Goal: Use online tool/utility: Use online tool/utility

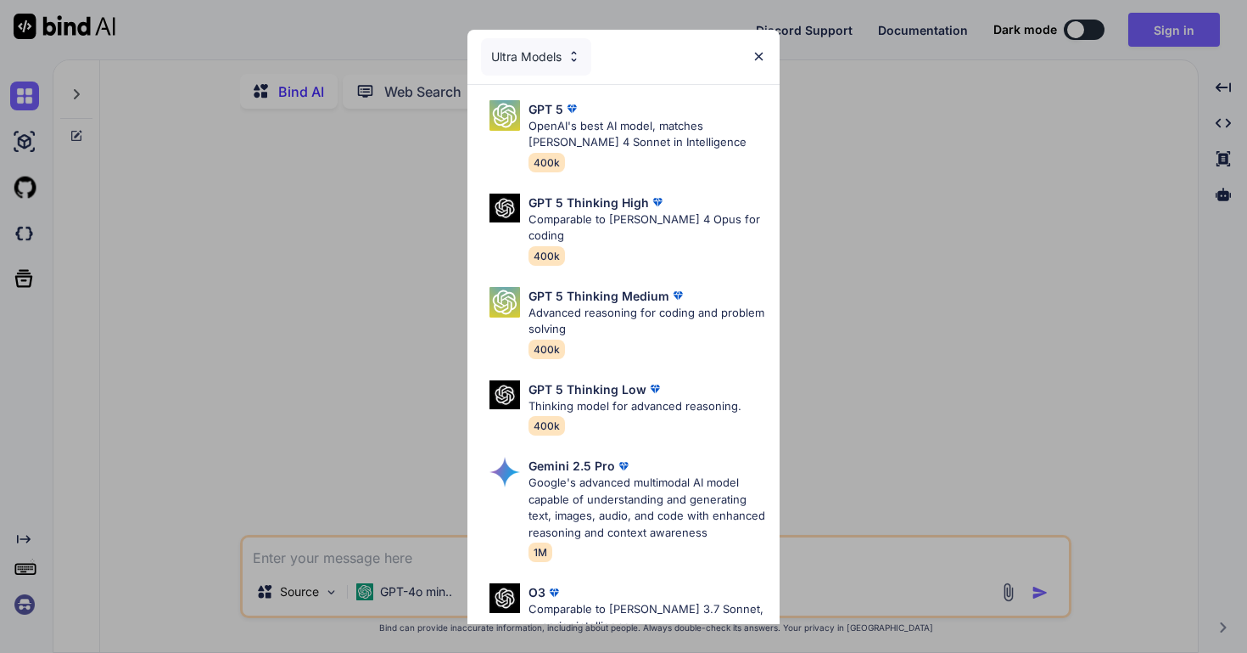
click at [764, 49] on img at bounding box center [759, 56] width 14 height 14
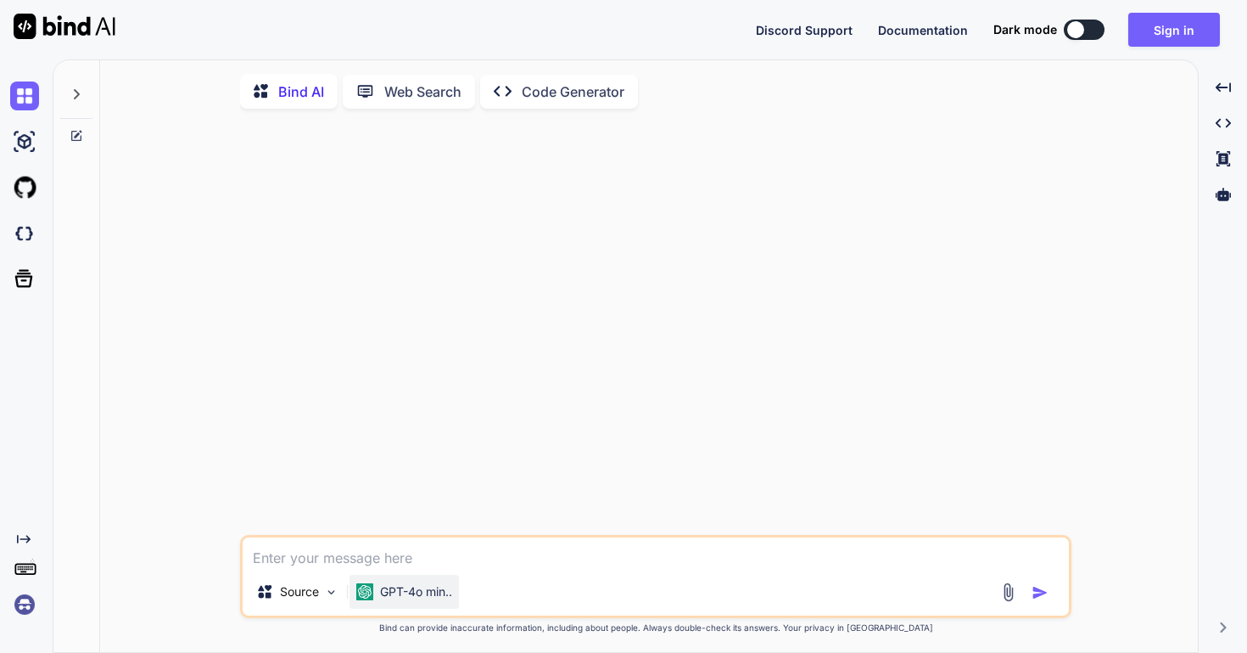
click at [441, 598] on p "GPT-4o min.." at bounding box center [416, 591] width 72 height 17
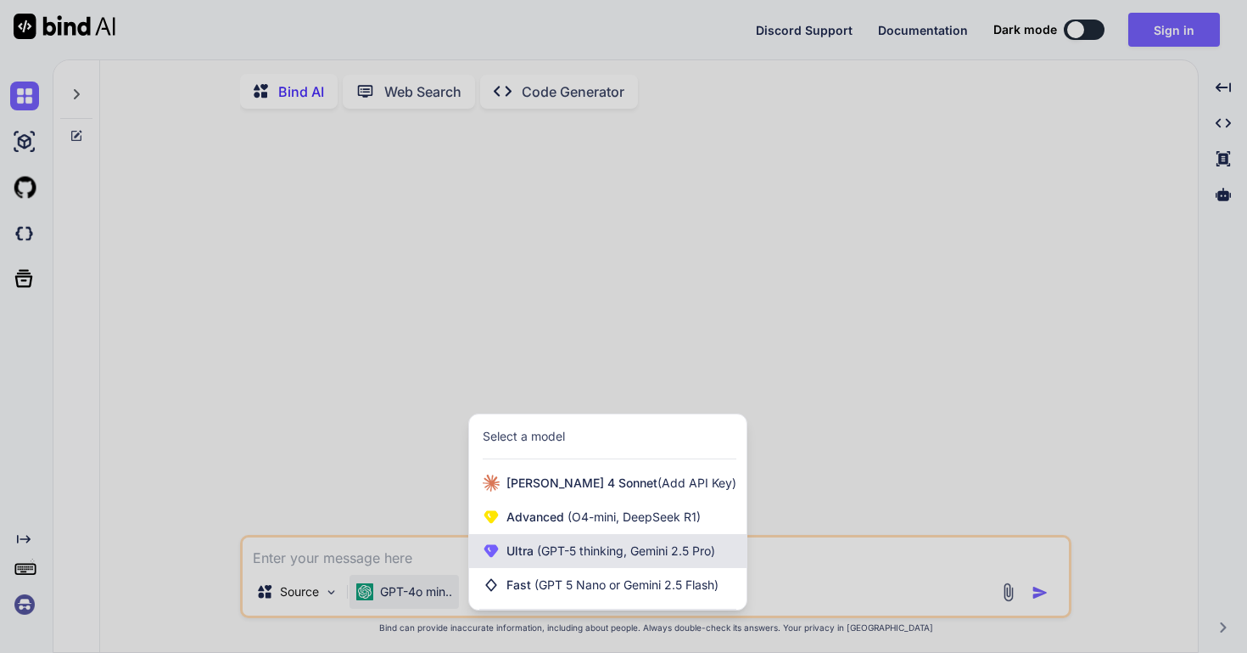
click at [588, 548] on span "(GPT-5 thinking, Gemini 2.5 Pro)" at bounding box center [625, 550] width 182 height 14
type textarea "x"
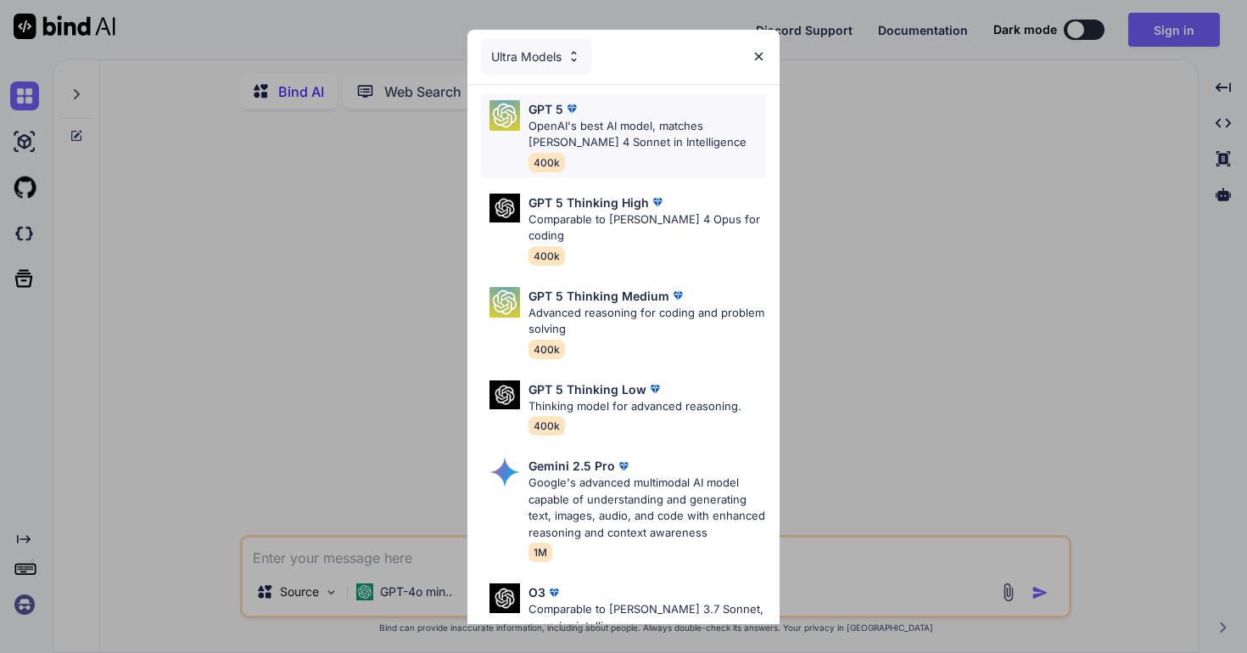
click at [648, 137] on p "OpenAI's best AI model, matches [PERSON_NAME] 4 Sonnet in Intelligence" at bounding box center [648, 134] width 238 height 33
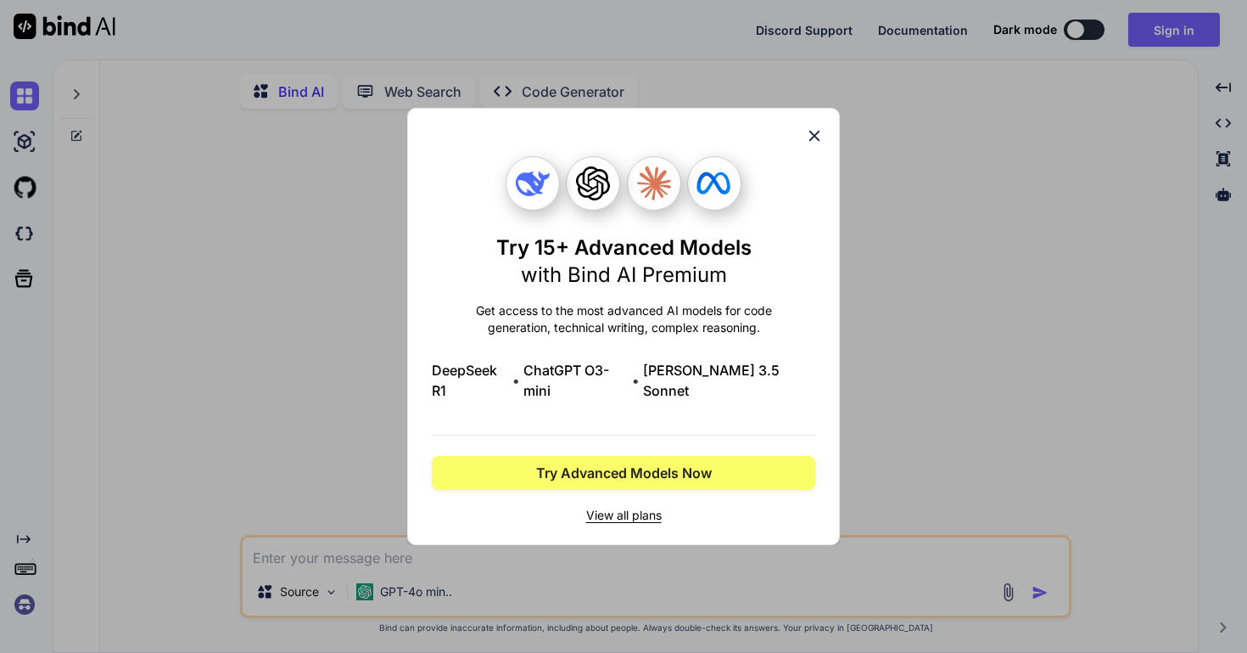
click at [810, 144] on icon at bounding box center [814, 135] width 19 height 19
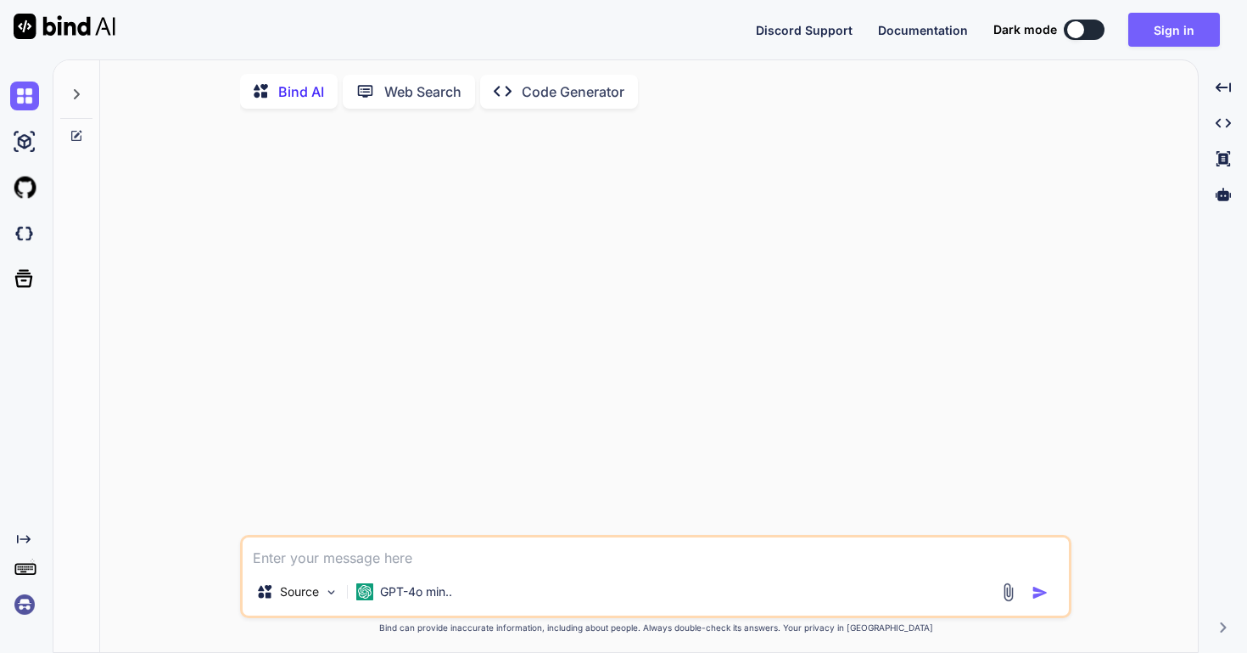
click at [372, 562] on textarea at bounding box center [656, 552] width 827 height 31
type textarea "C"
type textarea "x"
type textarea "Cr"
type textarea "x"
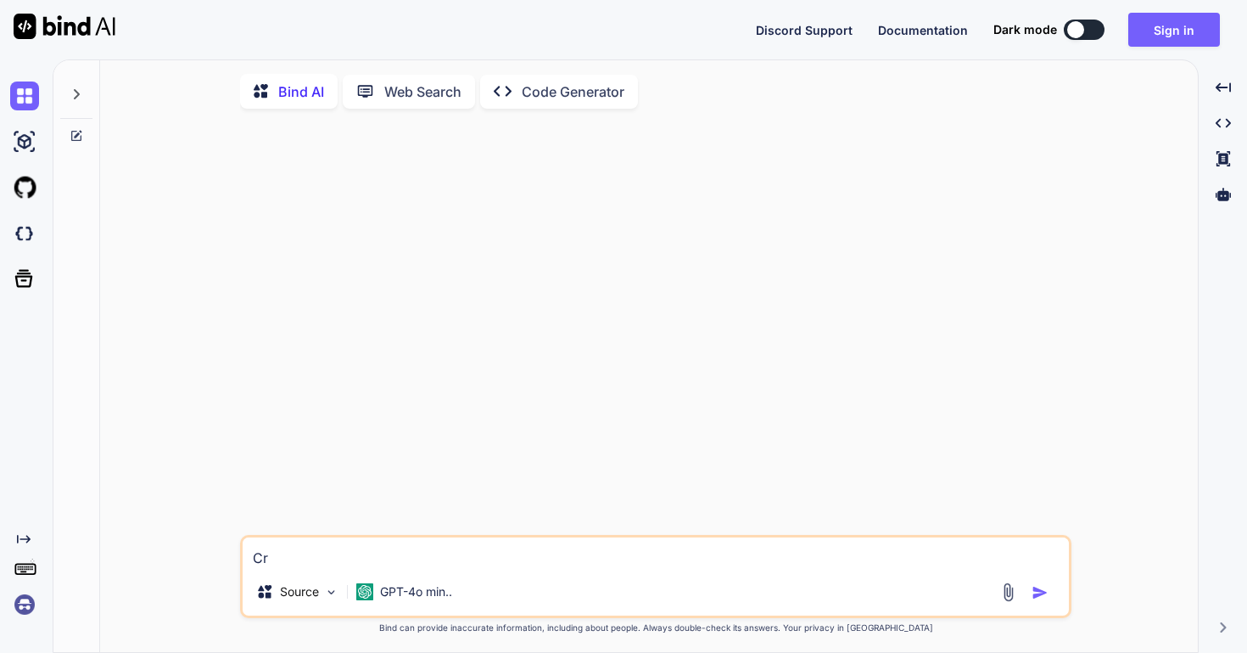
type textarea "Cre"
type textarea "x"
type textarea "Cre"
click at [326, 595] on img at bounding box center [331, 592] width 14 height 14
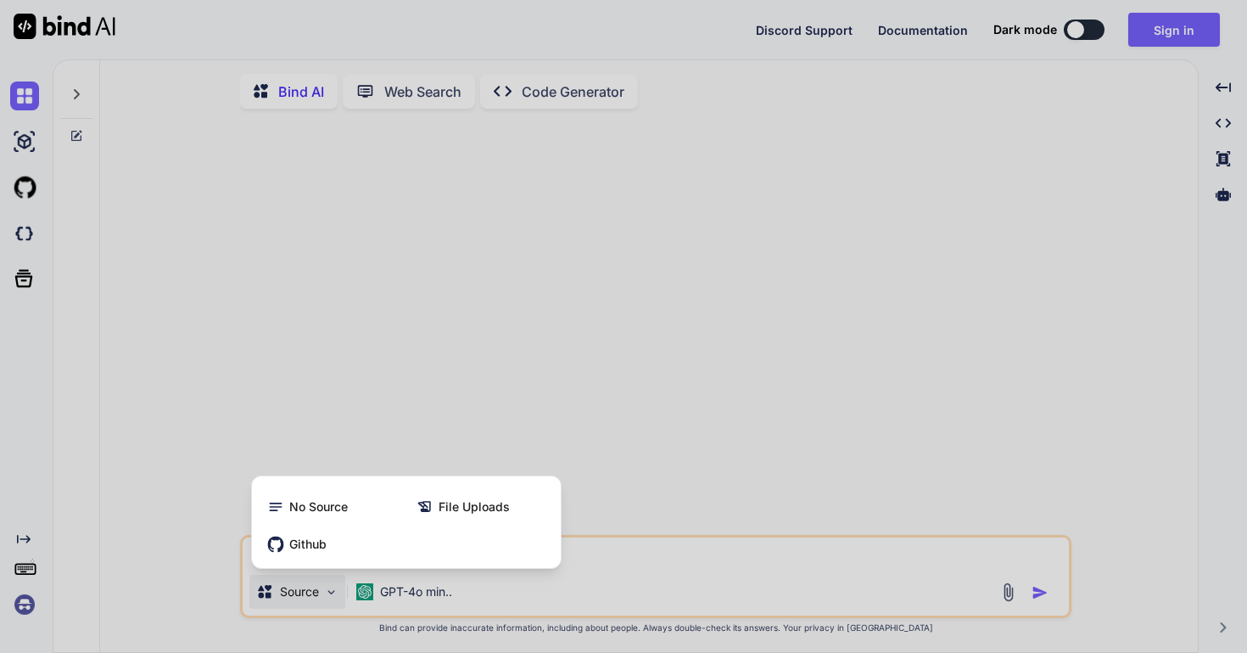
click at [462, 445] on div at bounding box center [623, 326] width 1247 height 653
type textarea "x"
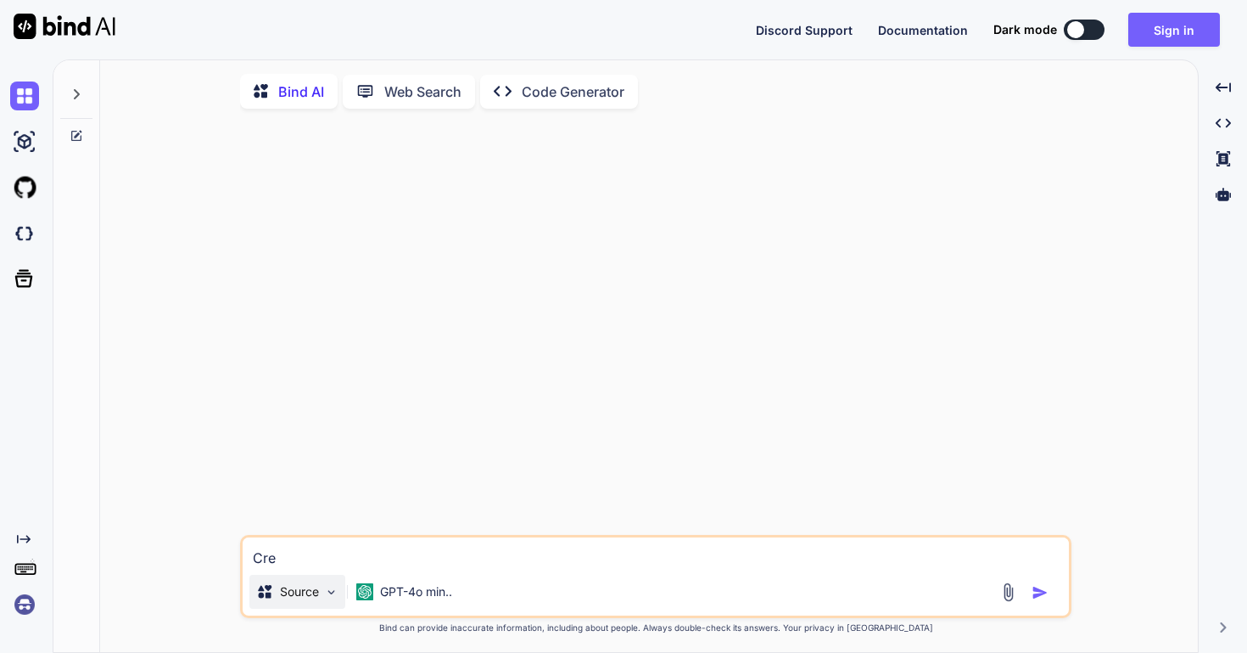
click at [327, 588] on img at bounding box center [331, 592] width 14 height 14
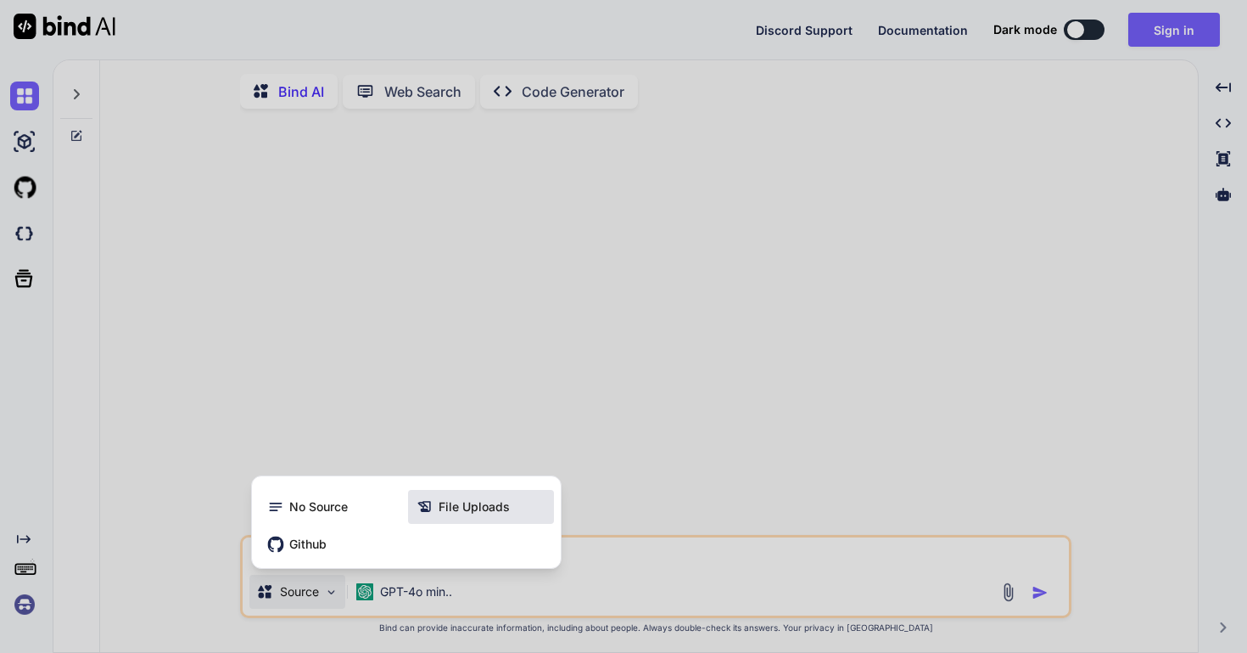
click at [461, 513] on span "File Uploads" at bounding box center [474, 506] width 71 height 17
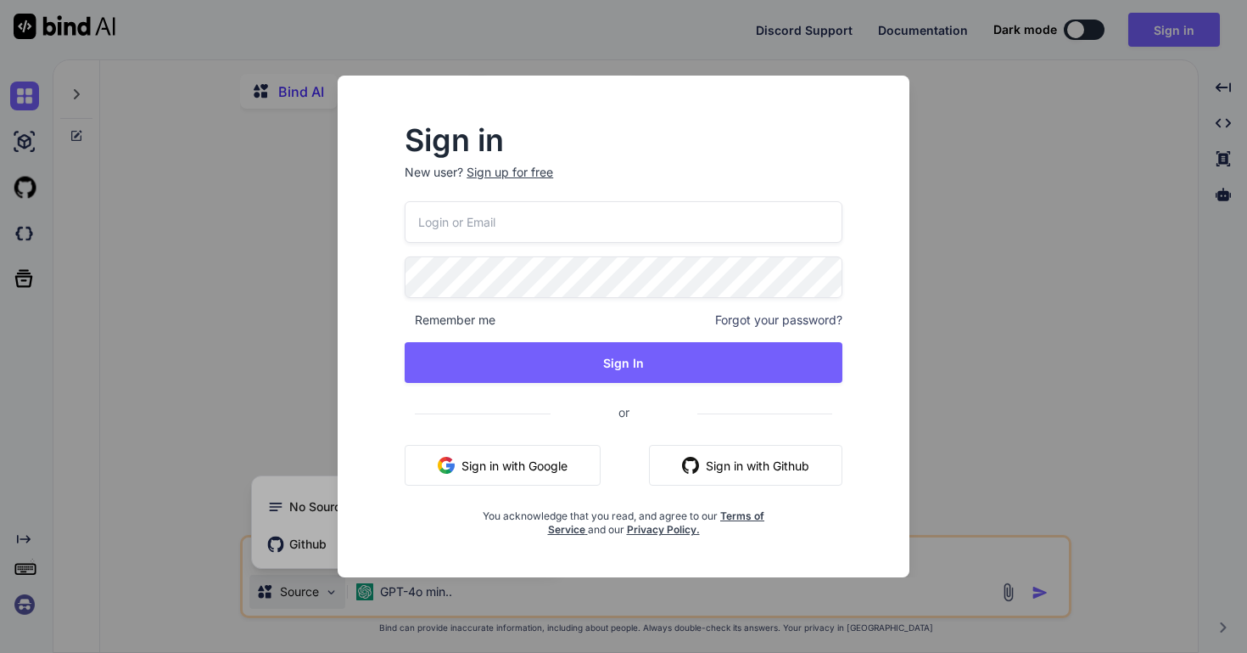
click at [504, 465] on button "Sign in with Google" at bounding box center [503, 465] width 196 height 41
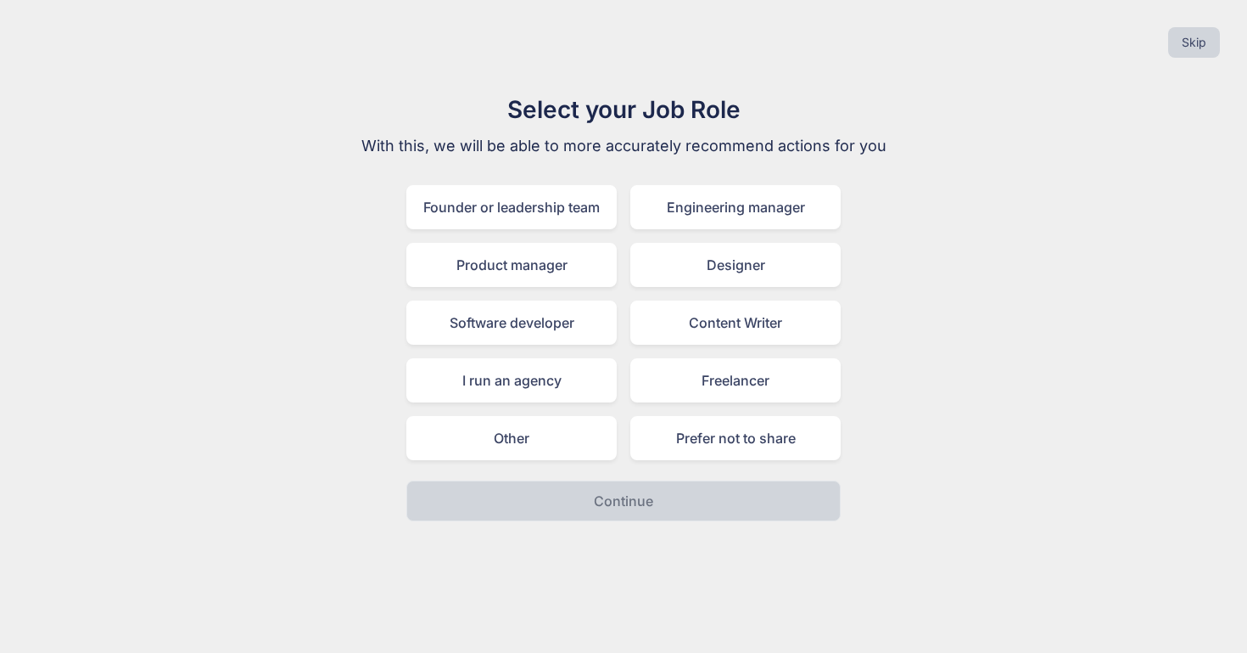
click at [765, 185] on div "Engineering manager" at bounding box center [736, 207] width 210 height 44
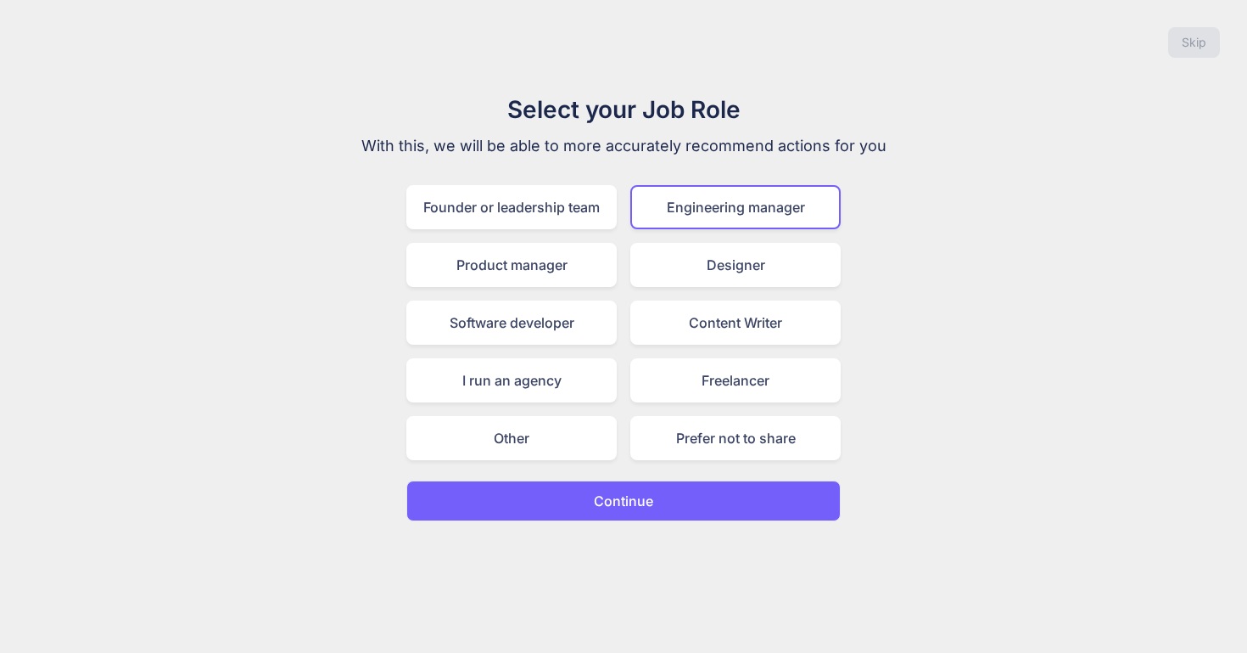
click at [677, 497] on button "Continue" at bounding box center [623, 500] width 434 height 41
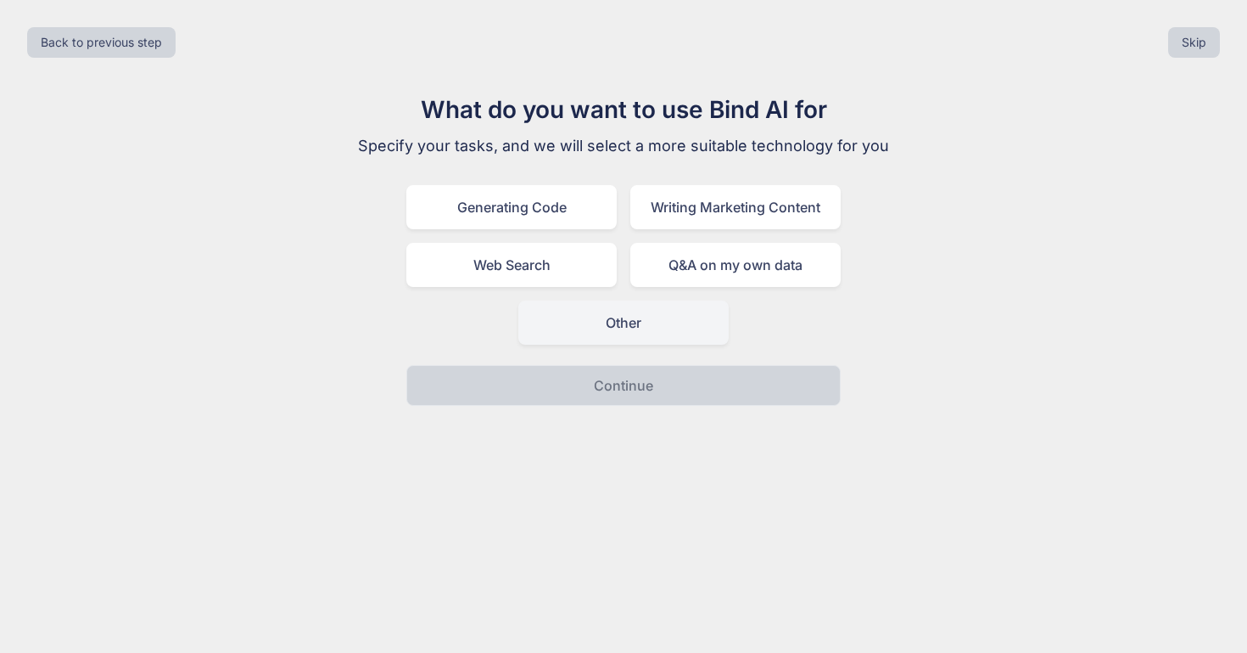
click at [617, 317] on div "Other" at bounding box center [623, 322] width 210 height 44
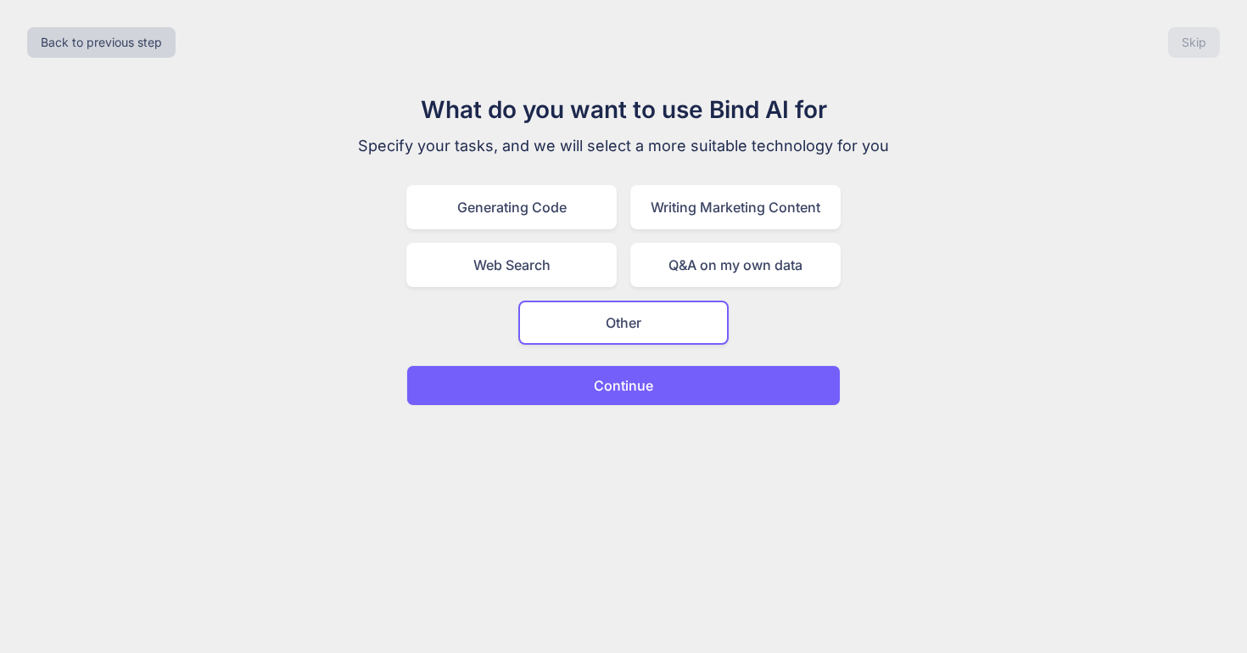
click at [625, 383] on p "Continue" at bounding box center [623, 385] width 59 height 20
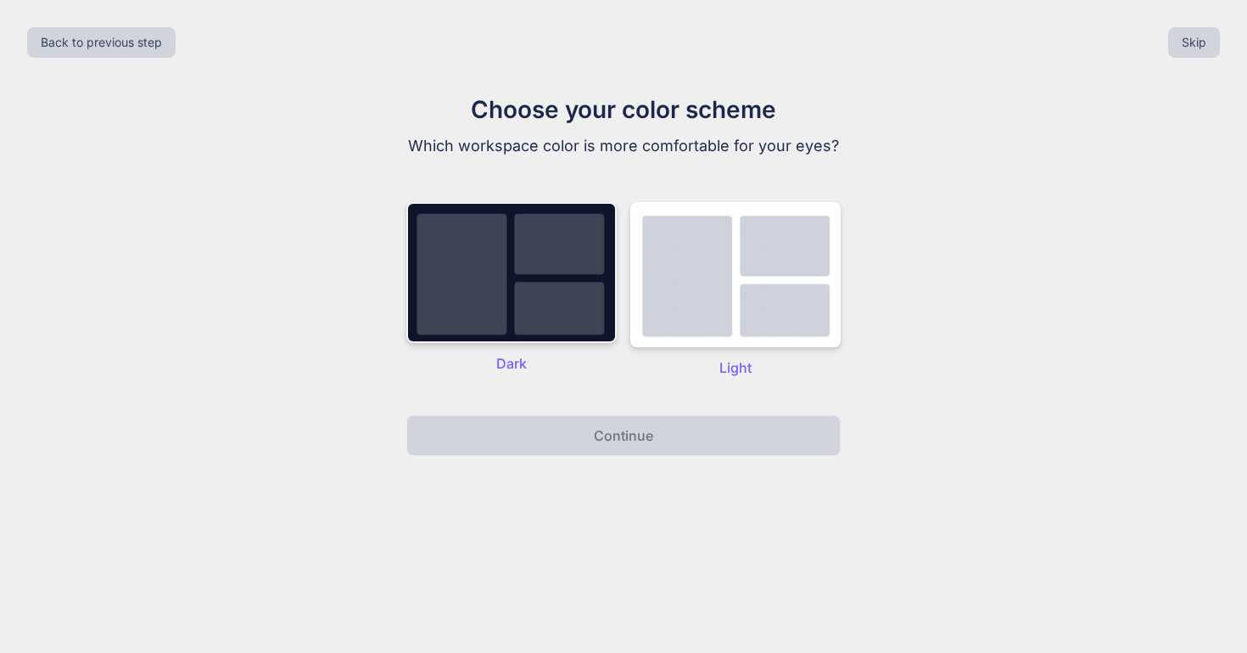
click at [544, 266] on img at bounding box center [511, 272] width 210 height 141
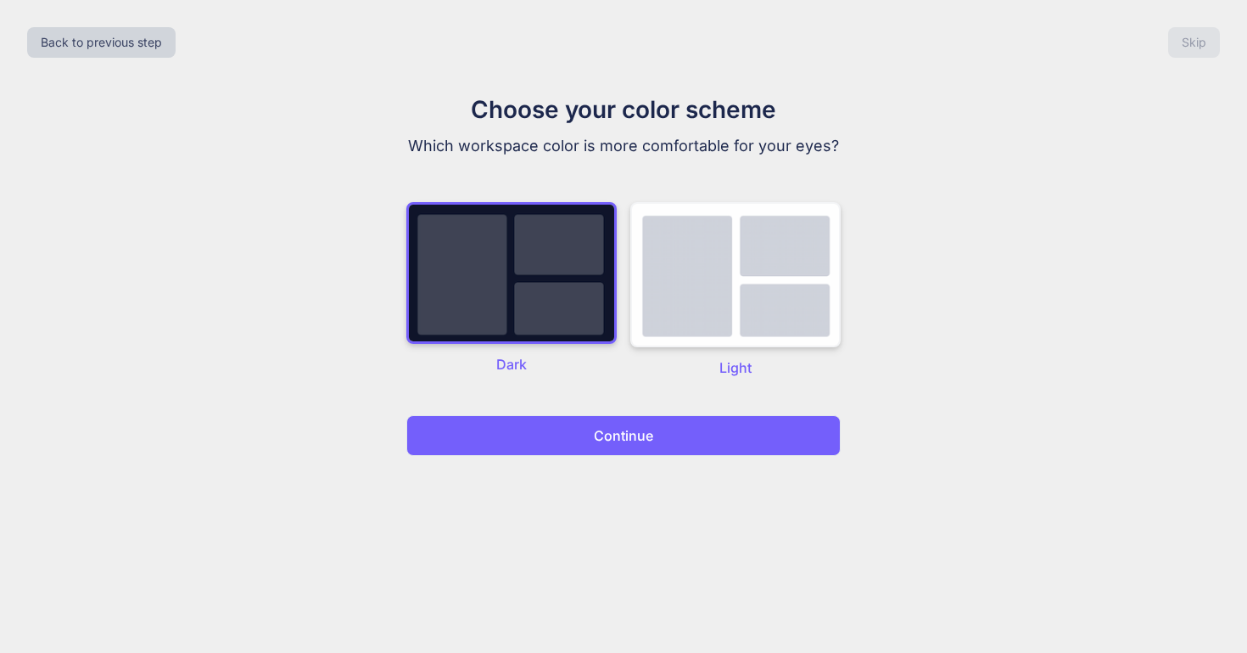
click at [731, 289] on img at bounding box center [736, 274] width 210 height 145
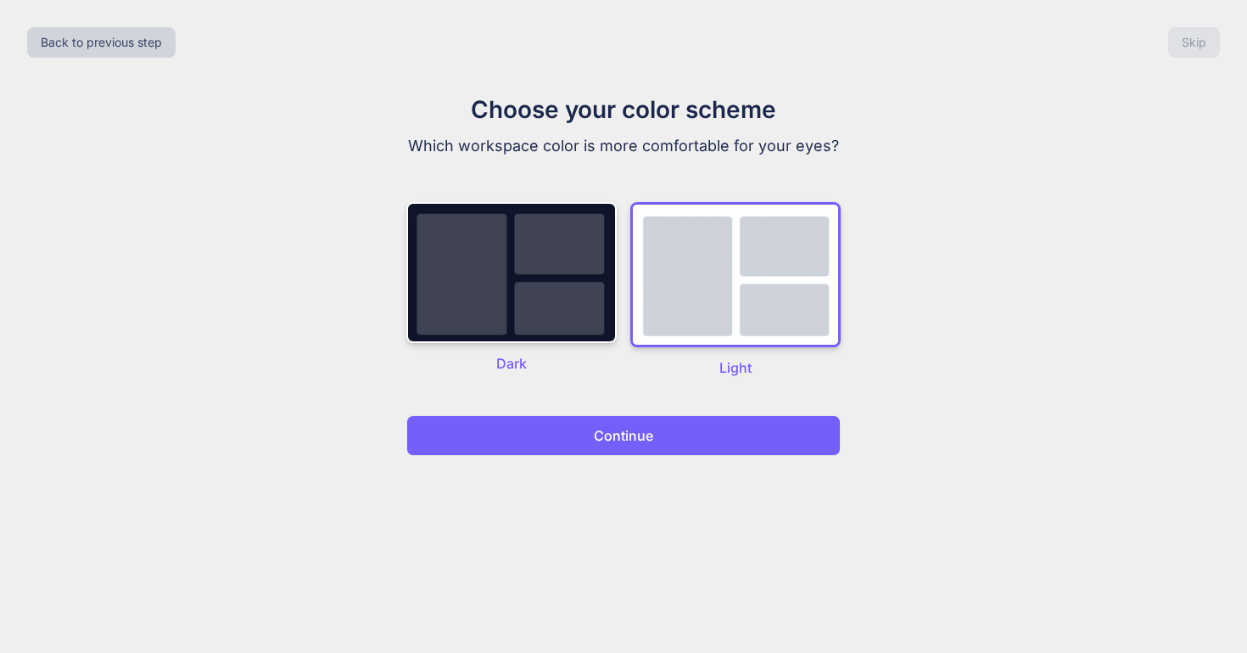
click at [657, 431] on button "Continue" at bounding box center [623, 435] width 434 height 41
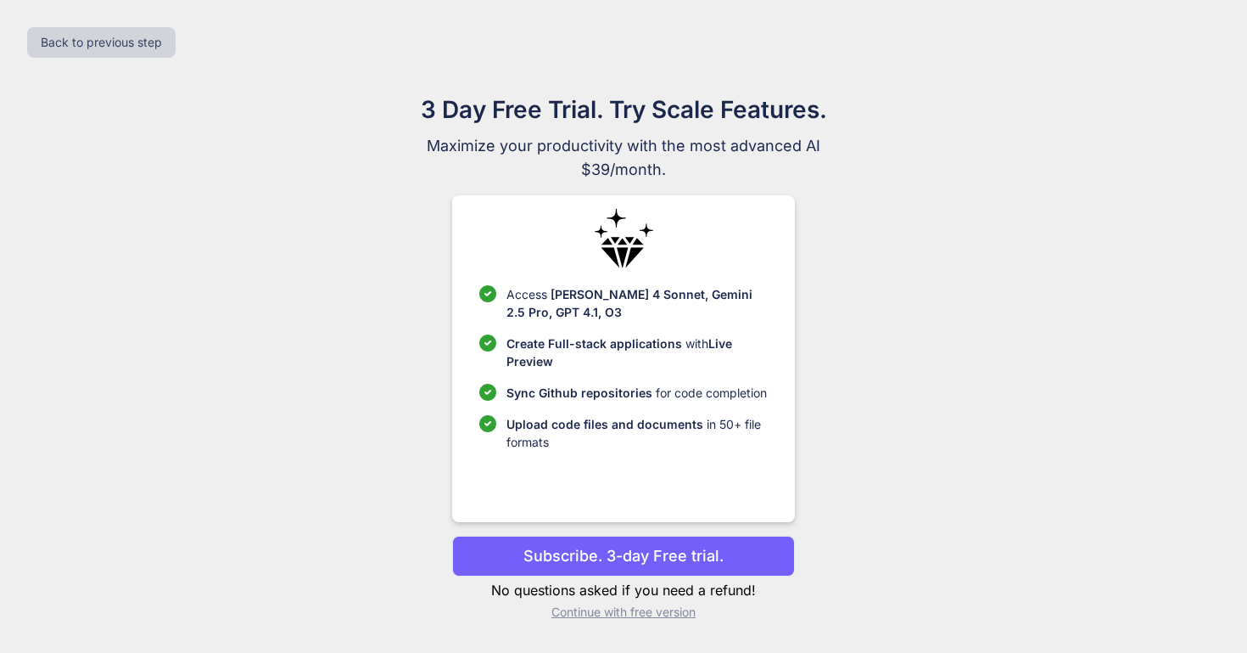
click at [683, 611] on p "Continue with free version" at bounding box center [623, 611] width 342 height 17
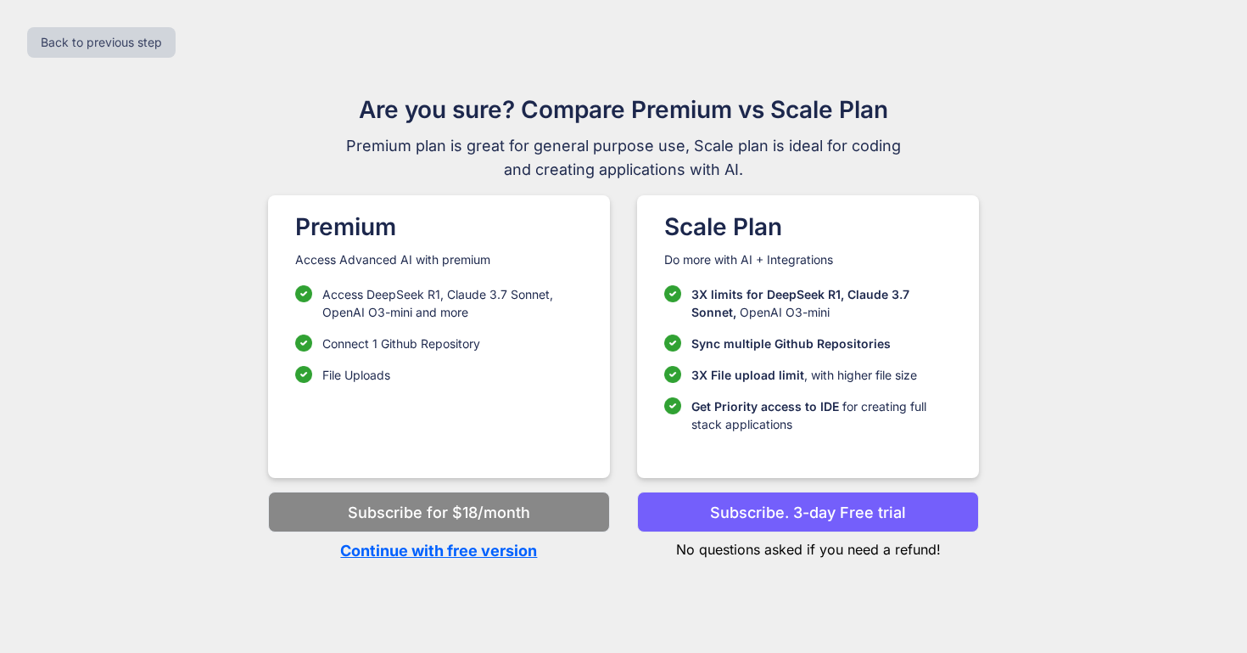
click at [513, 559] on p "Continue with free version" at bounding box center [439, 550] width 342 height 23
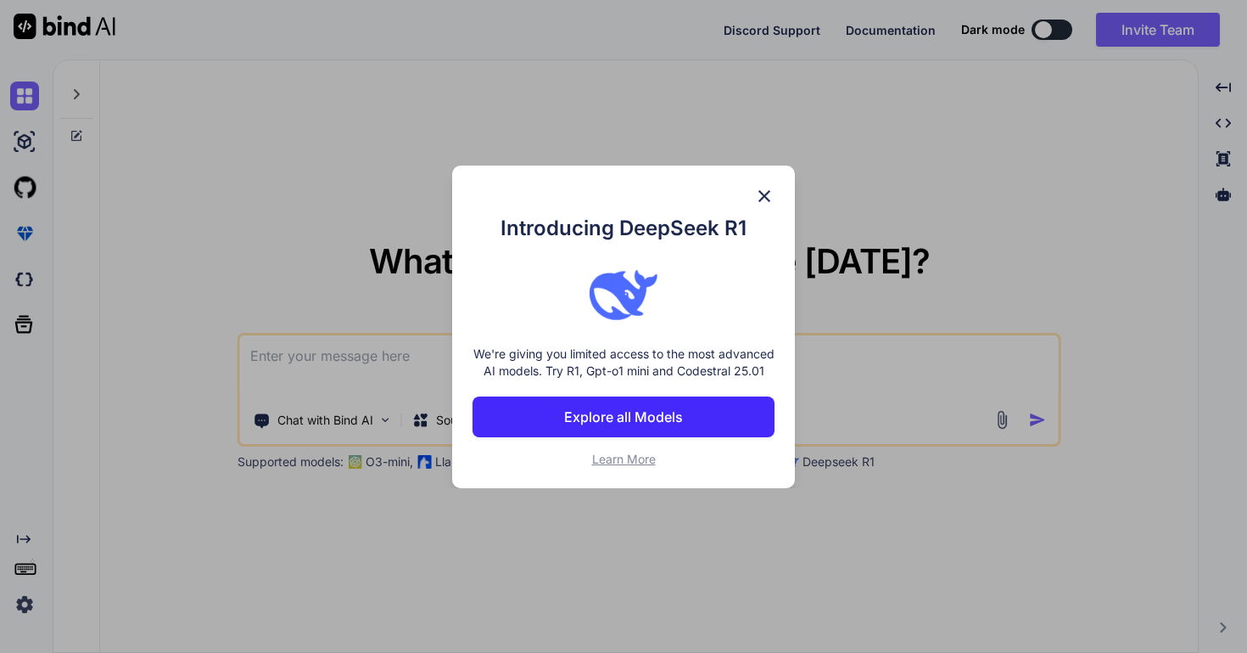
click at [762, 186] on img at bounding box center [764, 196] width 20 height 20
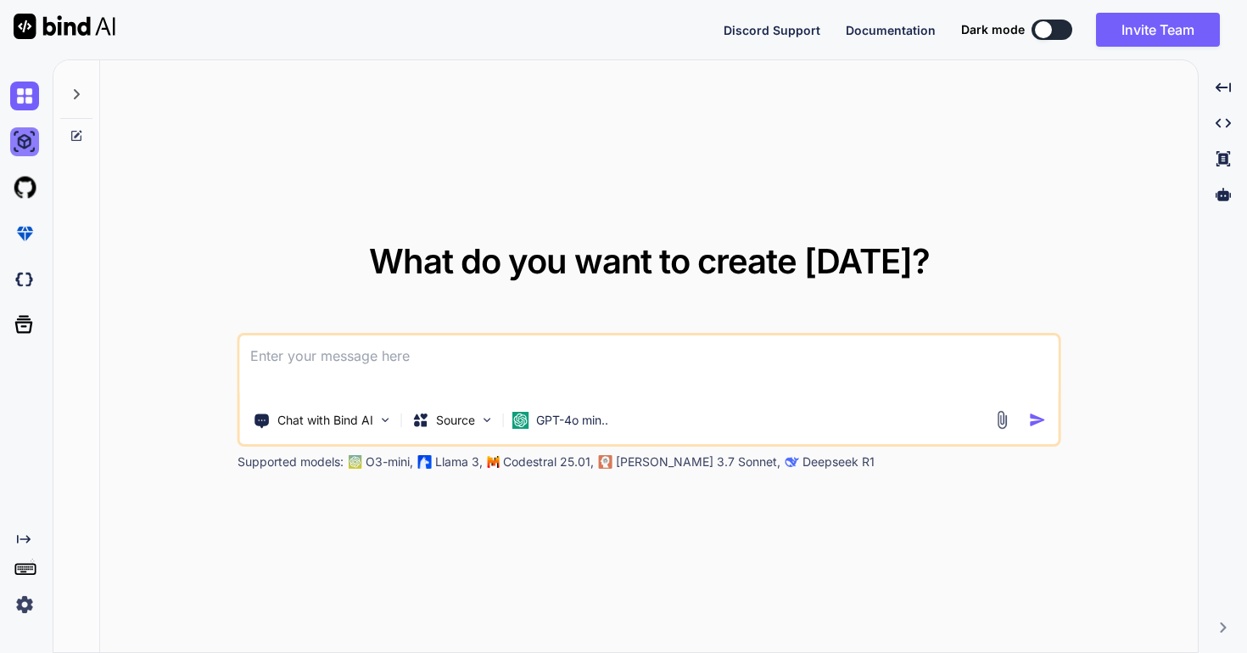
click at [28, 143] on img at bounding box center [24, 141] width 29 height 29
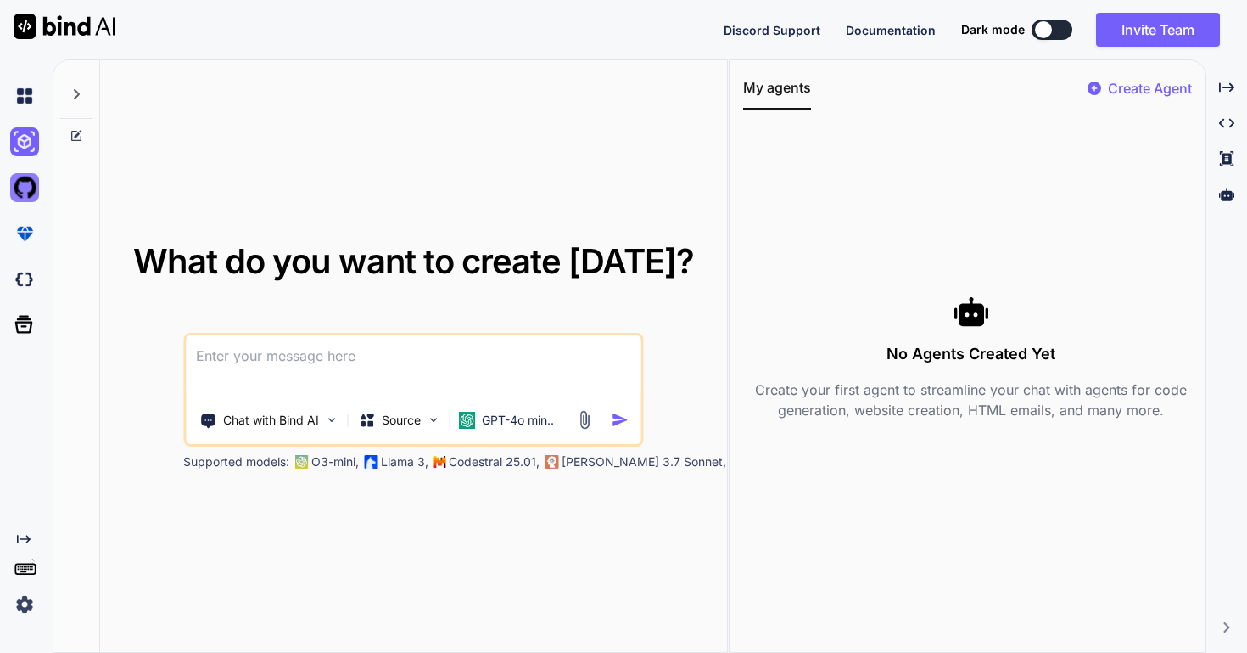
click at [28, 188] on img at bounding box center [24, 187] width 29 height 29
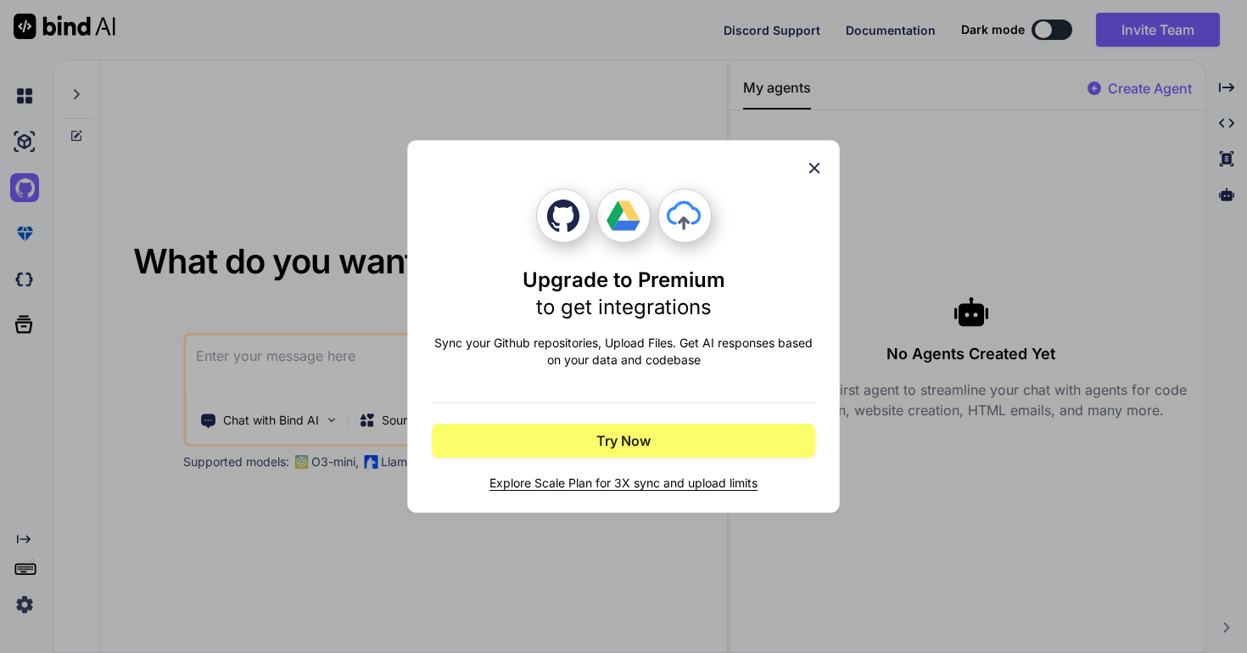
click at [24, 140] on div "Upgrade to Premium to get integrations Sync your Github repositories, Upload Fi…" at bounding box center [623, 326] width 1247 height 653
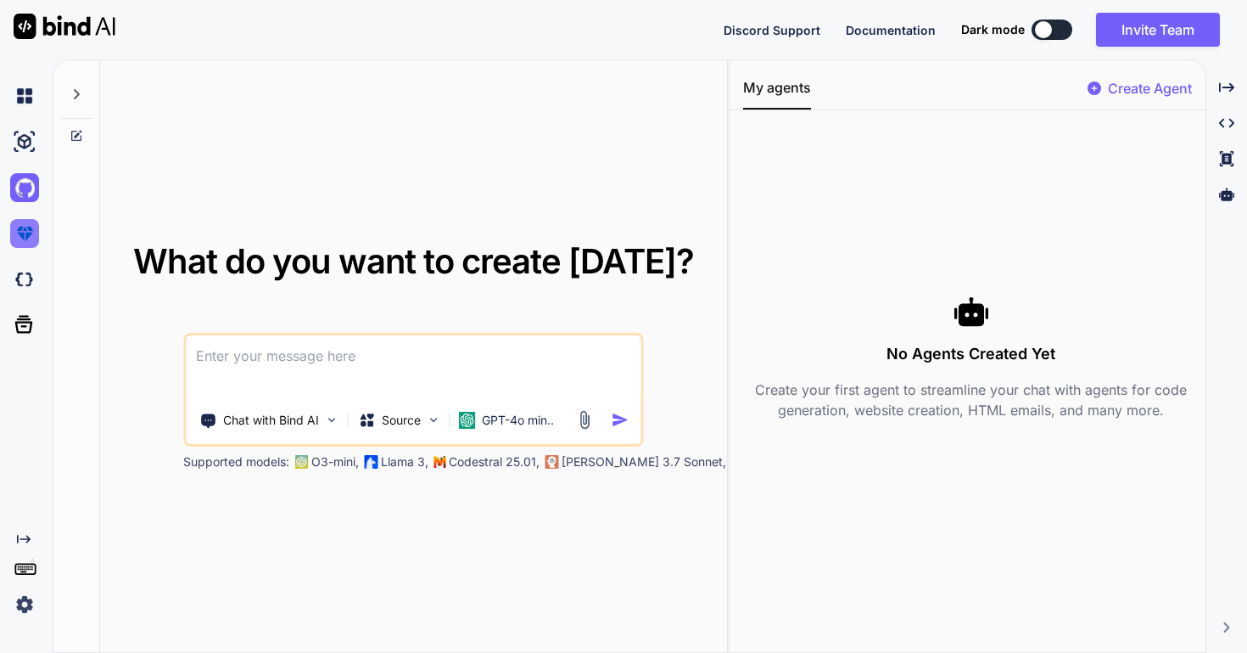
click at [30, 234] on img at bounding box center [24, 233] width 29 height 29
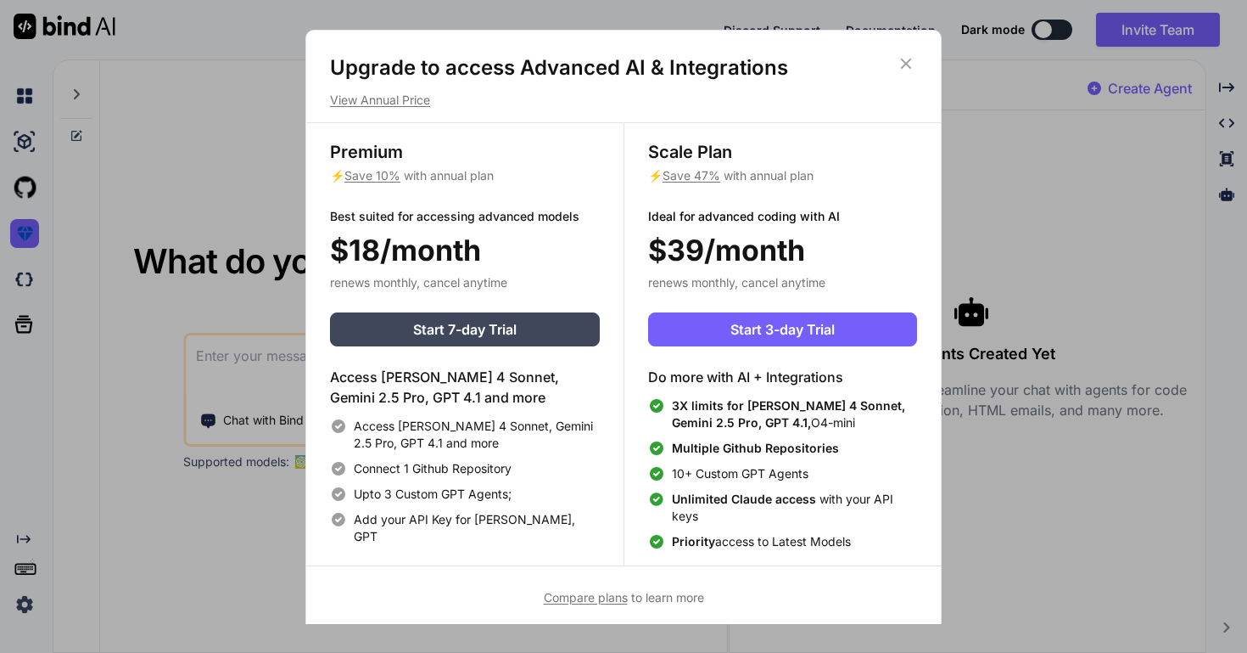
click at [266, 176] on div "Upgrade to access Advanced AI & Integrations View Annual Price Premium ⚡ Save 1…" at bounding box center [623, 326] width 1247 height 653
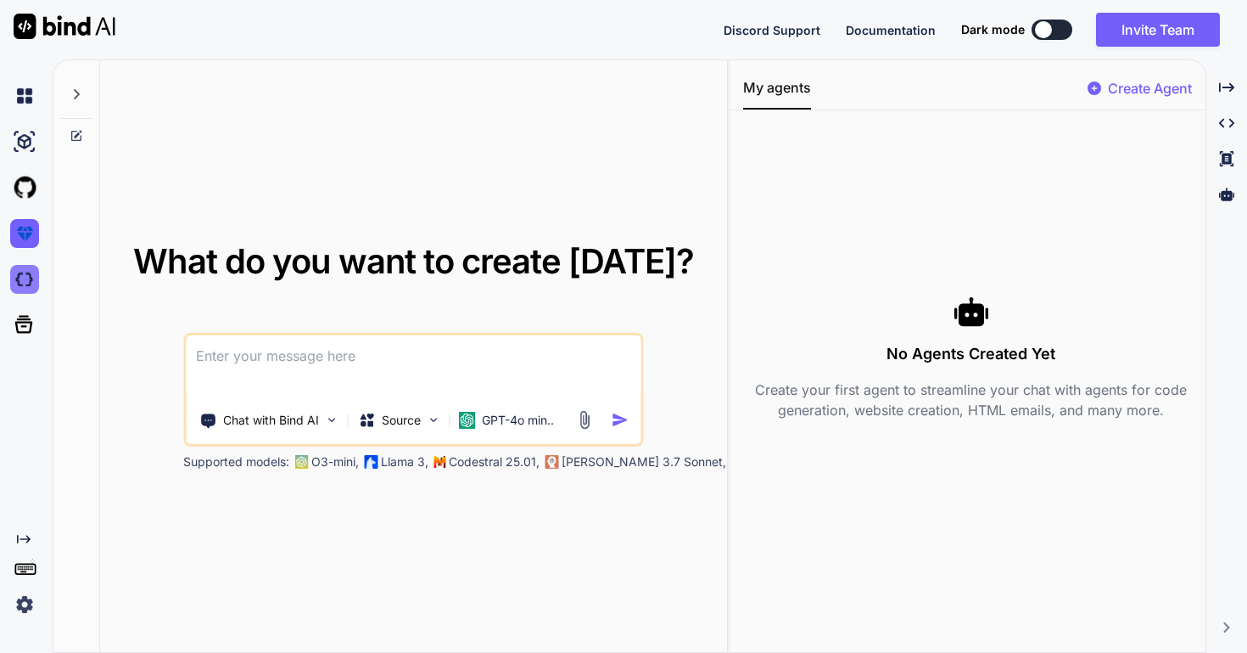
click at [20, 279] on img at bounding box center [24, 279] width 29 height 29
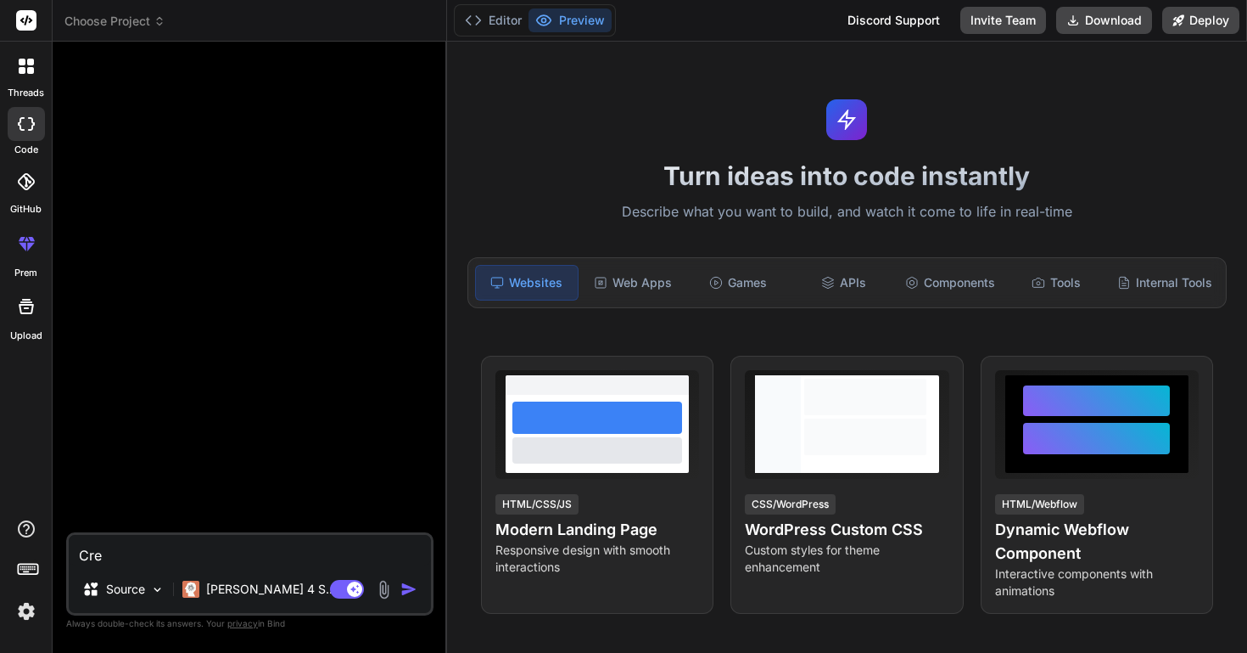
click at [155, 550] on textarea "Cre" at bounding box center [250, 550] width 362 height 31
type textarea "x"
type textarea "Cr"
type textarea "x"
type textarea "C"
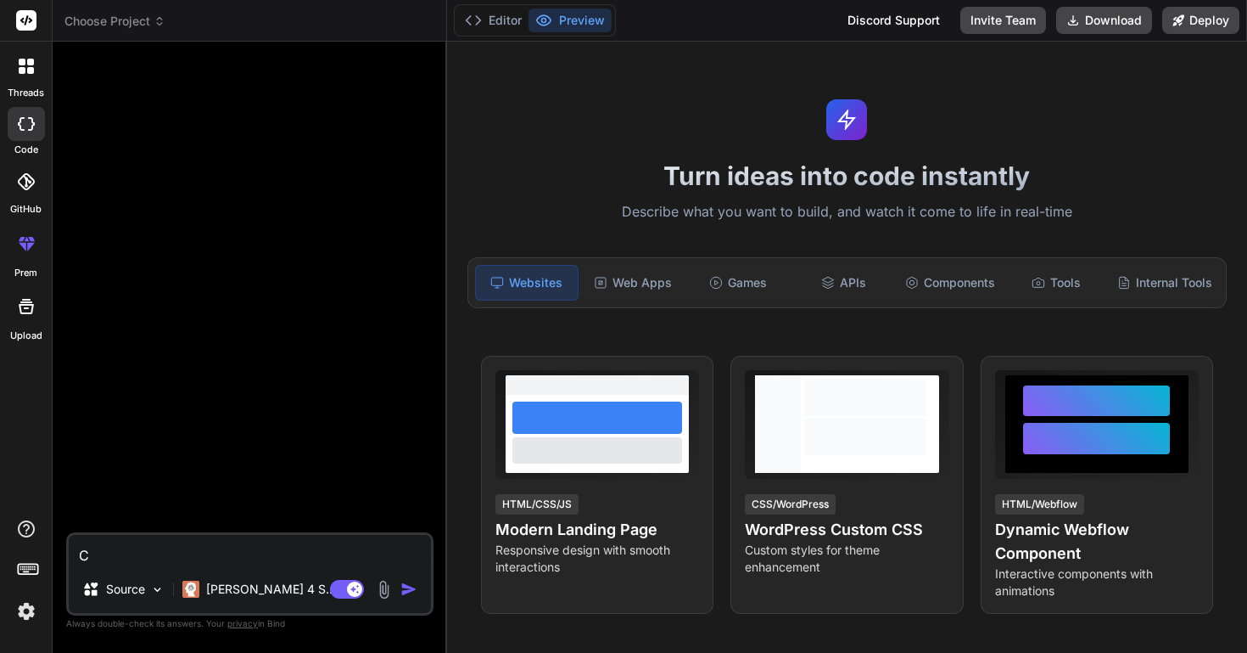
type textarea "x"
click at [154, 592] on img at bounding box center [157, 589] width 14 height 14
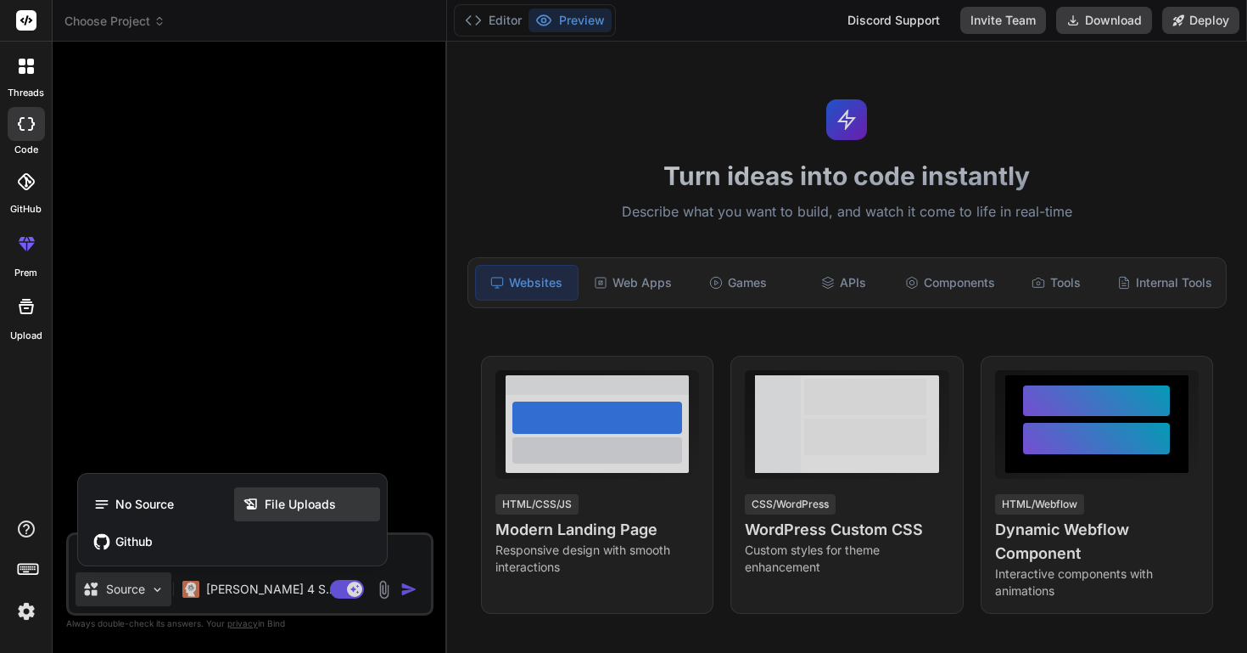
click at [309, 502] on span "File Uploads" at bounding box center [300, 504] width 71 height 17
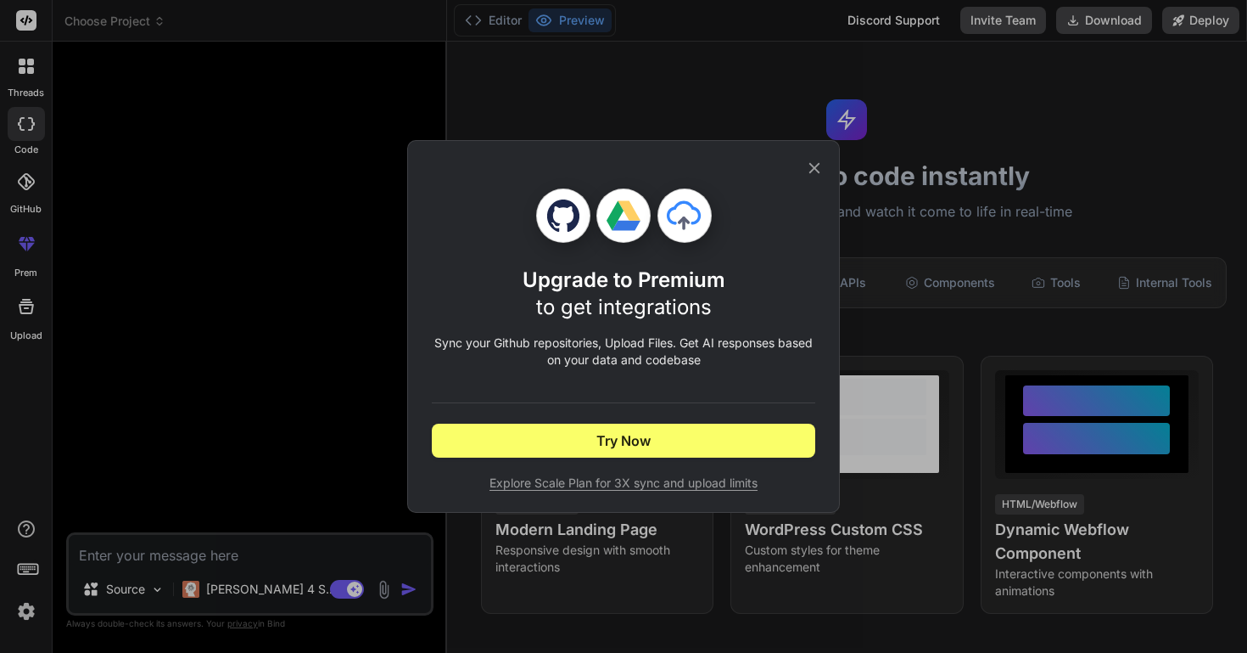
click at [813, 160] on icon at bounding box center [814, 168] width 19 height 19
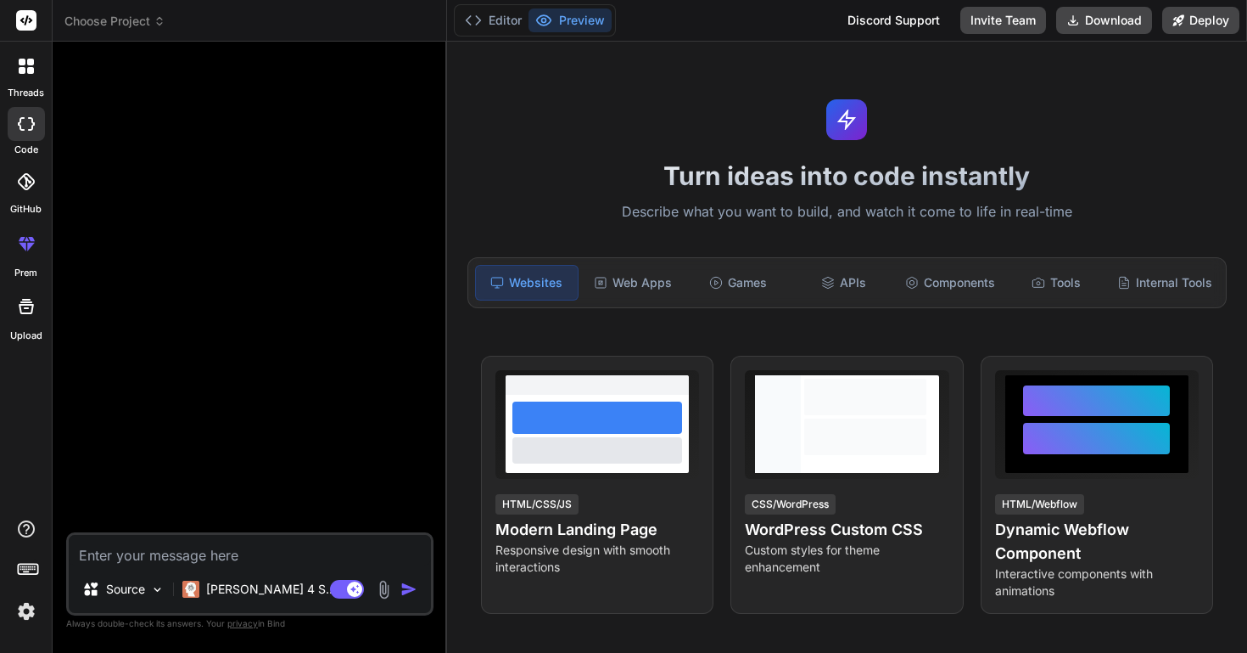
click at [210, 554] on textarea at bounding box center [250, 550] width 362 height 31
type textarea "x"
type textarea "b"
type textarea "x"
type textarea "be"
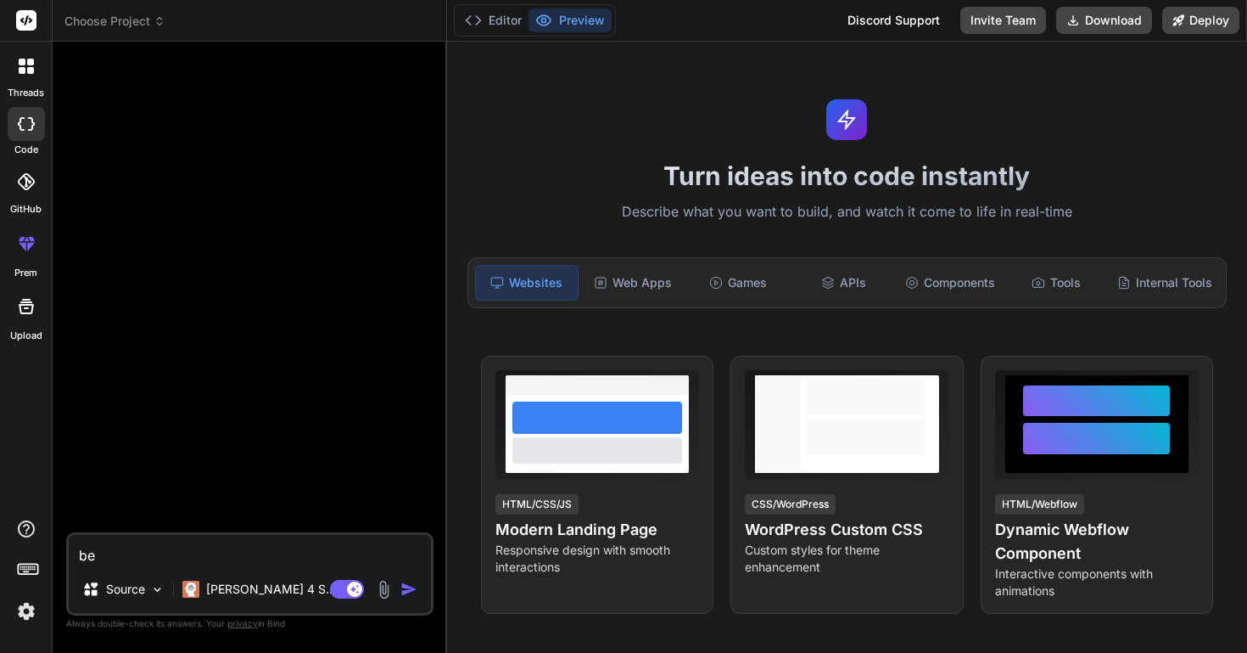
type textarea "x"
type textarea "bel"
type textarea "x"
type textarea "below"
type textarea "x"
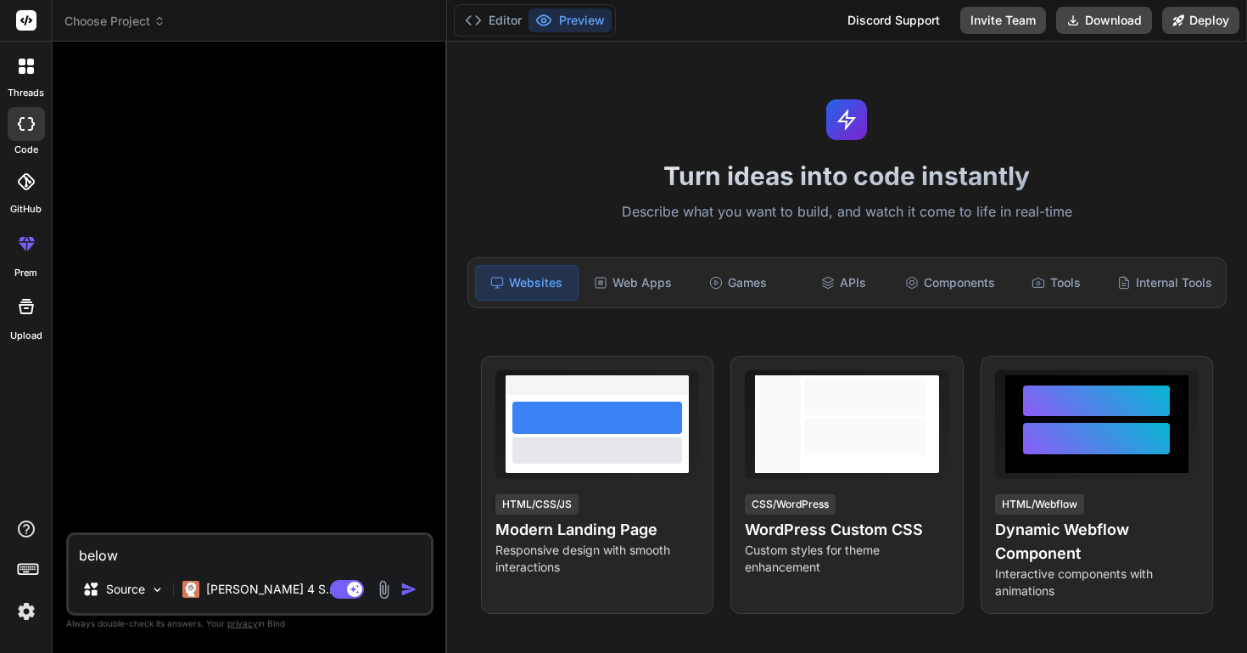
type textarea "below"
type textarea "x"
type textarea "below i"
type textarea "x"
type textarea "below is"
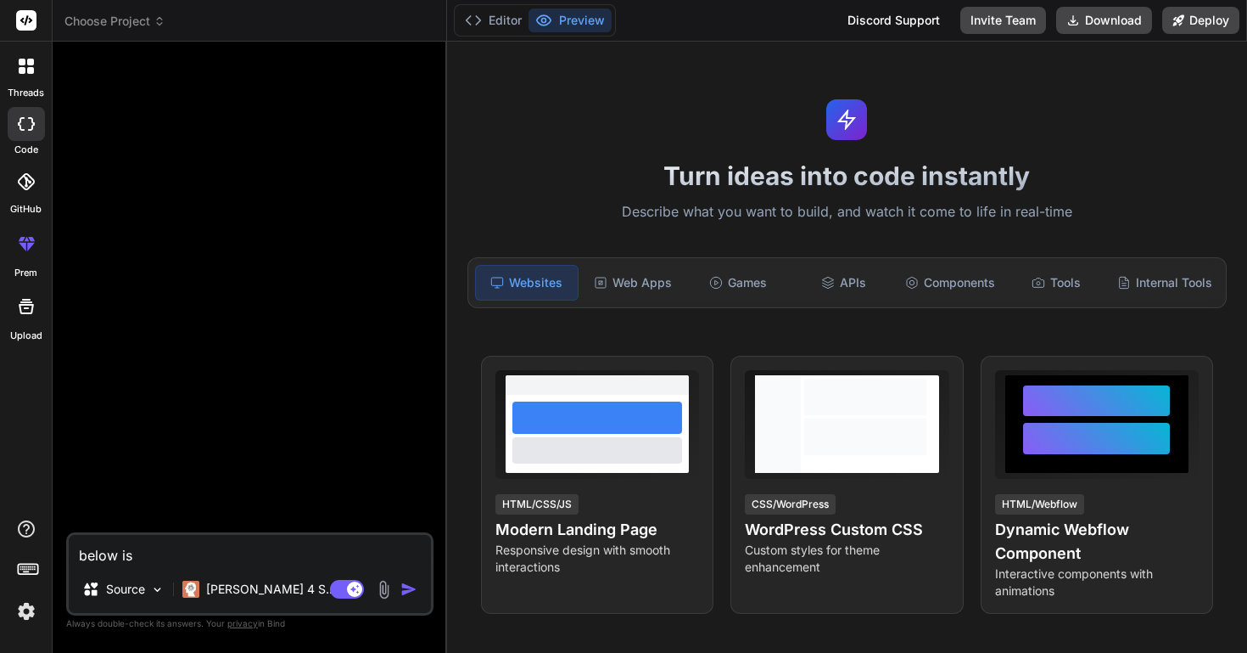
type textarea "x"
type textarea "below is"
type textarea "x"
type textarea "below is t"
type textarea "x"
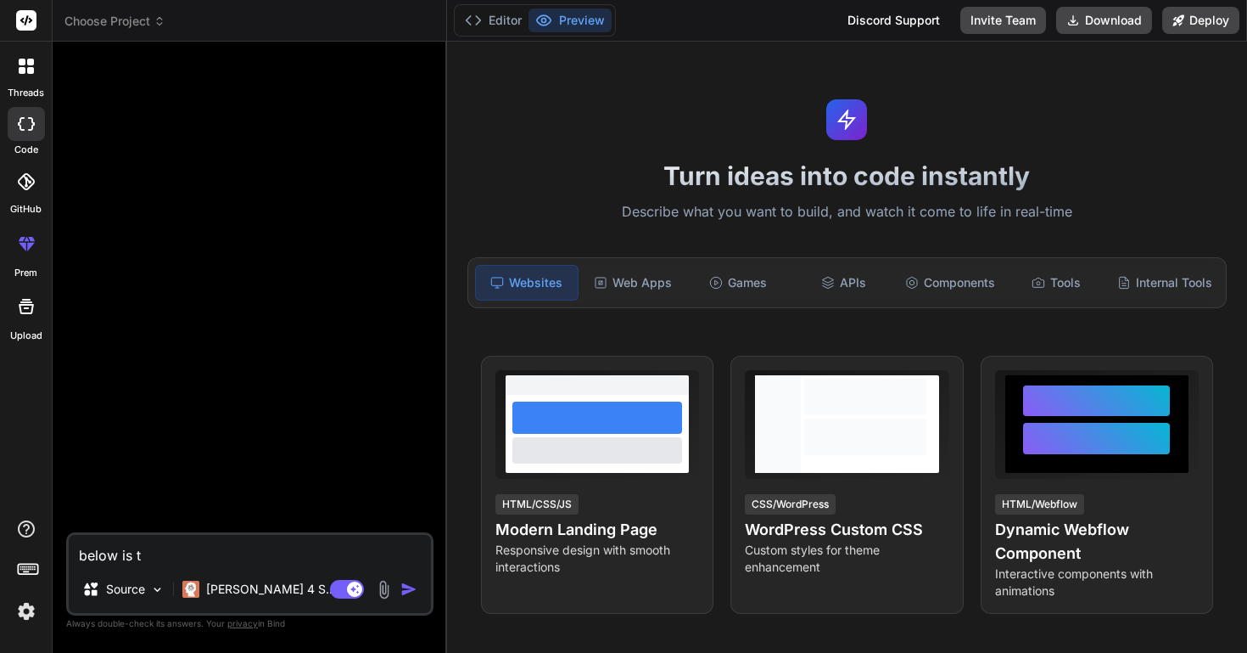
type textarea "below is"
type textarea "x"
type textarea "below is t"
type textarea "x"
type textarea "below is th"
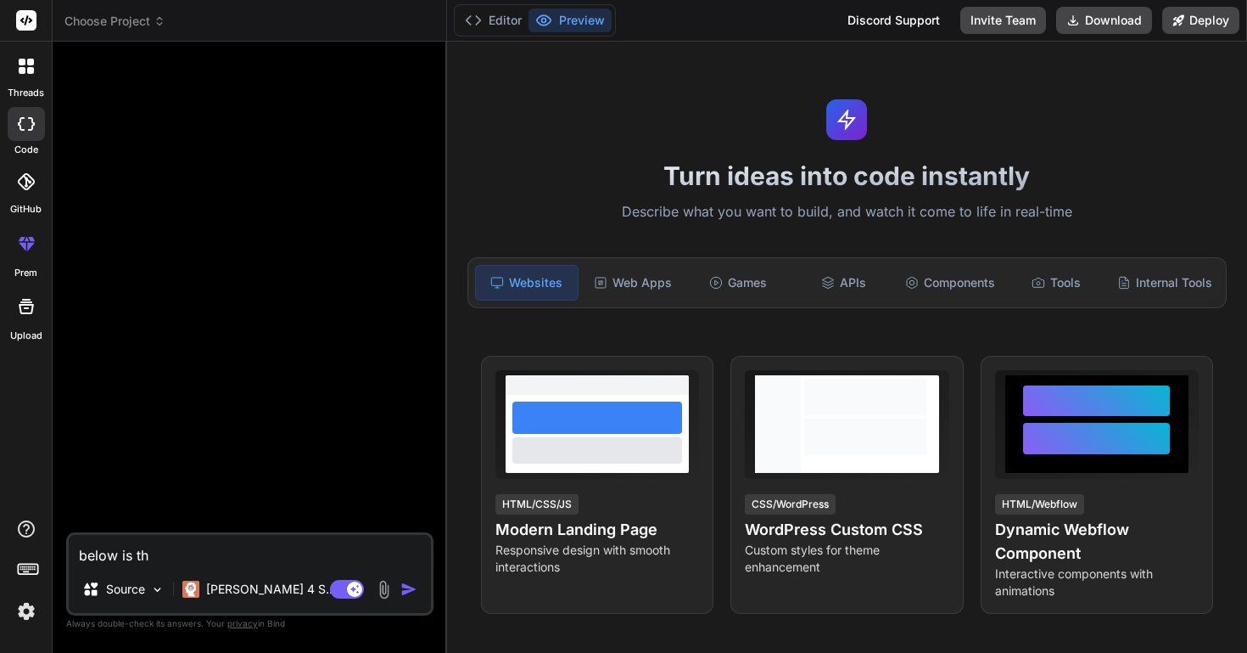
type textarea "x"
type textarea "below is the"
type textarea "x"
type textarea "below is the"
type textarea "x"
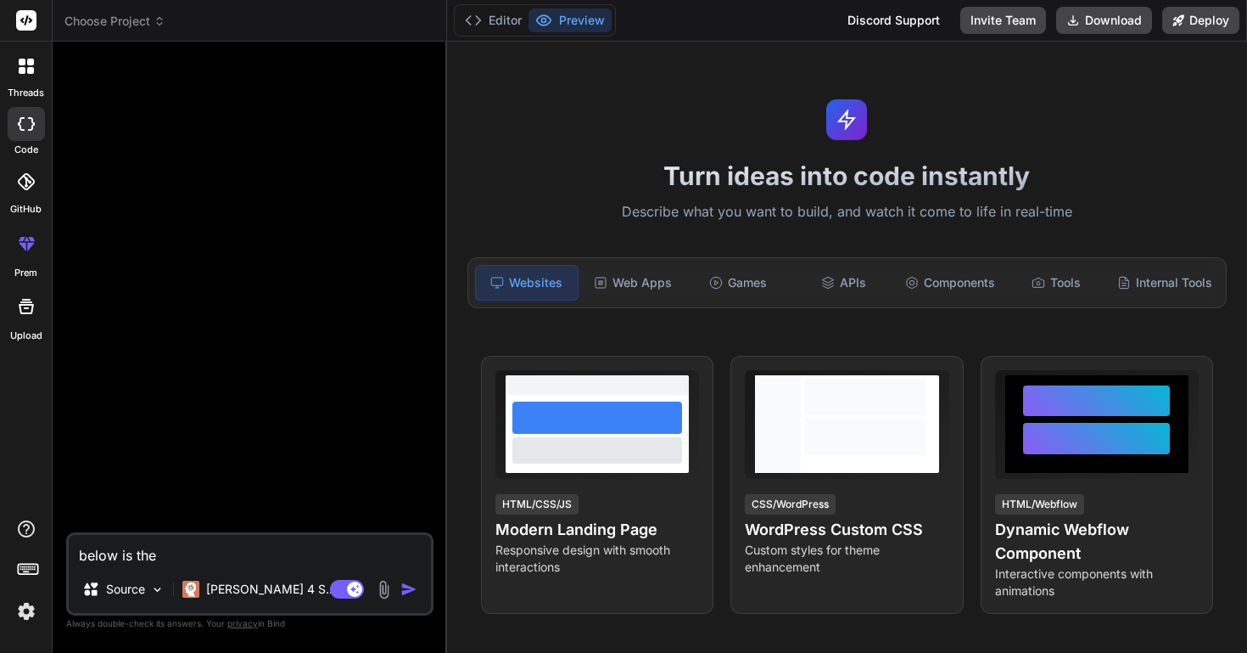
type textarea "below is the c"
type textarea "x"
type textarea "below is the co"
type textarea "x"
type textarea "below is the cod"
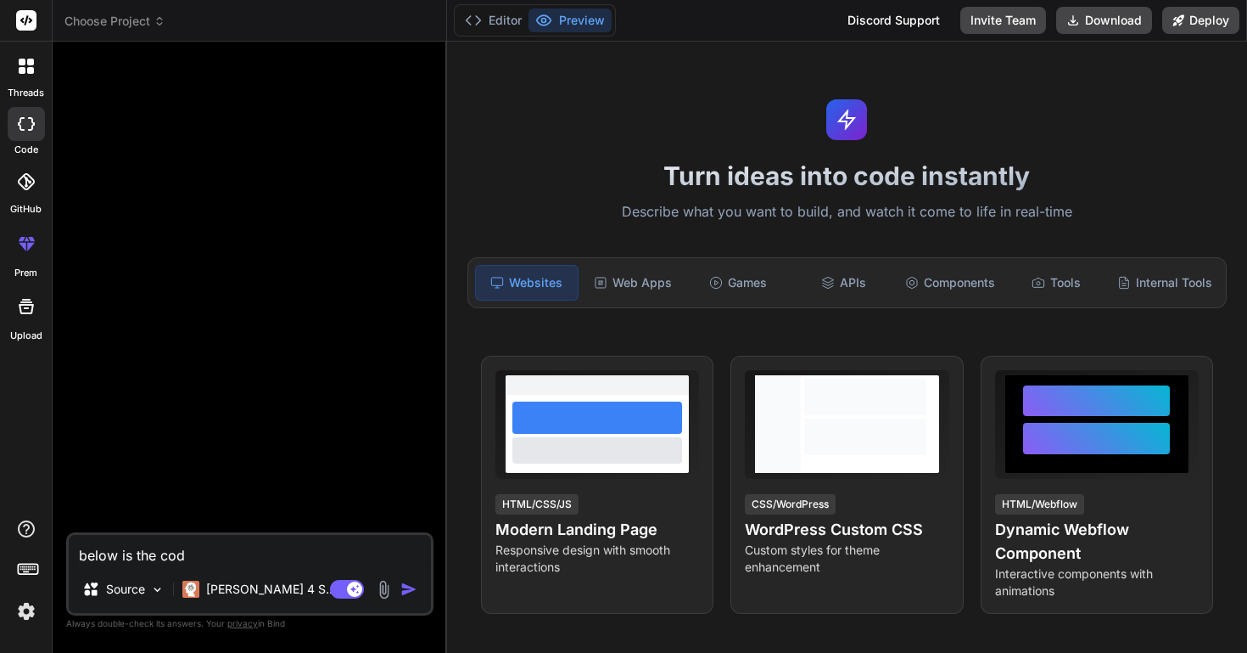
type textarea "x"
type textarea "below is the code"
type textarea "x"
type textarea "below is the code"
type textarea "x"
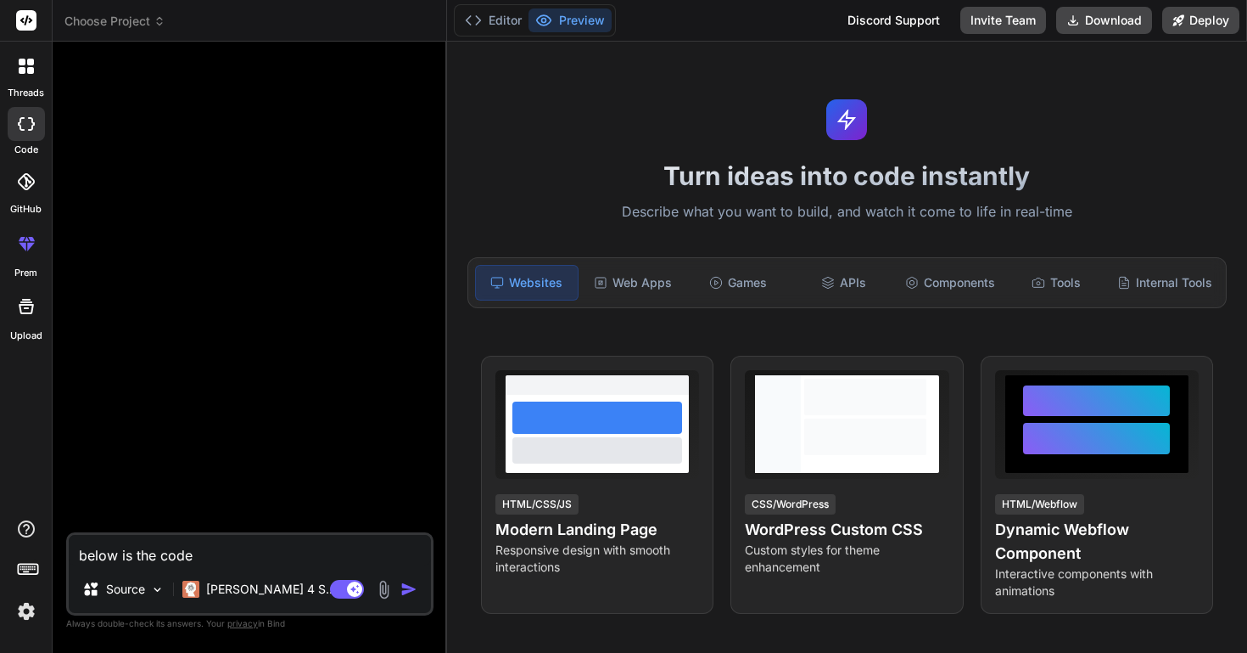
type textarea "below is the code f"
type textarea "x"
type textarea "below is the code fo"
type textarea "x"
type textarea "below is the code for"
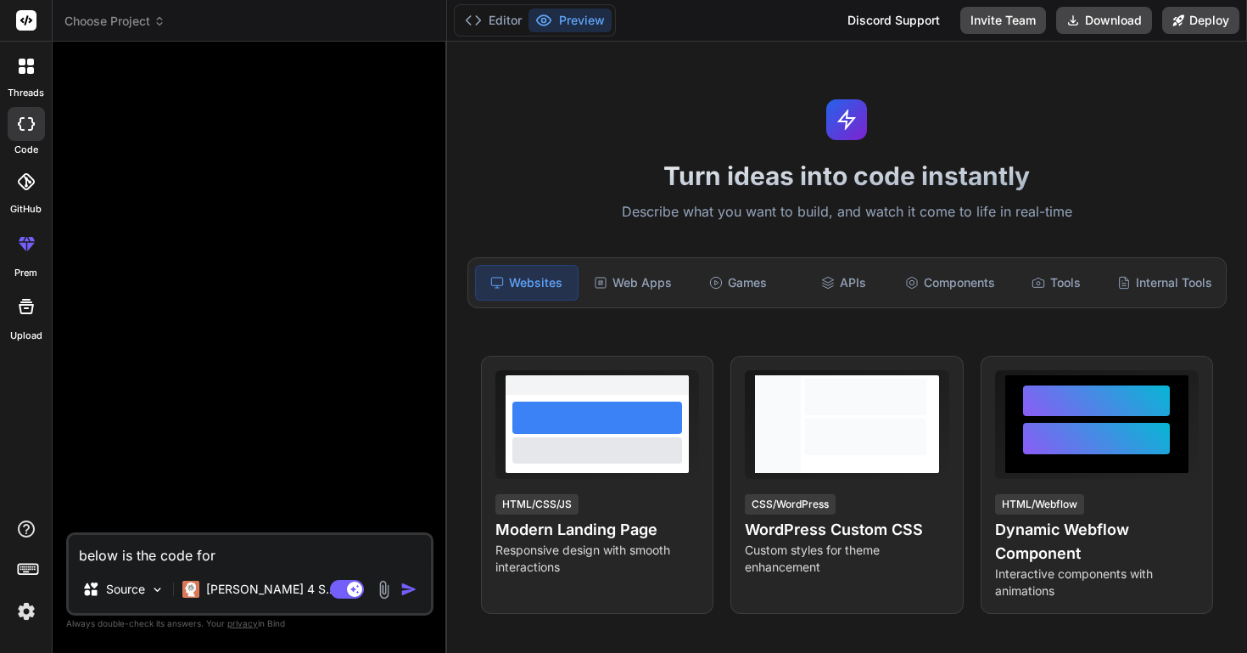
type textarea "x"
type textarea "below is the code for"
type textarea "x"
type textarea "below is the code for a"
type textarea "x"
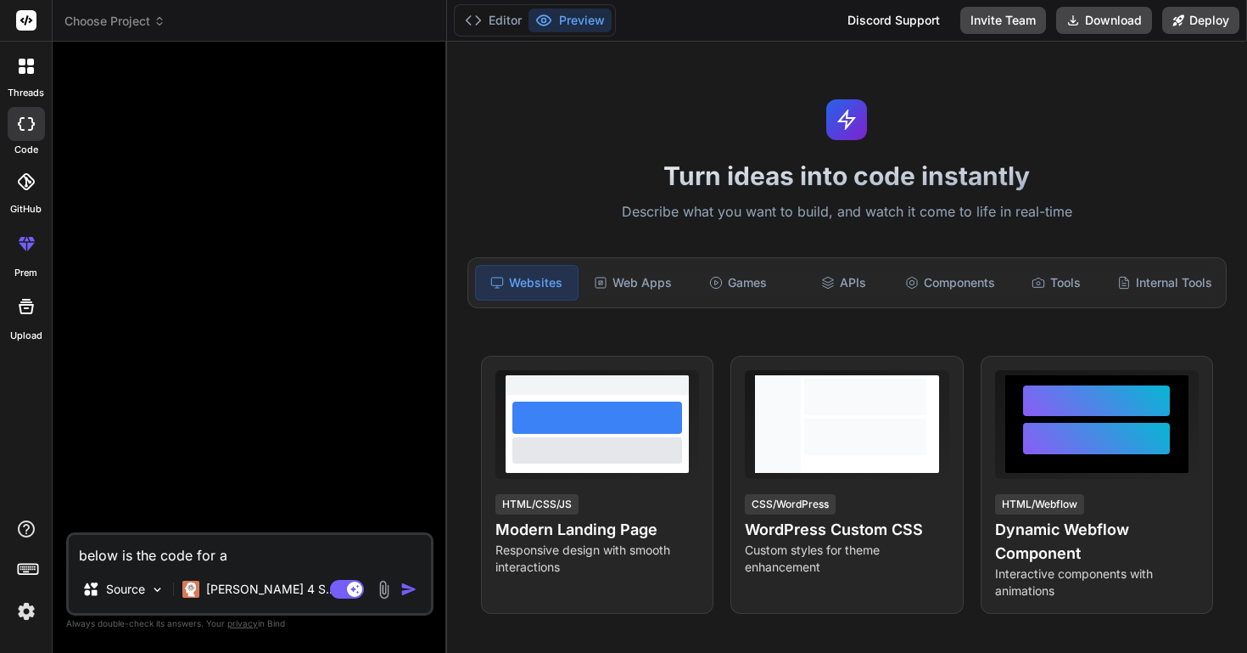
type textarea "below is the code for a"
type textarea "x"
type textarea "below is the code for a w"
type textarea "x"
type textarea "below is the code for a wo"
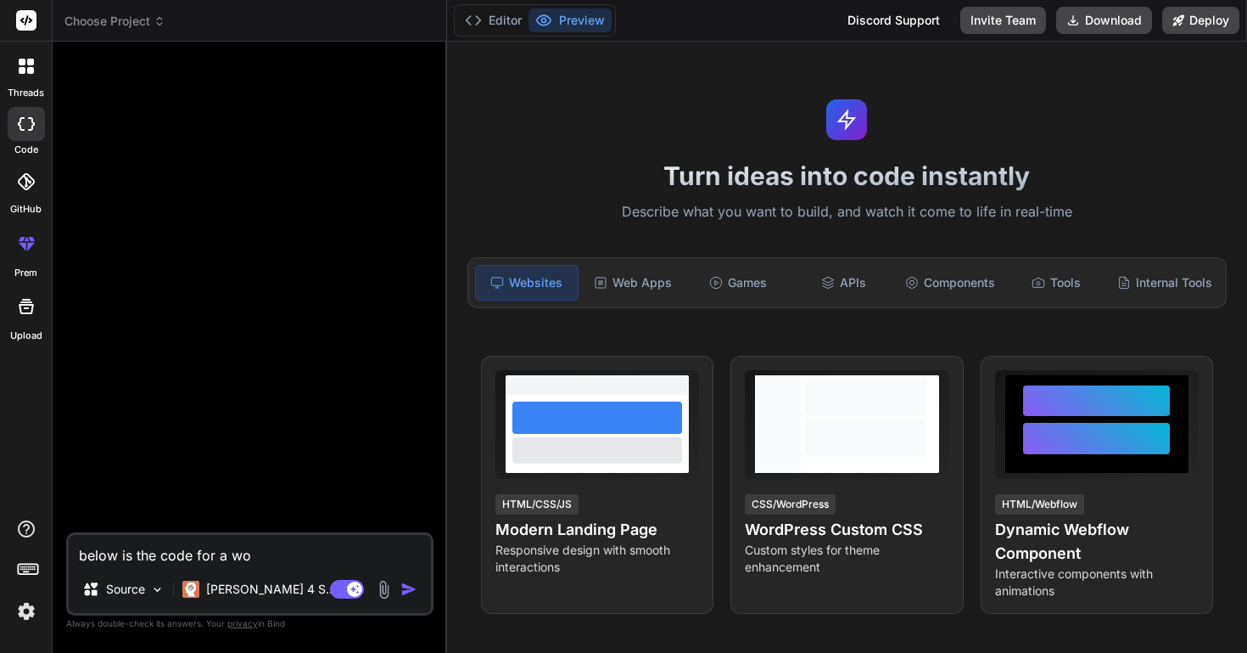
type textarea "x"
type textarea "below is the code for a wor"
type textarea "x"
type textarea "below is the code for a word"
type textarea "x"
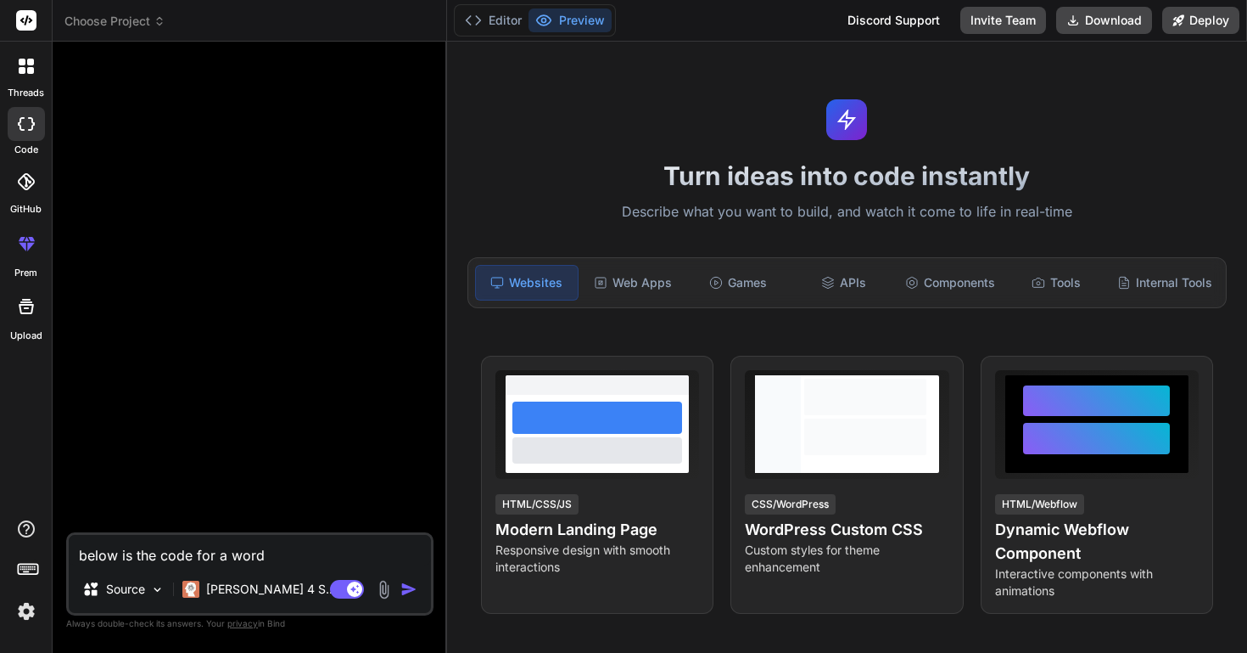
type textarea "below is the code for a wordp"
type textarea "x"
type textarea "below is the code for a wordpr"
type textarea "x"
type textarea "below is the code for a wordpre"
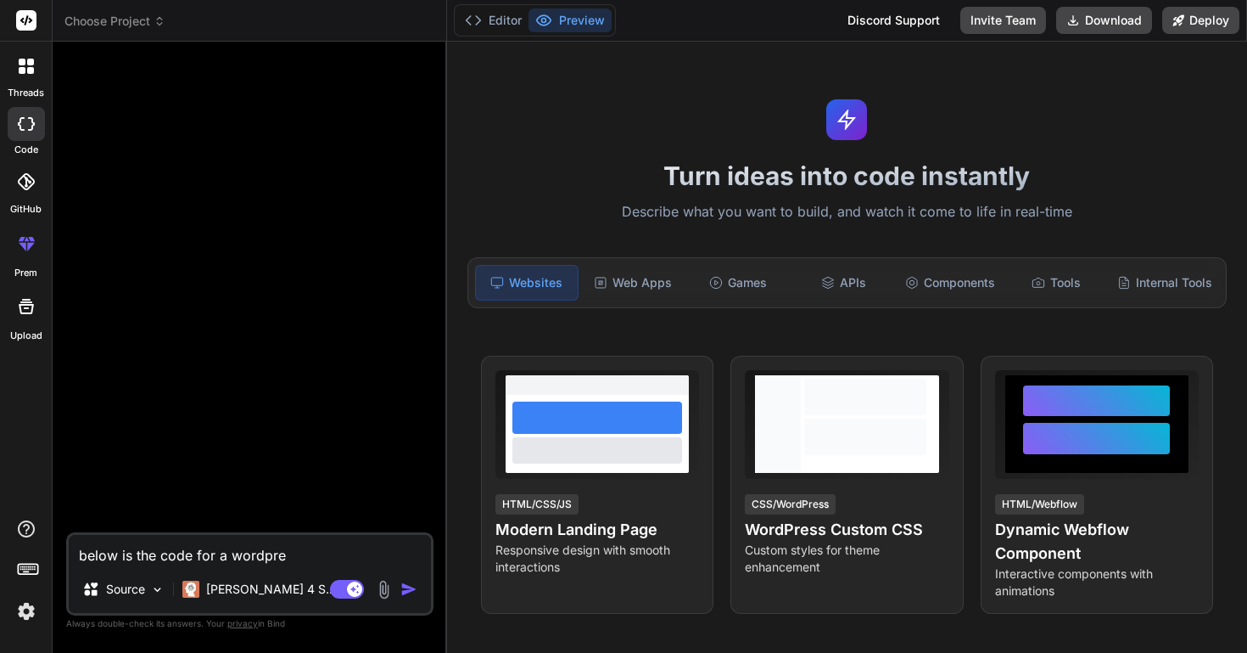
type textarea "x"
type textarea "below is the code for a wordpres"
type textarea "x"
type textarea "below is the code for a wordpress"
type textarea "x"
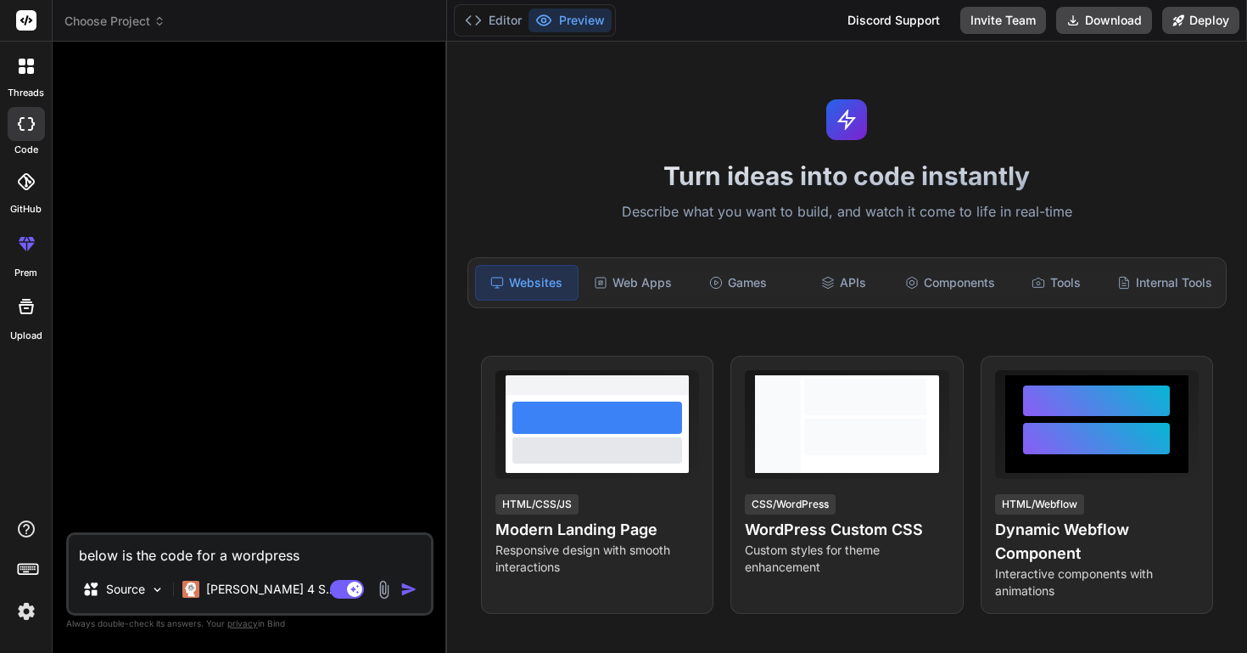
type textarea "below is the code for a wordpress"
type textarea "x"
type textarea "below is the code for a wordpress p"
type textarea "x"
type textarea "below is the code for a wordpress pl"
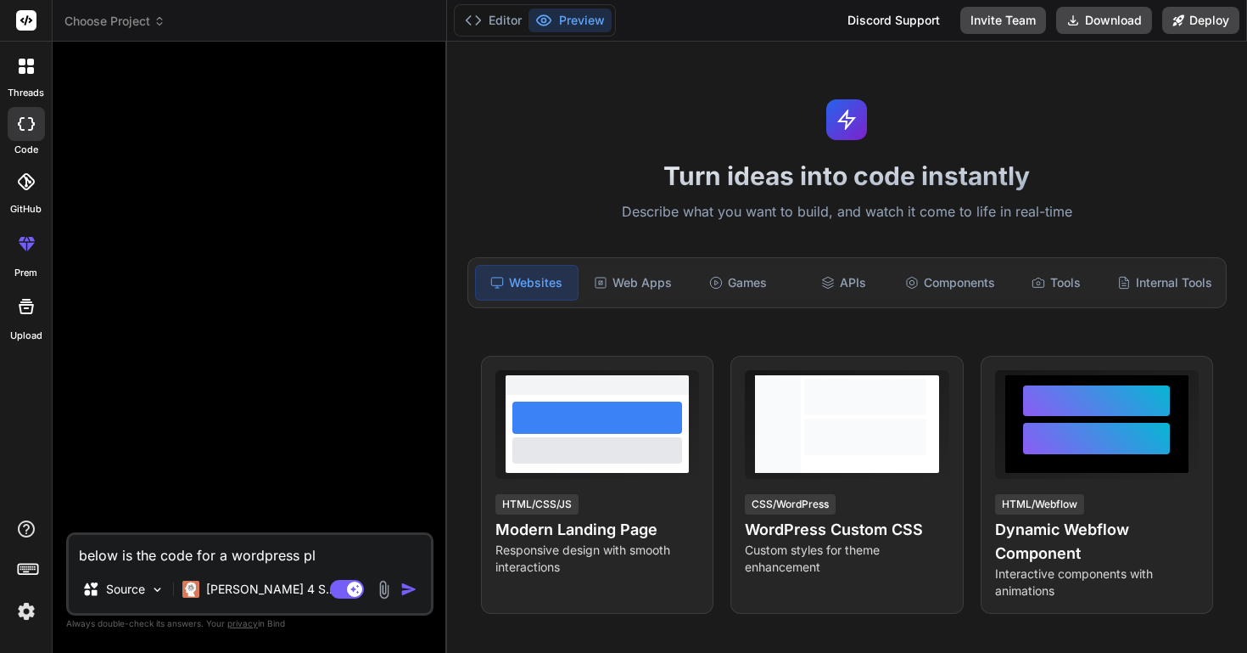
type textarea "x"
type textarea "below is the code for a wordpress plu"
type textarea "x"
type textarea "below is the code for a wordpress plug"
type textarea "x"
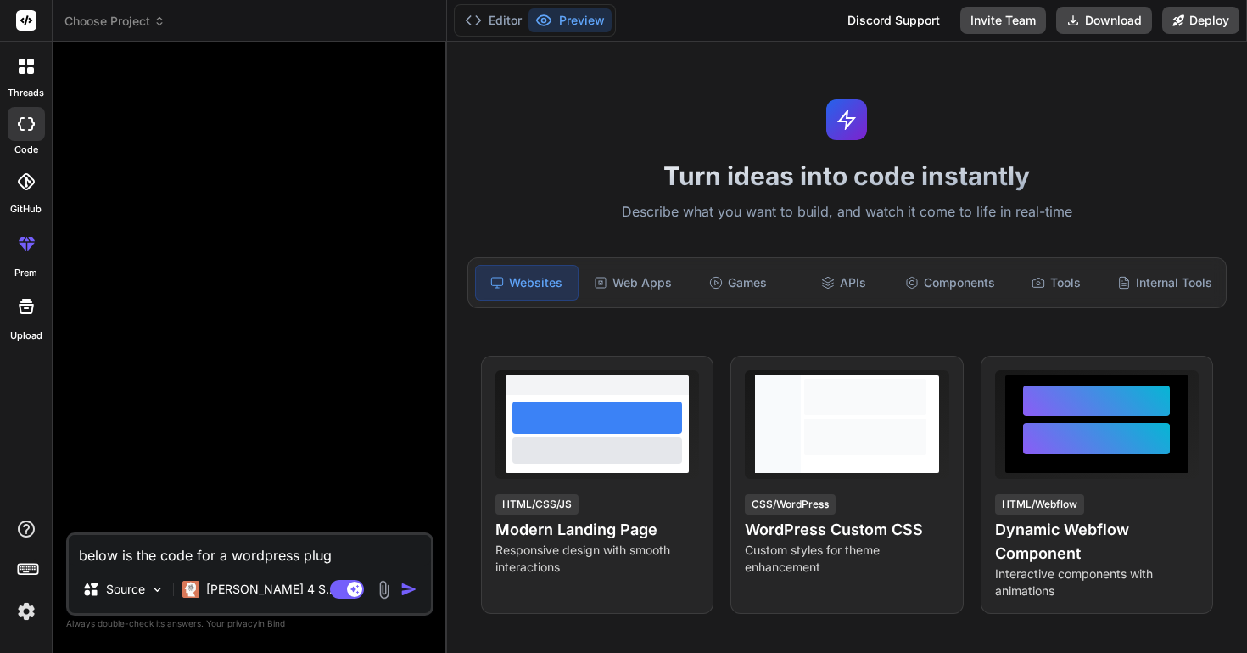
type textarea "below is the code for a wordpress plugi"
type textarea "x"
type textarea "below is the code for a wordpress plugin"
type textarea "x"
type textarea "below is the code for a wordpress plugin"
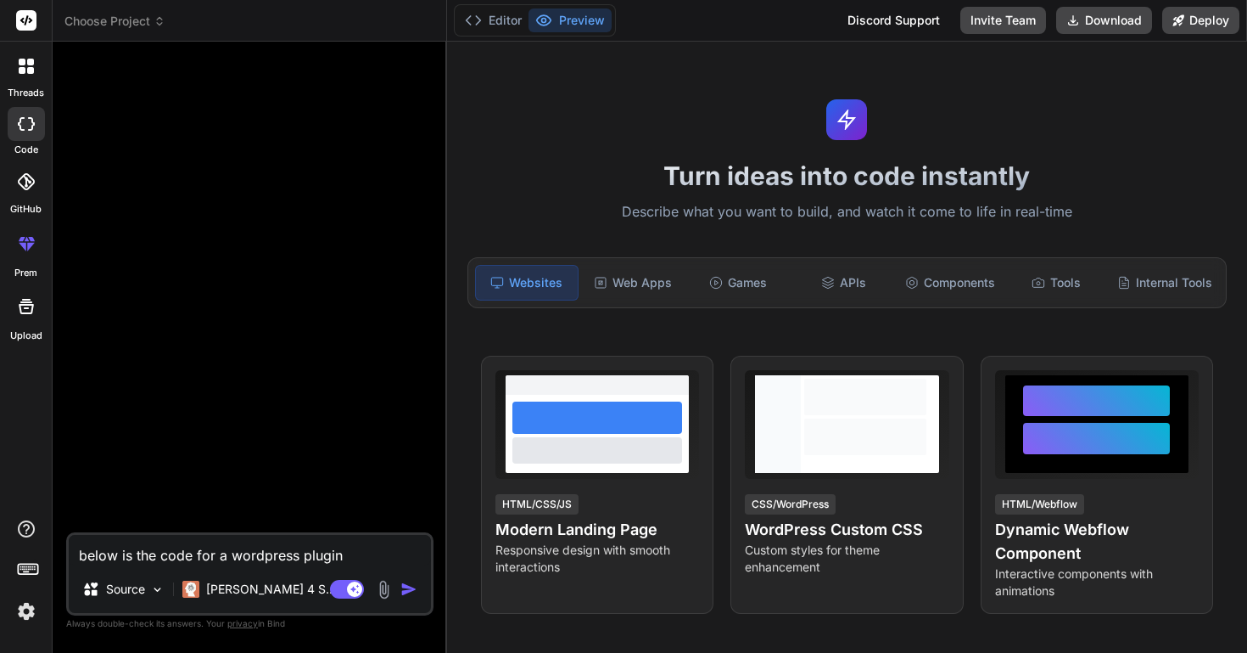
type textarea "x"
type textarea "below is the code for a wordpress plugin s"
type textarea "x"
type textarea "below is the code for a wordpress plugin se"
type textarea "x"
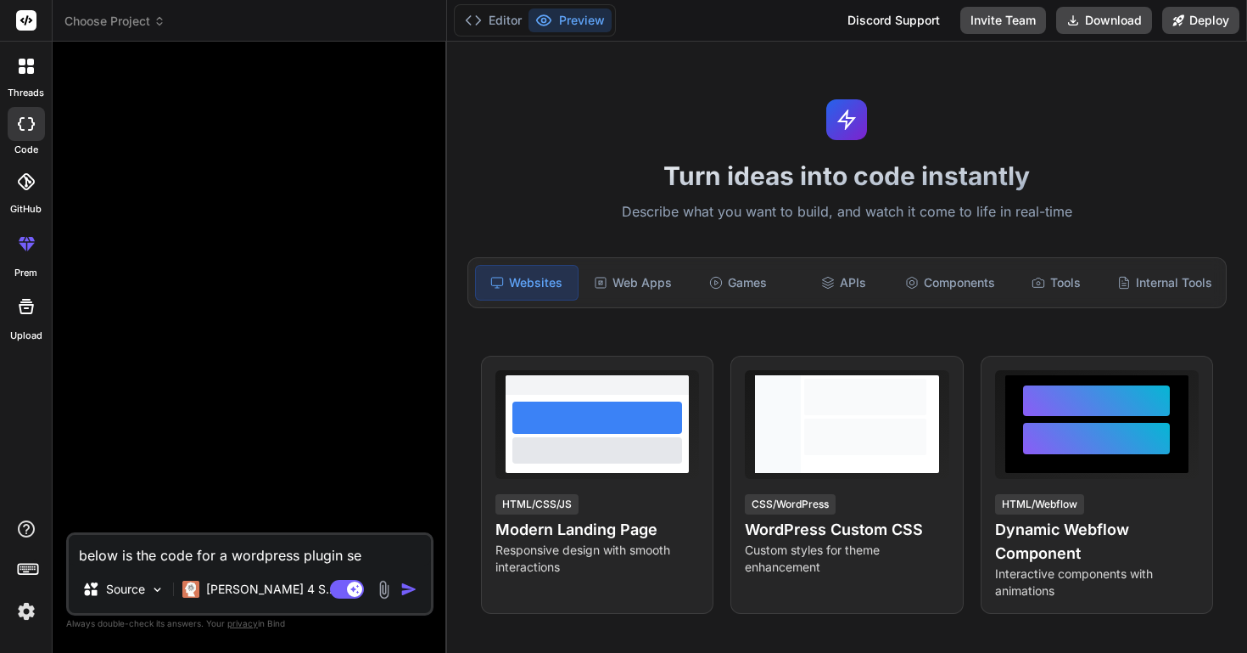
type textarea "below is the code for a wordpress plugin ser"
type textarea "x"
type textarea "below is the code for a wordpress plugin serv"
type textarea "x"
type textarea "below is the code for a wordpress plugin servi"
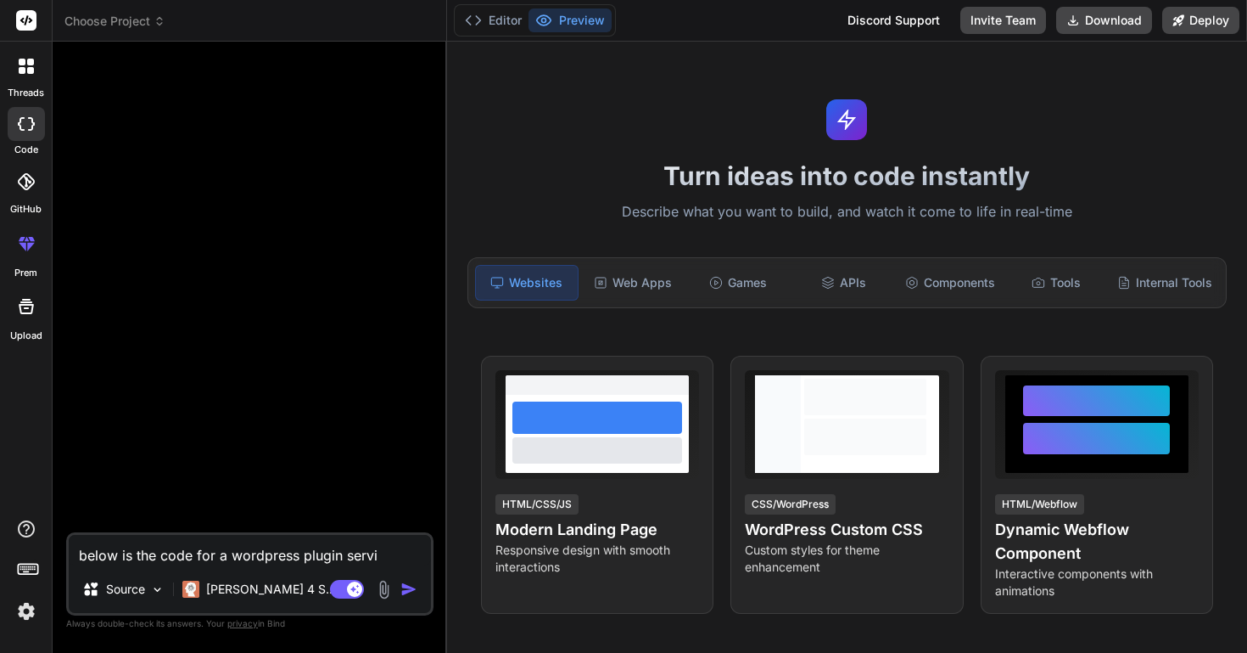
type textarea "x"
type textarea "below is the code for a wordpress plugin [PERSON_NAME]"
type textarea "x"
type textarea "below is the code for a wordpress plugin serving"
type textarea "x"
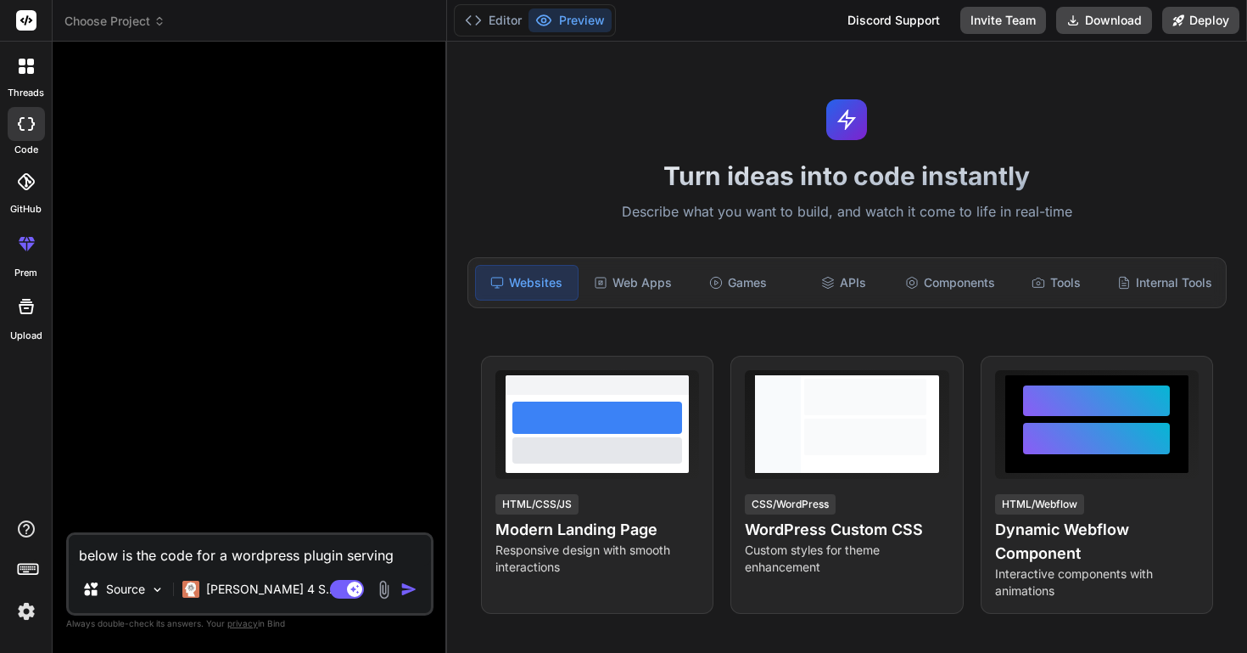
type textarea "below is the code for a wordpress plugin serving"
type textarea "x"
type textarea "below is the code for a wordpress plugin serving a"
type textarea "x"
type textarea "below is the code for a wordpress plugin serving as"
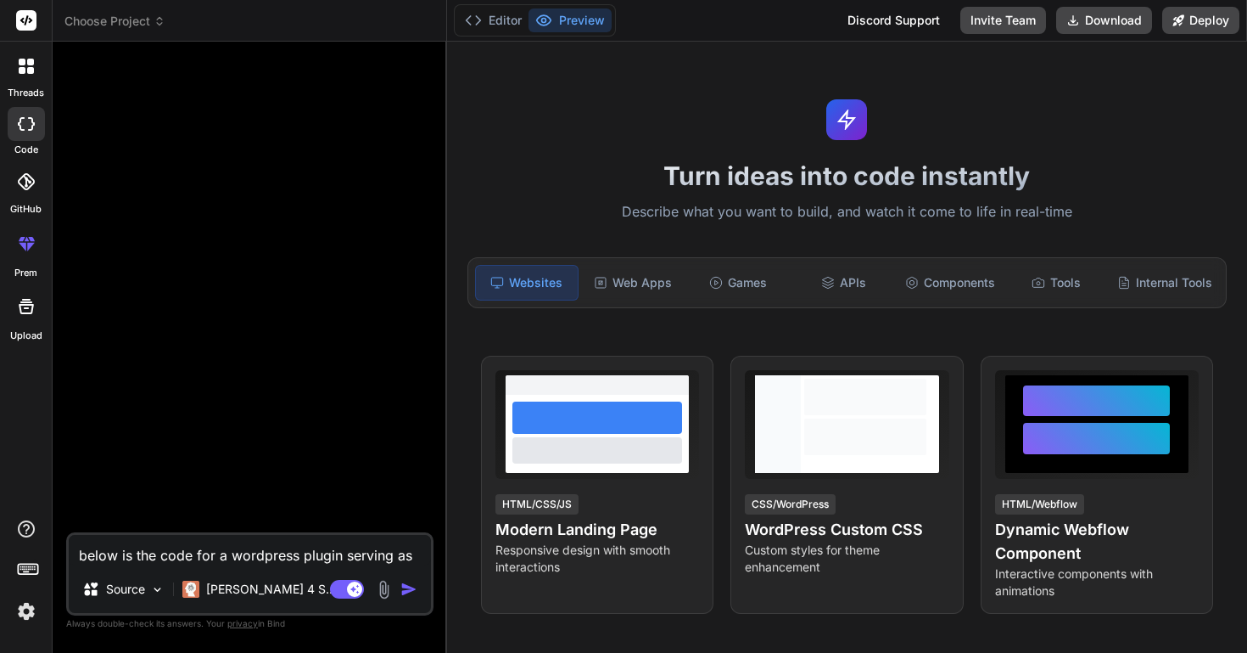
type textarea "x"
type textarea "below is the code for a wordpress plugin serving as a"
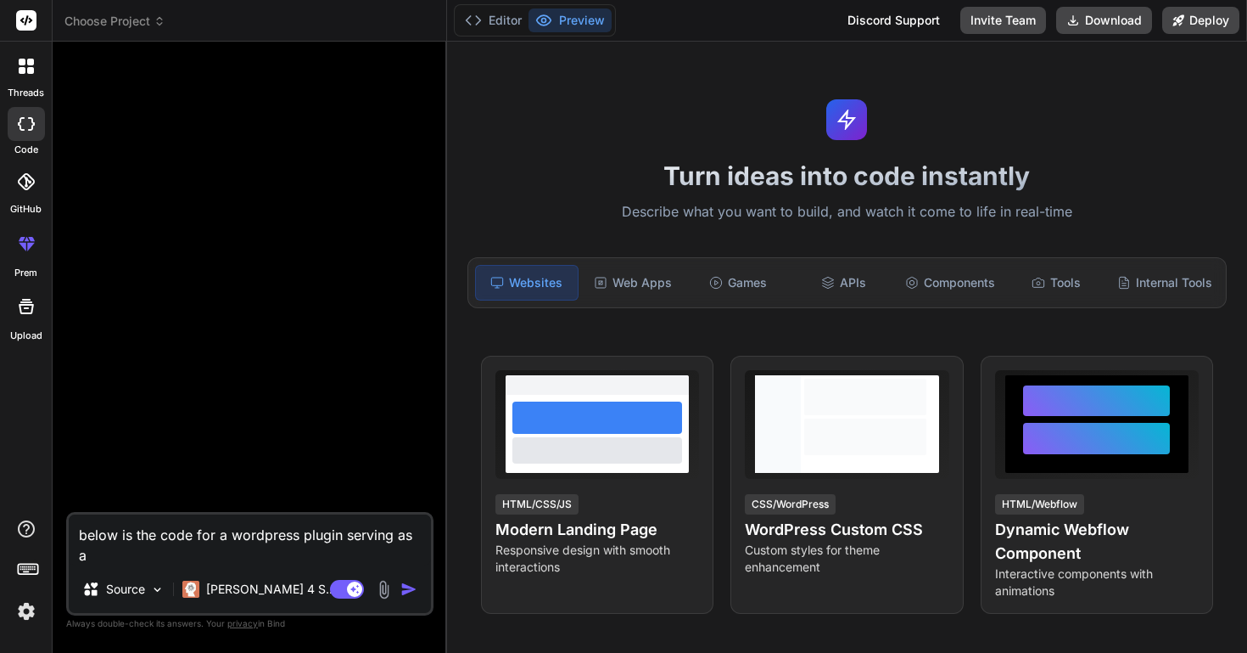
type textarea "x"
type textarea "below is the code for a wordpress plugin serving as a"
type textarea "x"
type textarea "below is the code for a wordpress plugin serving as a c"
type textarea "x"
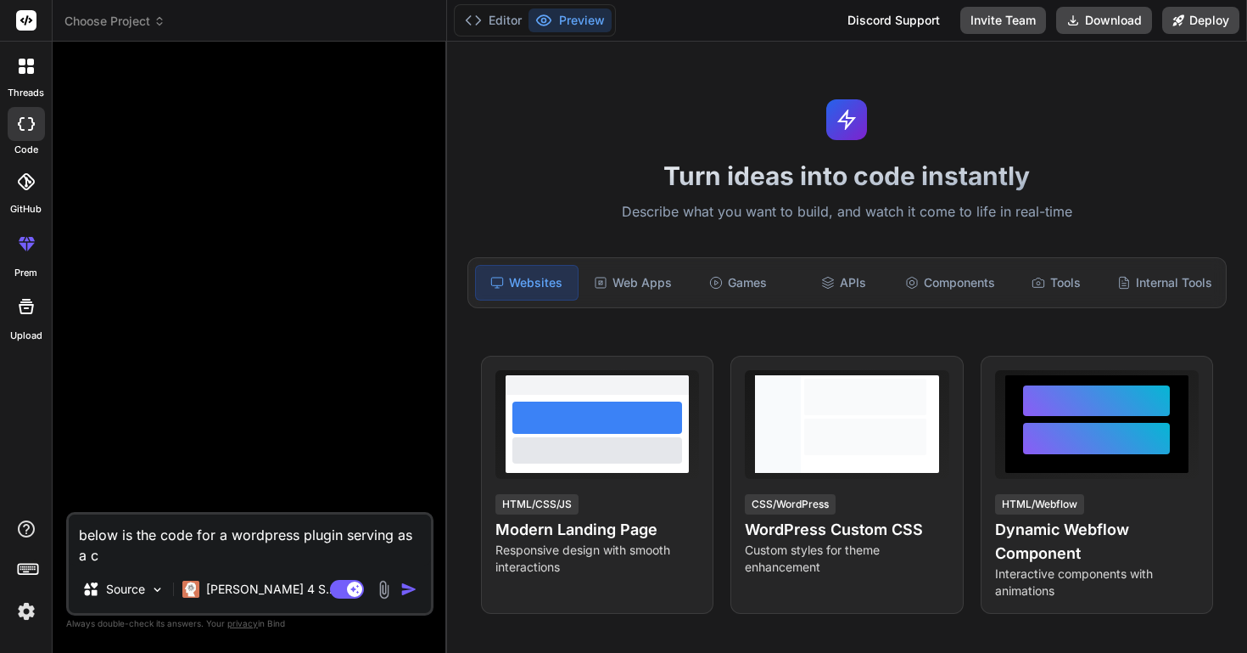
type textarea "below is the code for a wordpress plugin serving as a ca"
type textarea "x"
type textarea "below is the code for a wordpress plugin serving as a cac"
type textarea "x"
type textarea "below is the code for a wordpress plugin serving as a cach"
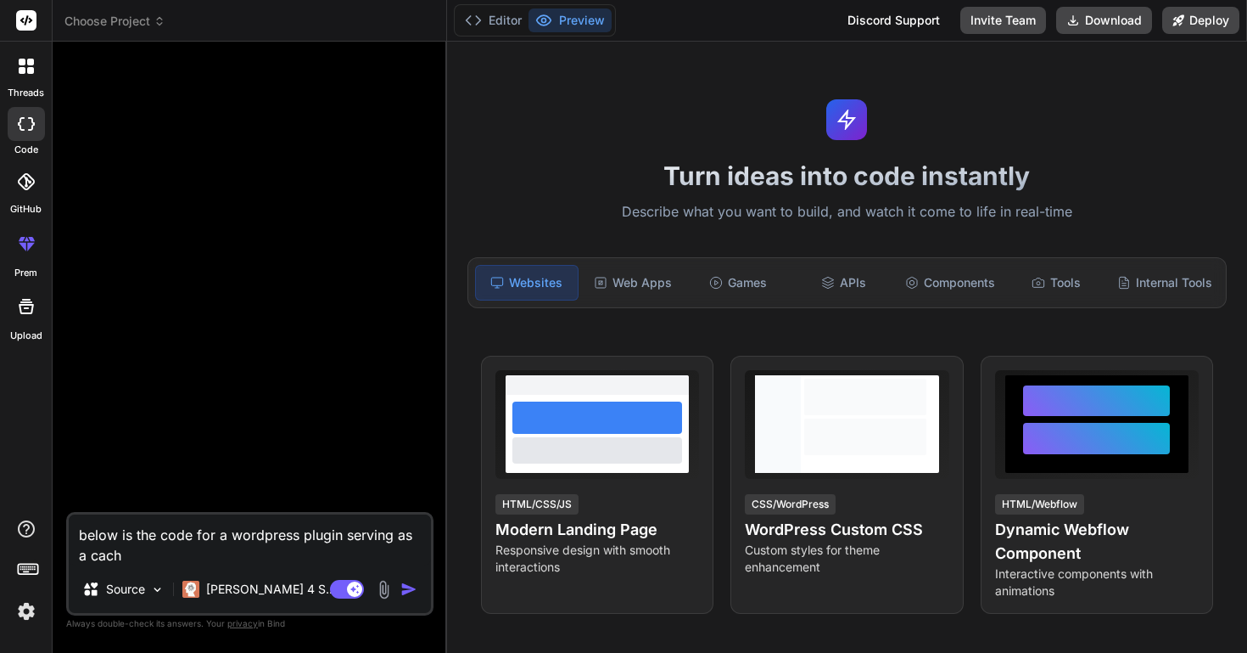
type textarea "x"
type textarea "below is the code for a wordpress plugin serving as a cache"
type textarea "x"
type textarea "below is the code for a wordpress plugin serving as a cache."
type textarea "x"
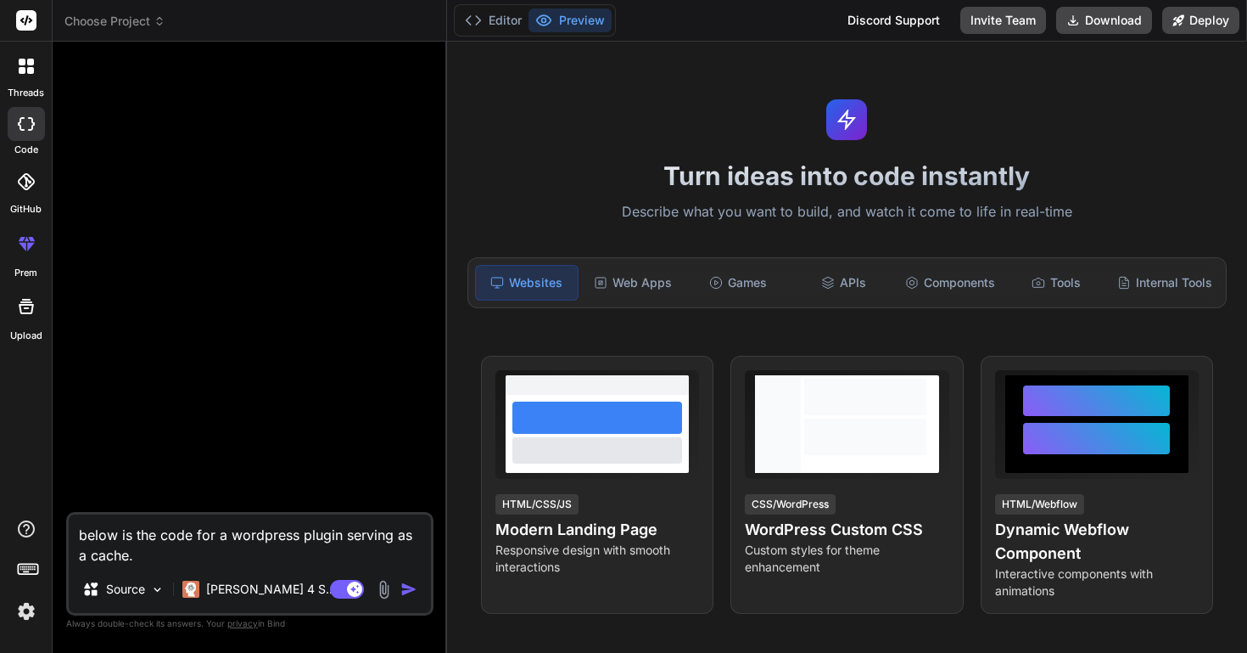
type textarea "below is the code for a wordpress plugin serving as a cache."
type textarea "x"
type textarea "below is the code for a wordpress plugin serving as a cache. C"
type textarea "x"
type textarea "below is the code for a wordpress plugin serving as a cache. Ca"
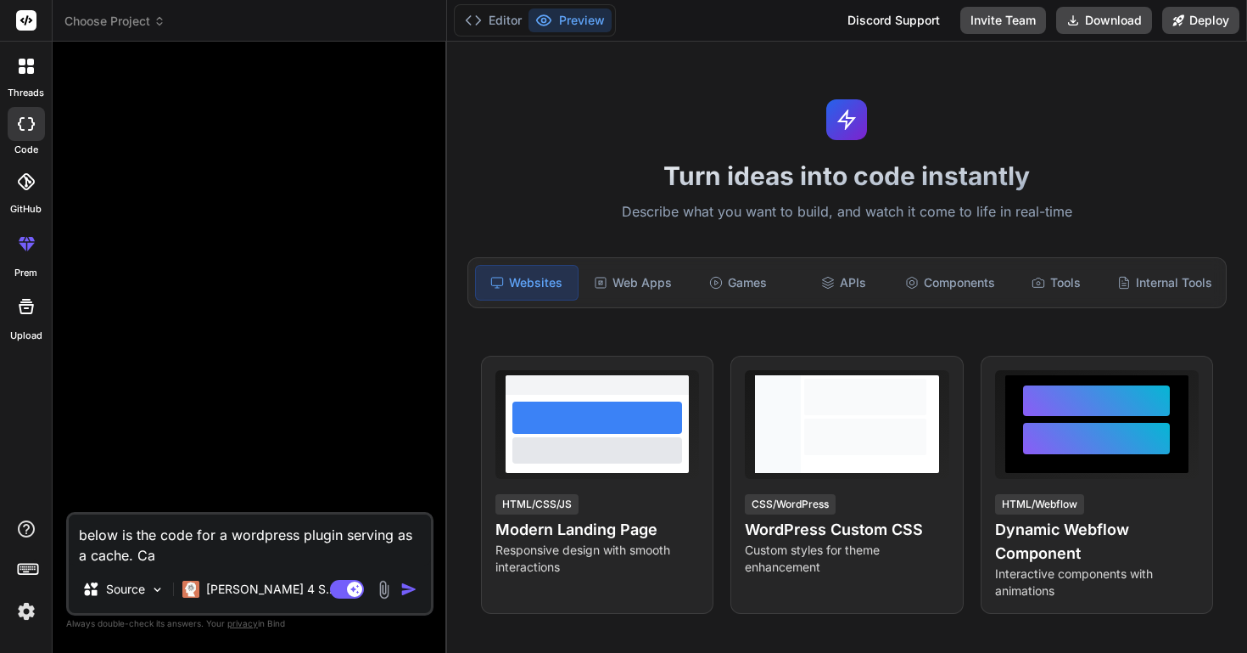
type textarea "x"
type textarea "below is the code for a wordpress plugin serving as a cache. Can"
type textarea "x"
type textarea "below is the code for a wordpress plugin serving as a cache. Can"
type textarea "x"
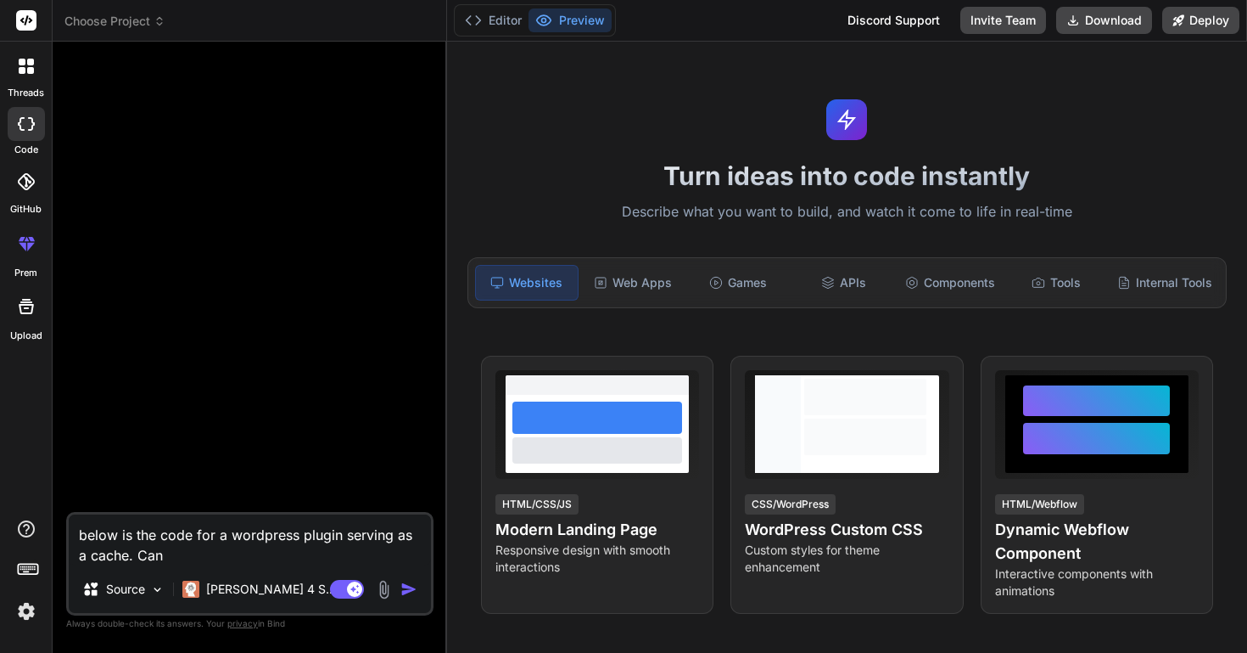
type textarea "below is the code for a wordpress plugin serving as a cache. Can y"
type textarea "x"
type textarea "below is the code for a wordpress plugin serving as a cache. Can yo"
type textarea "x"
type textarea "below is the code for a wordpress plugin serving as a cache. Can you"
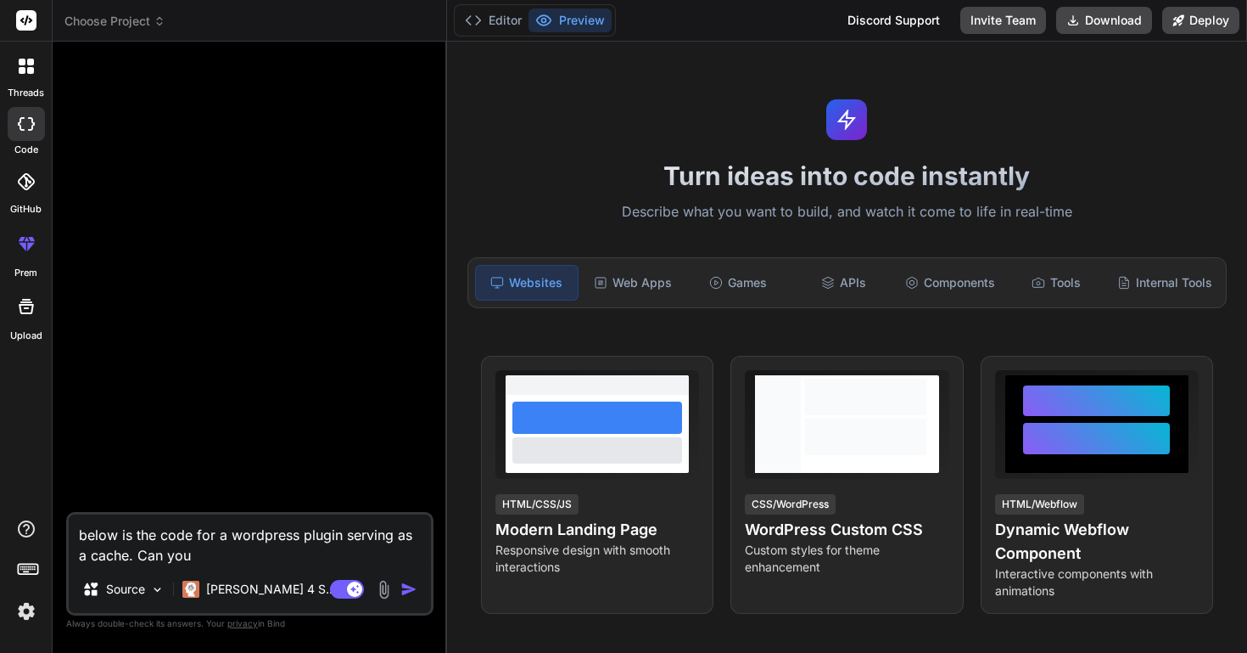
type textarea "x"
type textarea "below is the code for a wordpress plugin serving as a cache. Can you"
type textarea "x"
type textarea "below is the code for a wordpress plugin serving as a cache. Can you p"
type textarea "x"
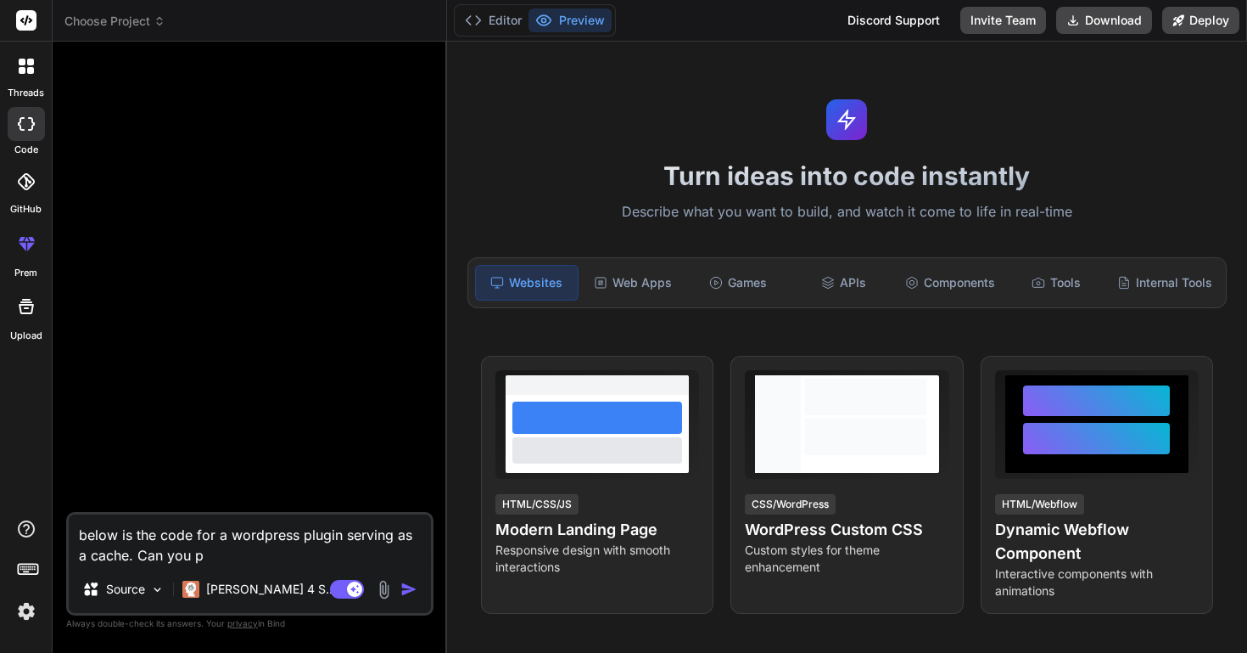
type textarea "below is the code for a wordpress plugin serving as a cache. Can you pl"
type textarea "x"
type textarea "below is the code for a wordpress plugin serving as a cache. Can you ple"
type textarea "x"
type textarea "below is the code for a wordpress plugin serving as a cache. Can you plea"
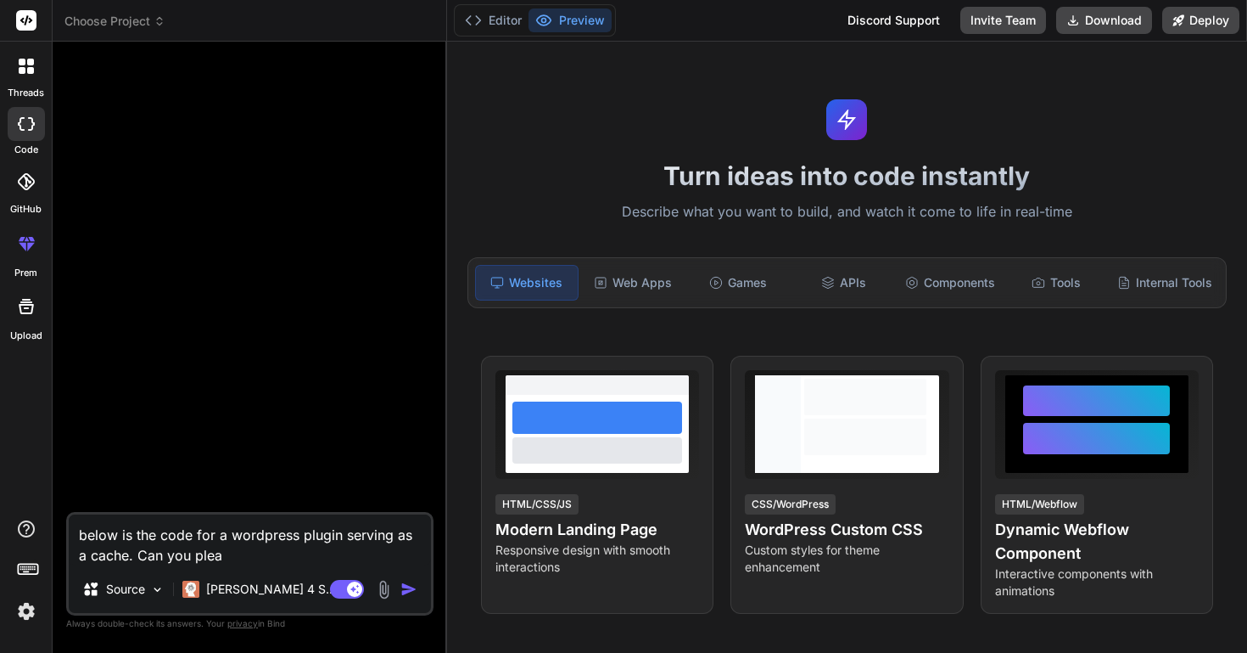
type textarea "x"
type textarea "below is the code for a wordpress plugin serving as a cache. Can you pleas"
type textarea "x"
type textarea "below is the code for a wordpress plugin serving as a cache. Can you please"
type textarea "x"
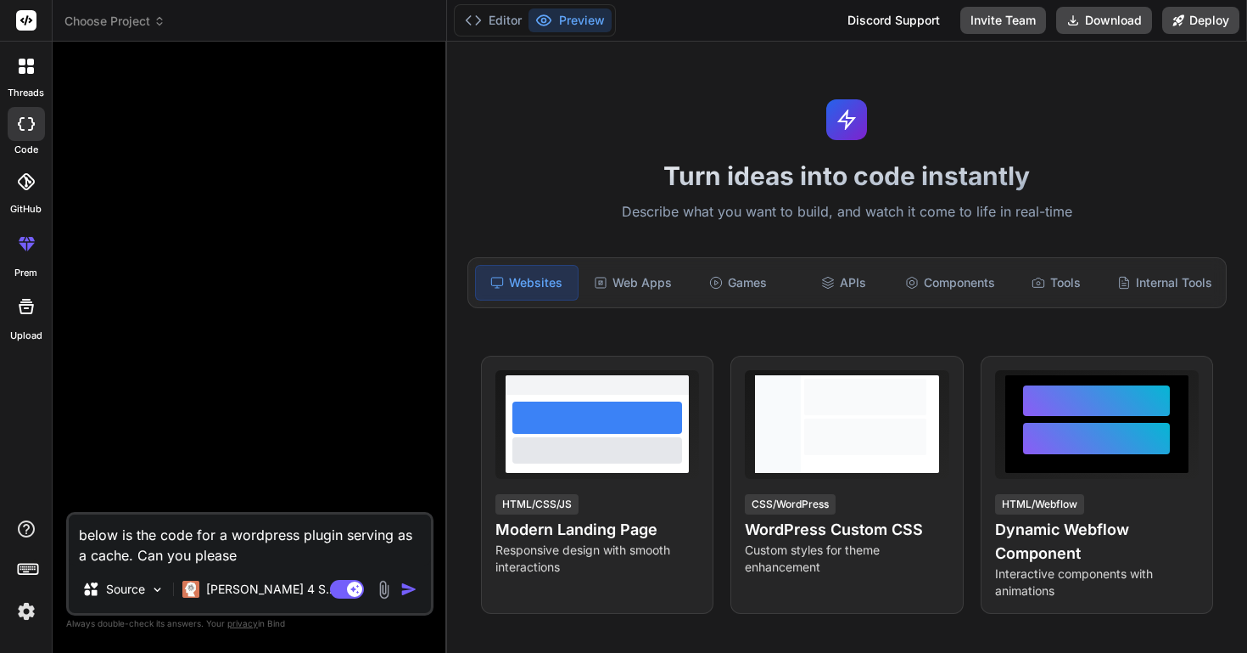
type textarea "below is the code for a wordpress plugin serving as a cache. Can you please m"
type textarea "x"
type textarea "below is the code for a wordpress plugin serving as a cache. Can you please ma"
type textarea "x"
type textarea "below is the code for a wordpress plugin serving as a cache. Can you please mak"
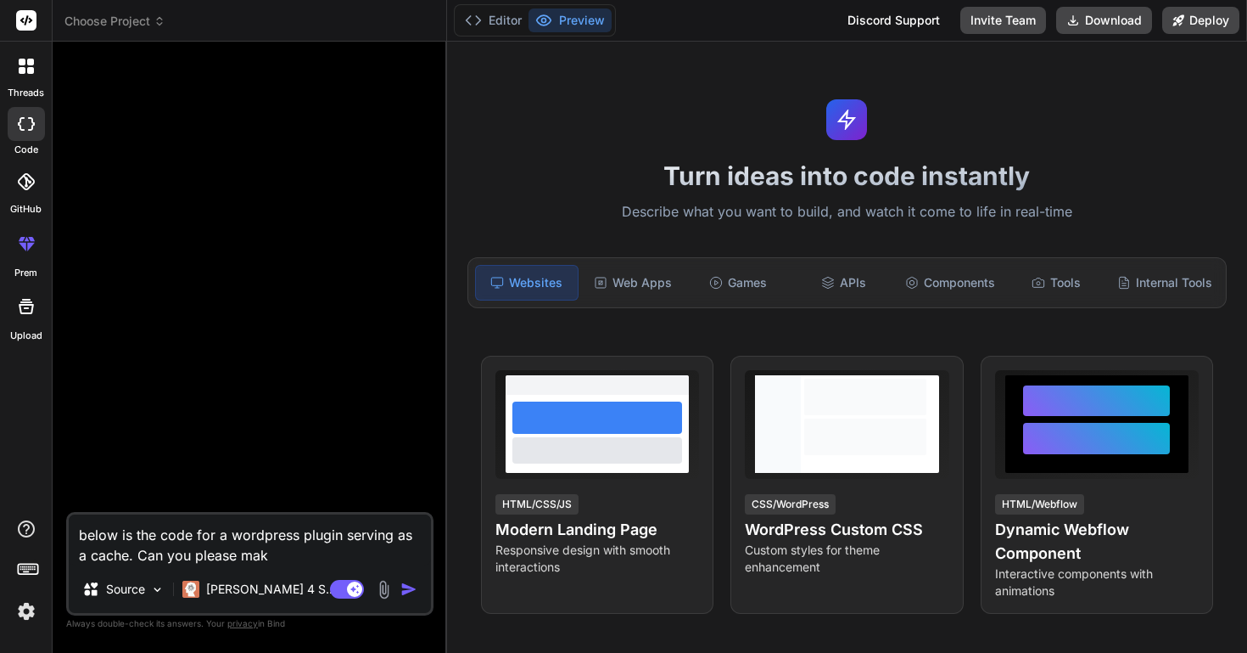
type textarea "x"
type textarea "below is the code for a wordpress plugin serving as a cache. Can you please make"
type textarea "x"
type textarea "below is the code for a wordpress plugin serving as a cache. Can you please make"
type textarea "x"
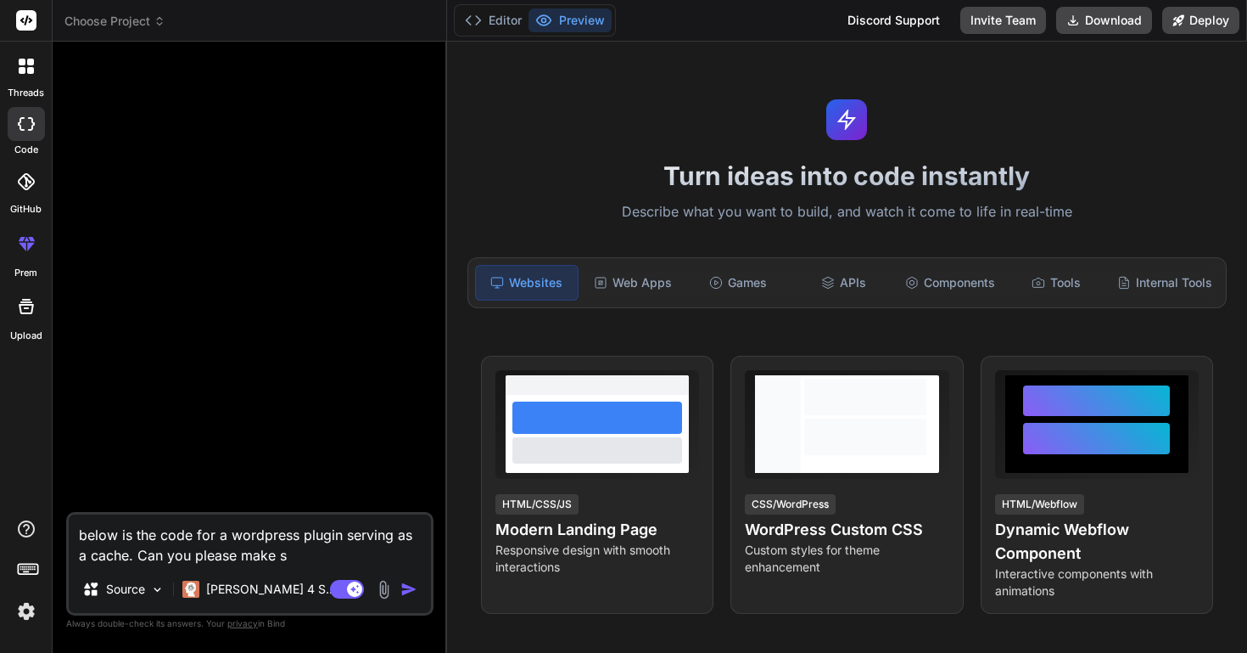
type textarea "below is the code for a wordpress plugin serving as a cache. Can you please mak…"
type textarea "x"
type textarea "below is the code for a wordpress plugin serving as a cache. Can you please mak…"
type textarea "x"
type textarea "below is the code for a wordpress plugin serving as a cache. Can you please mak…"
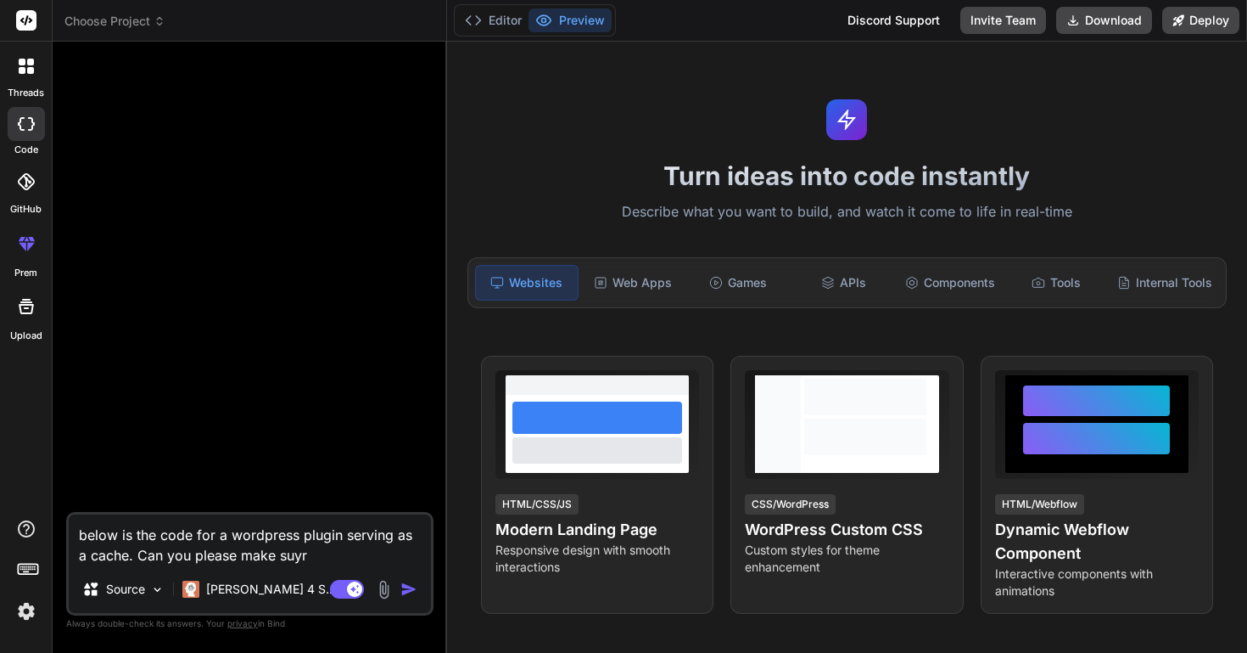
type textarea "x"
type textarea "below is the code for a wordpress plugin serving as a cache. Can you please mak…"
type textarea "x"
type textarea "below is the code for a wordpress plugin serving as a cache. Can you please mak…"
type textarea "x"
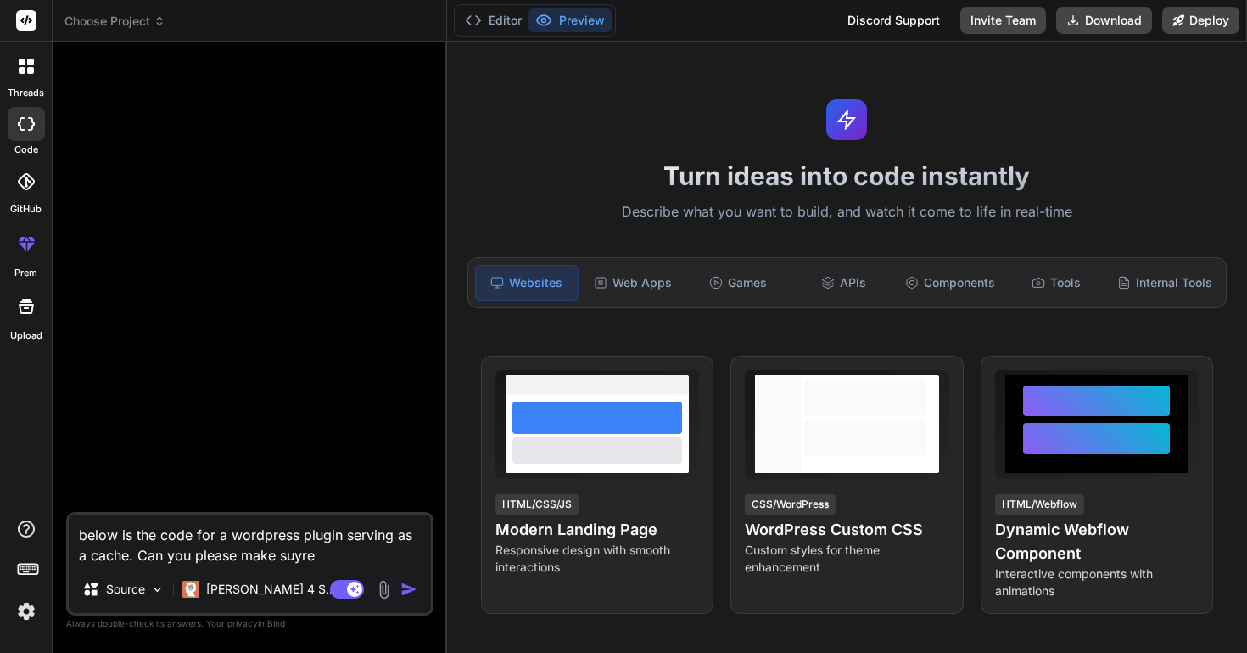
type textarea "below is the code for a wordpress plugin serving as a cache. Can you please mak…"
type textarea "x"
type textarea "below is the code for a wordpress plugin serving as a cache. Can you please mak…"
type textarea "x"
type textarea "below is the code for a wordpress plugin serving as a cache. Can you please mak…"
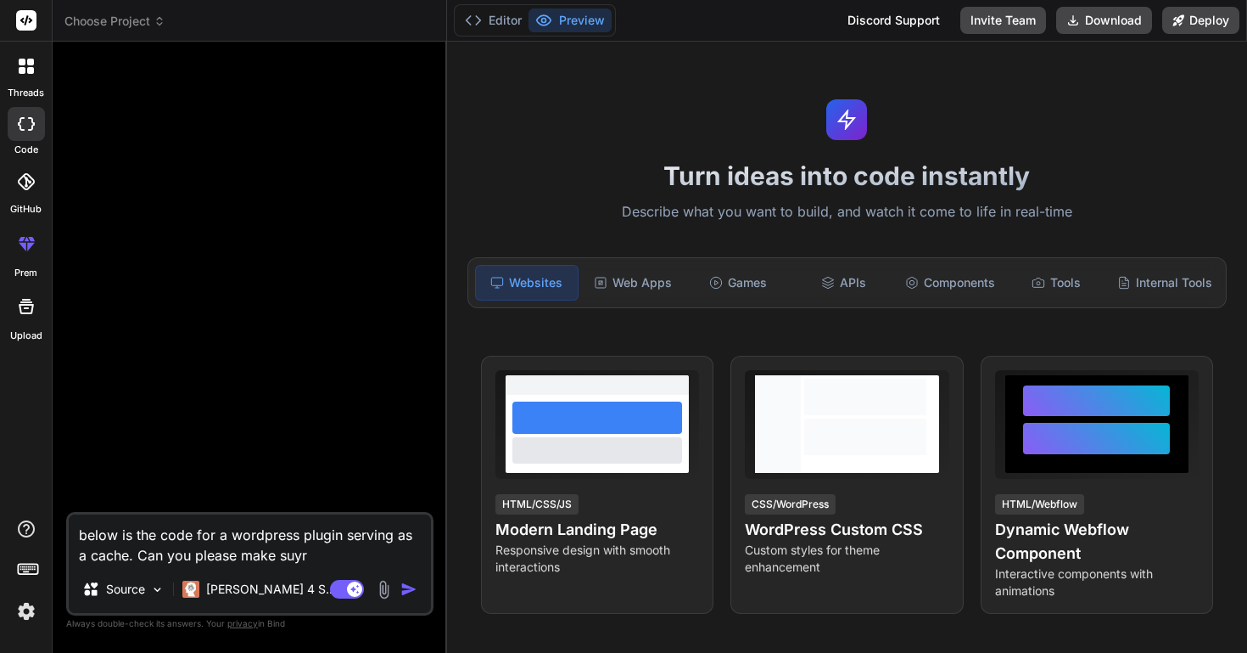
type textarea "x"
type textarea "below is the code for a wordpress plugin serving as a cache. Can you please mak…"
type textarea "x"
type textarea "below is the code for a wordpress plugin serving as a cache. Can you please mak…"
type textarea "x"
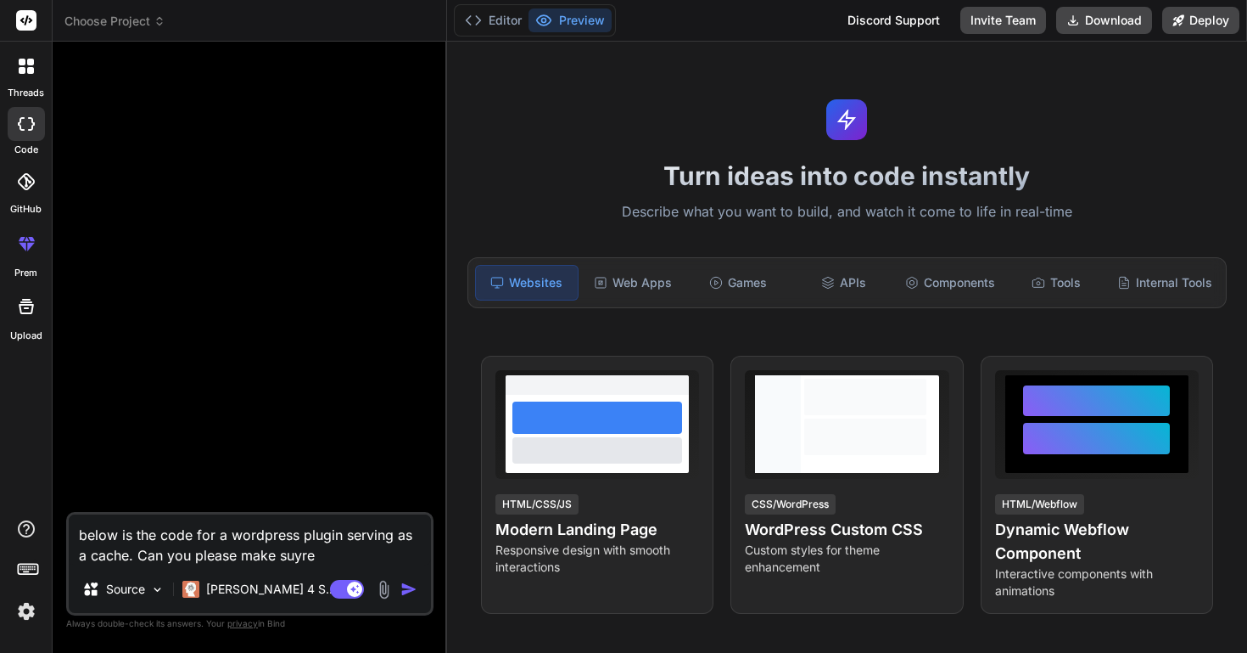
type textarea "below is the code for a wordpress plugin serving as a cache. Can you please mak…"
type textarea "x"
type textarea "below is the code for a wordpress plugin serving as a cache. Can you please mak…"
type textarea "x"
type textarea "below is the code for a wordpress plugin serving as a cache. Can you please mak…"
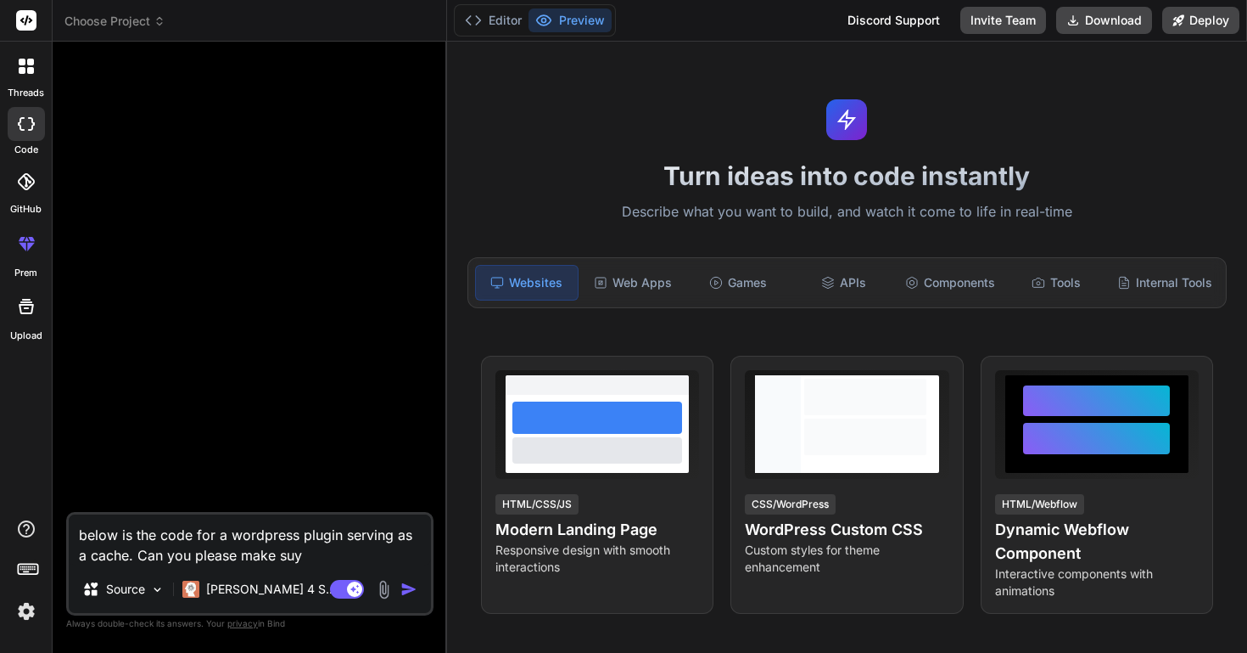
type textarea "x"
type textarea "below is the code for a wordpress plugin serving as a cache. Can you please mak…"
type textarea "x"
type textarea "below is the code for a wordpress plugin serving as a cache. Can you please mak…"
type textarea "x"
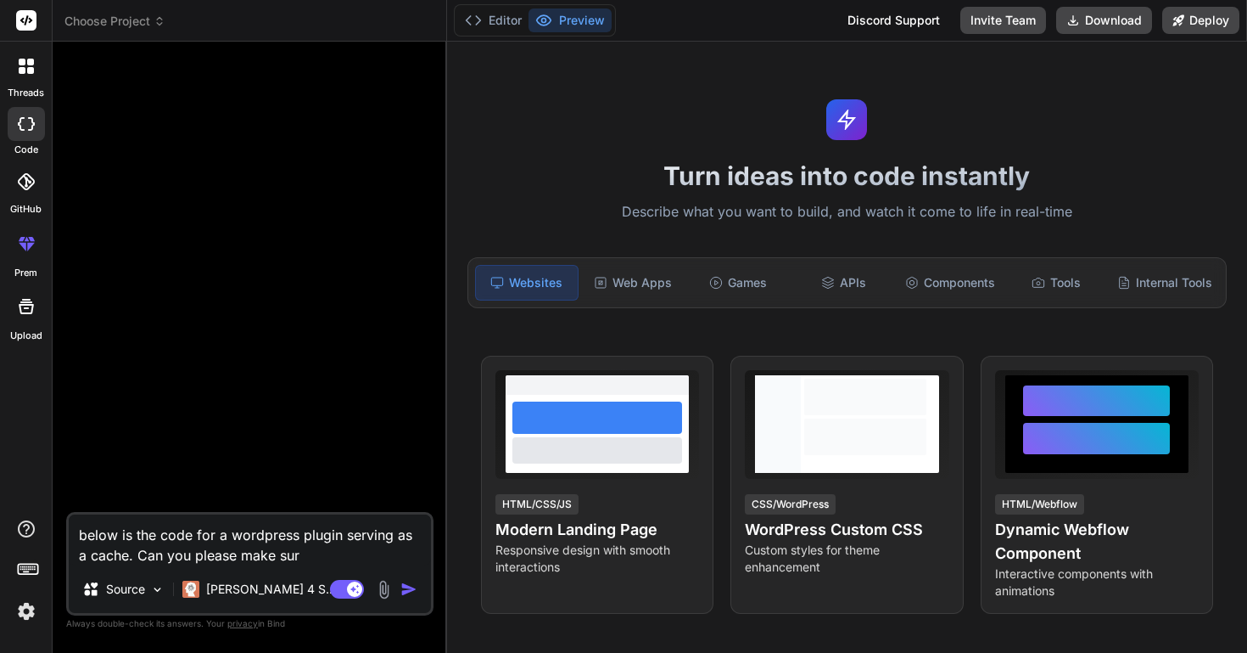
type textarea "below is the code for a wordpress plugin serving as a cache. Can you please mak…"
type textarea "x"
type textarea "below is the code for a wordpress plugin serving as a cache. Can you please mak…"
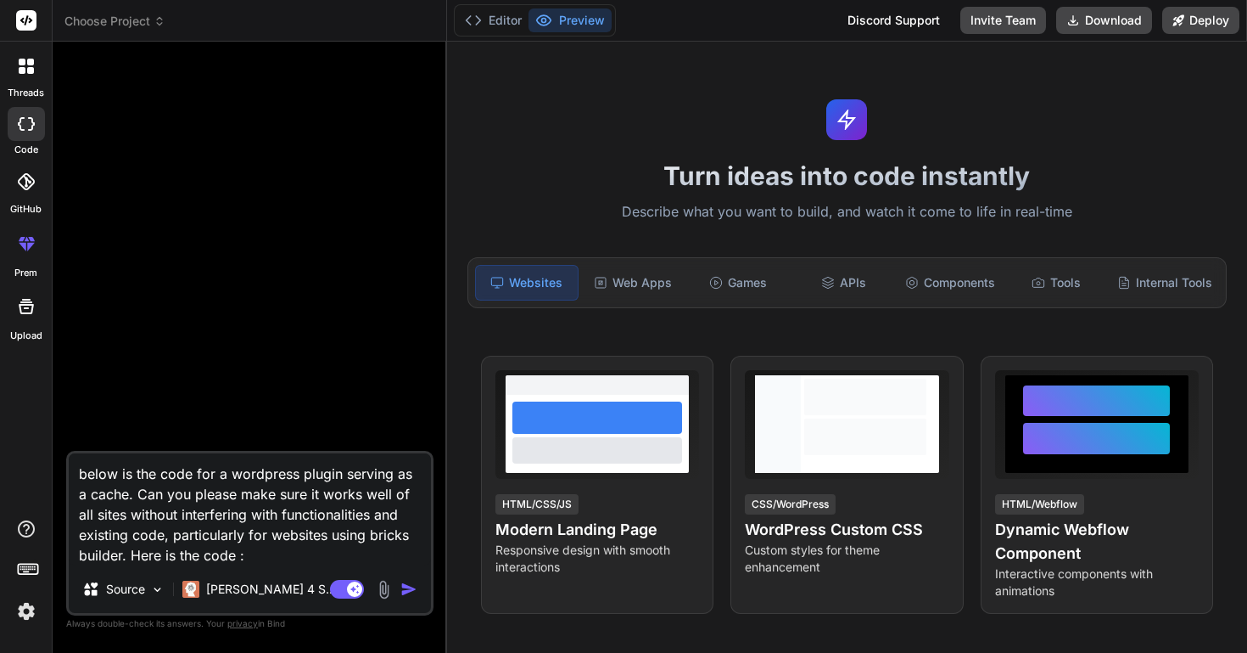
paste textarea "# Loremi: dolorsitam/consectetu.adi <?eli /** * Seddoe Temp: IncidIdunt – Utlab…"
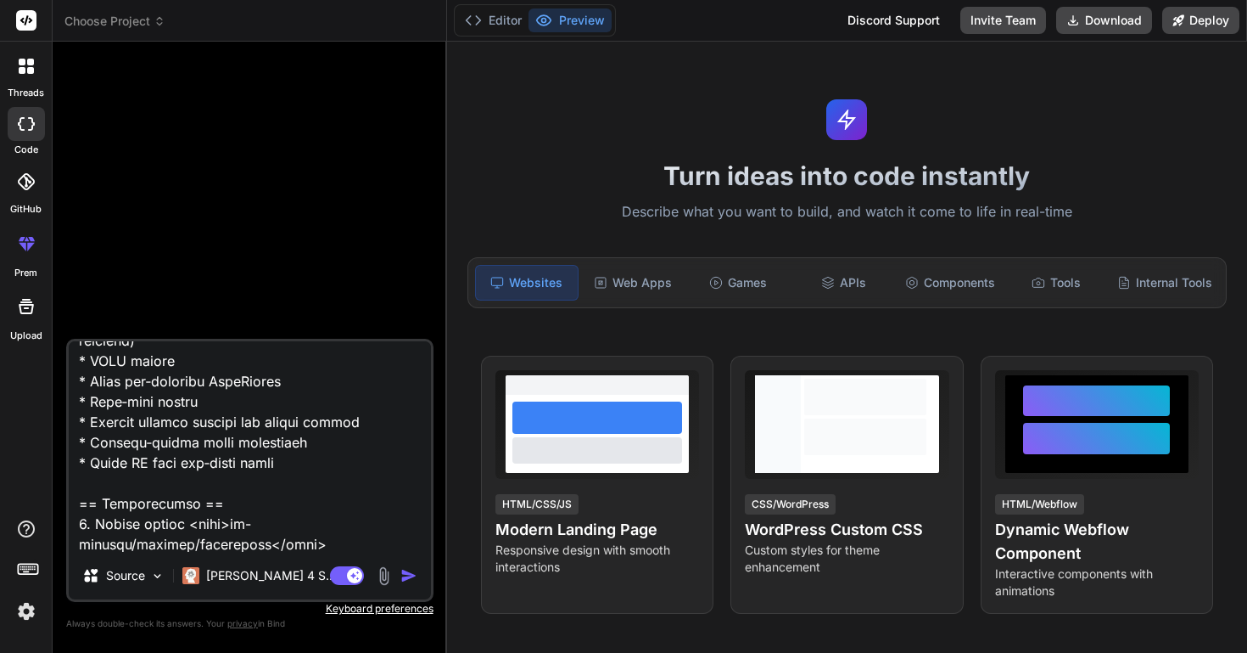
click at [414, 577] on img "button" at bounding box center [409, 575] width 17 height 17
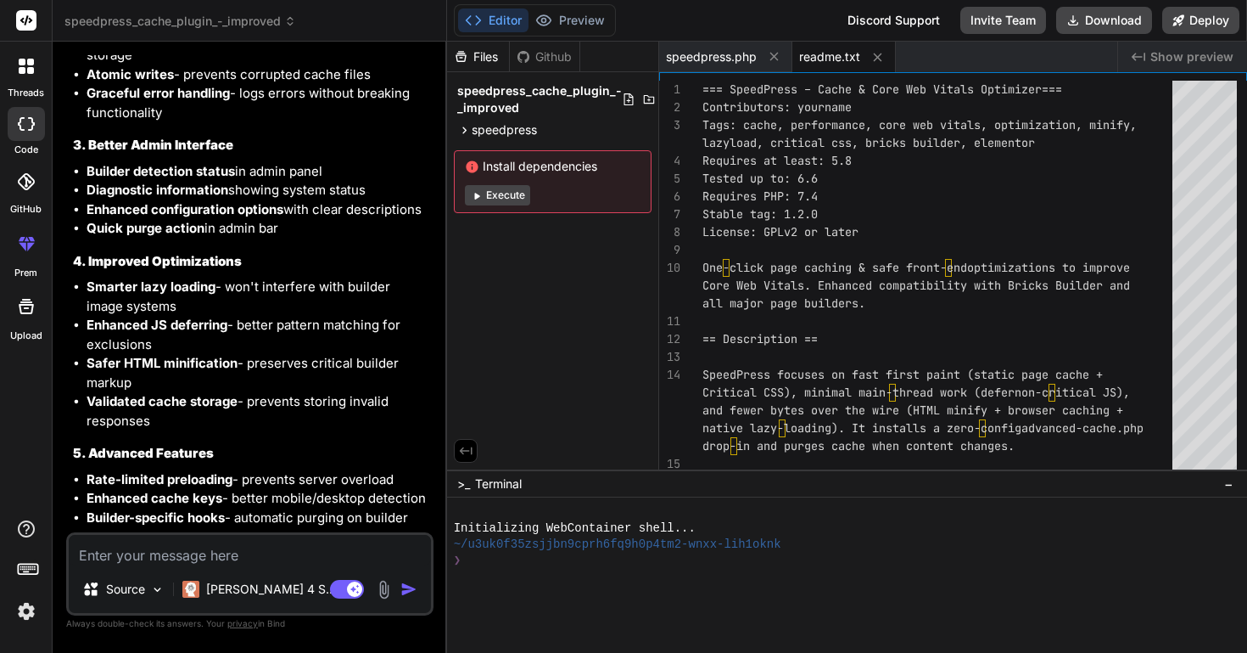
scroll to position [9576, 0]
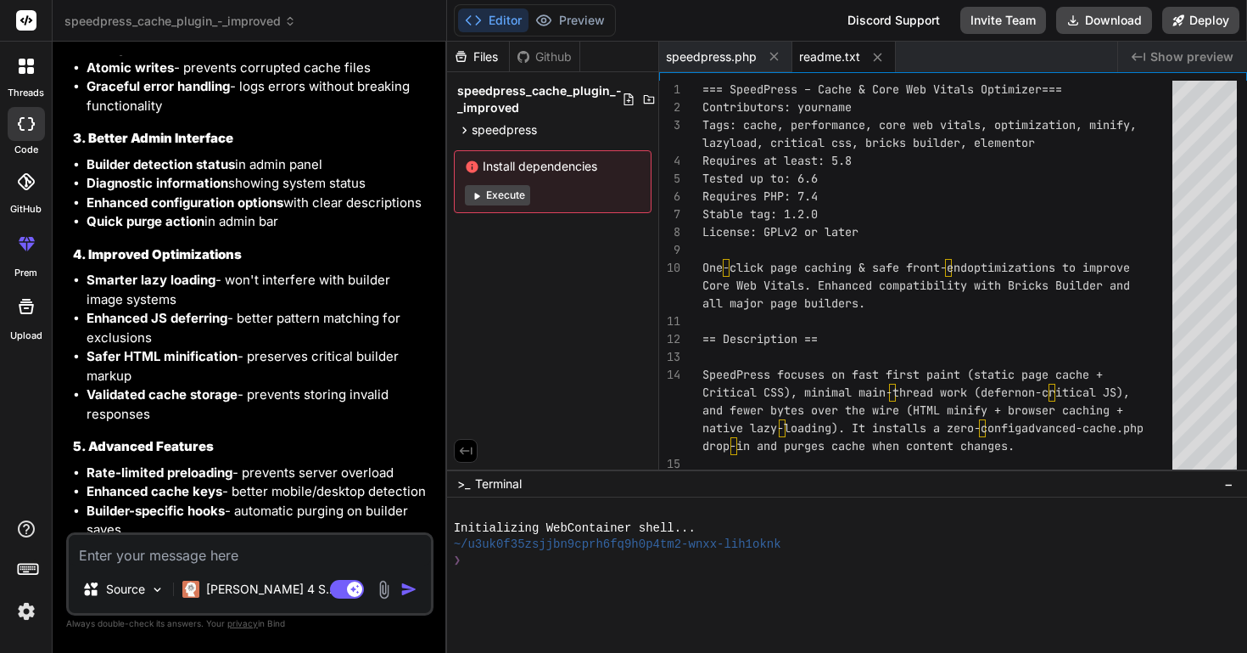
click at [496, 194] on button "Execute" at bounding box center [497, 195] width 65 height 20
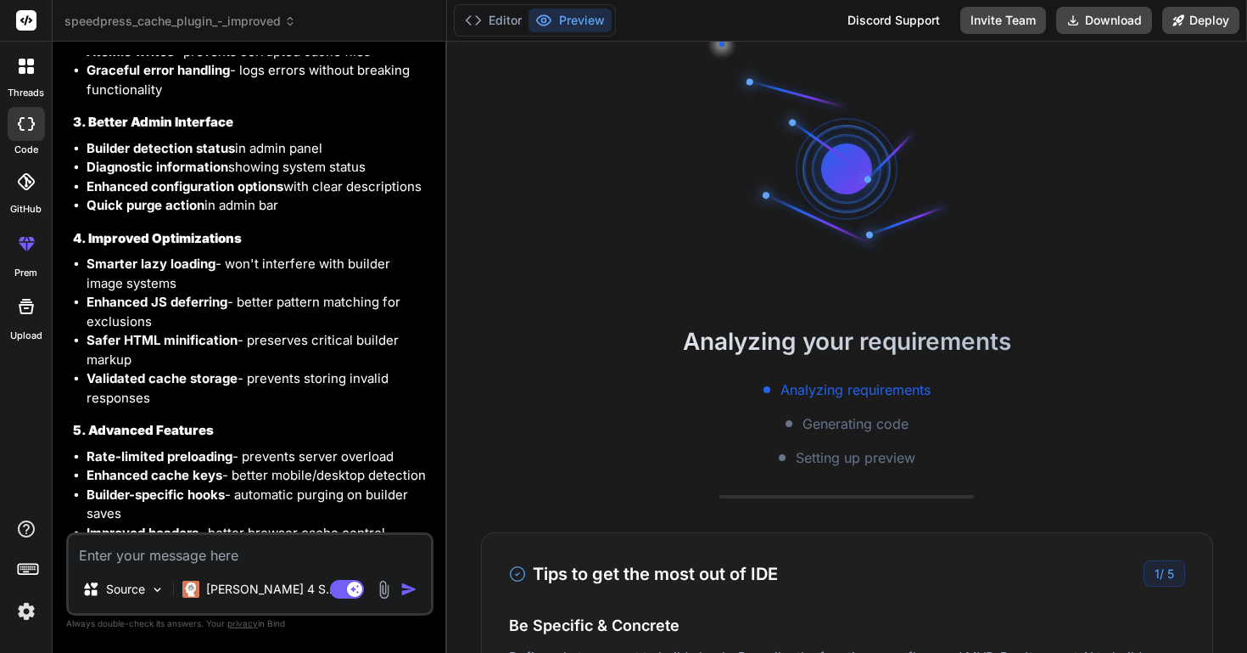
scroll to position [129, 0]
click at [511, 23] on button "Editor" at bounding box center [493, 20] width 70 height 24
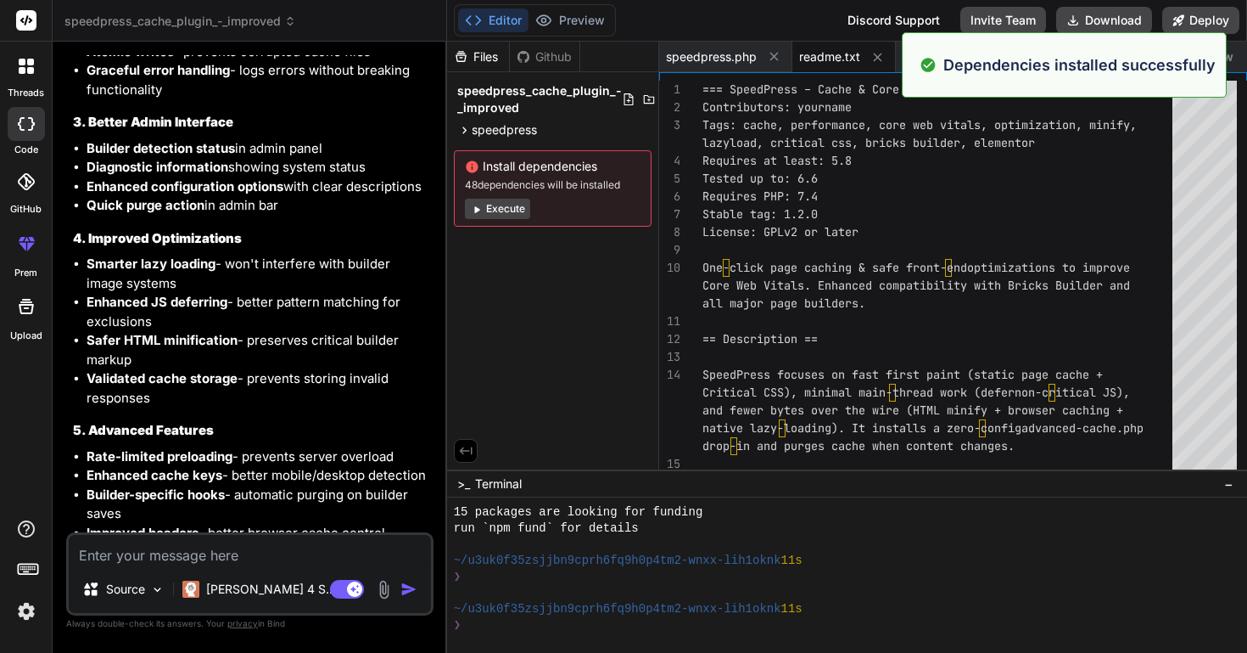
scroll to position [177, 0]
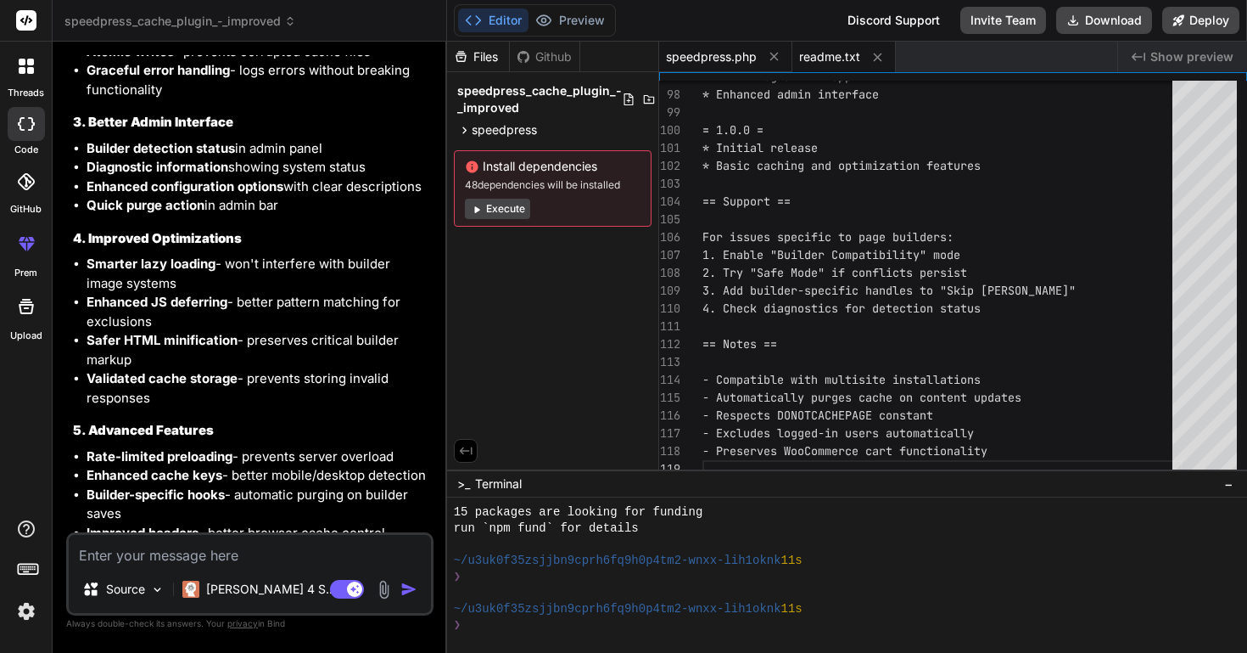
click at [723, 65] on div "speedpress.php" at bounding box center [725, 57] width 133 height 31
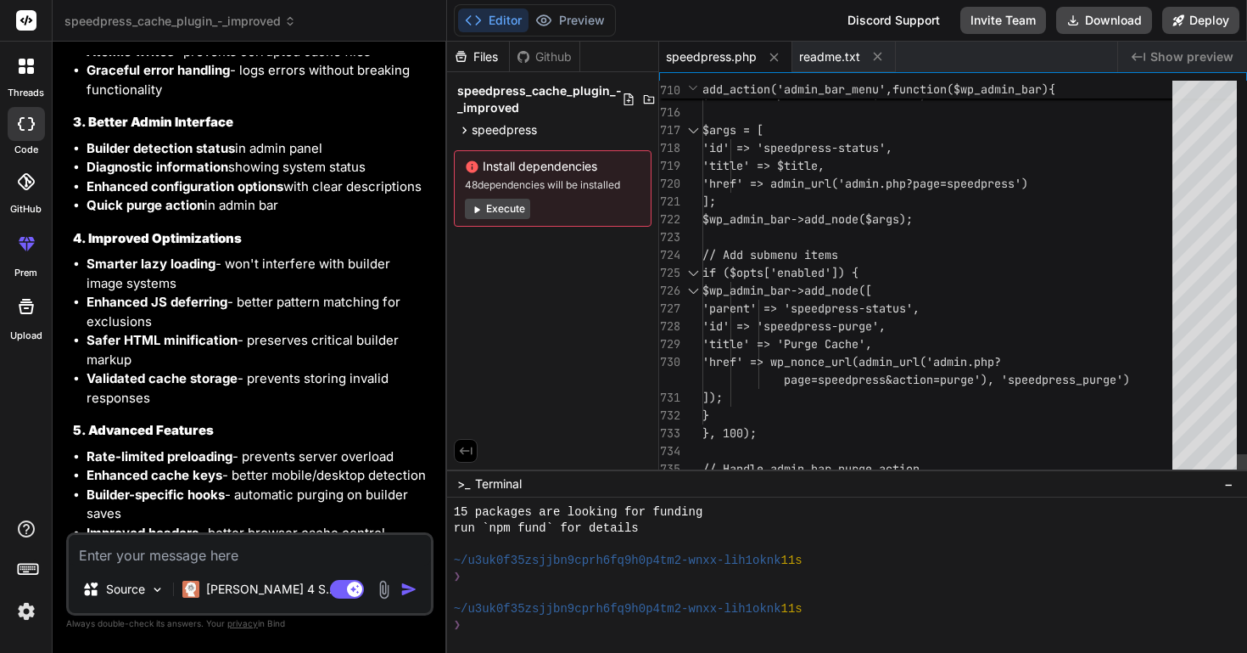
scroll to position [71, 0]
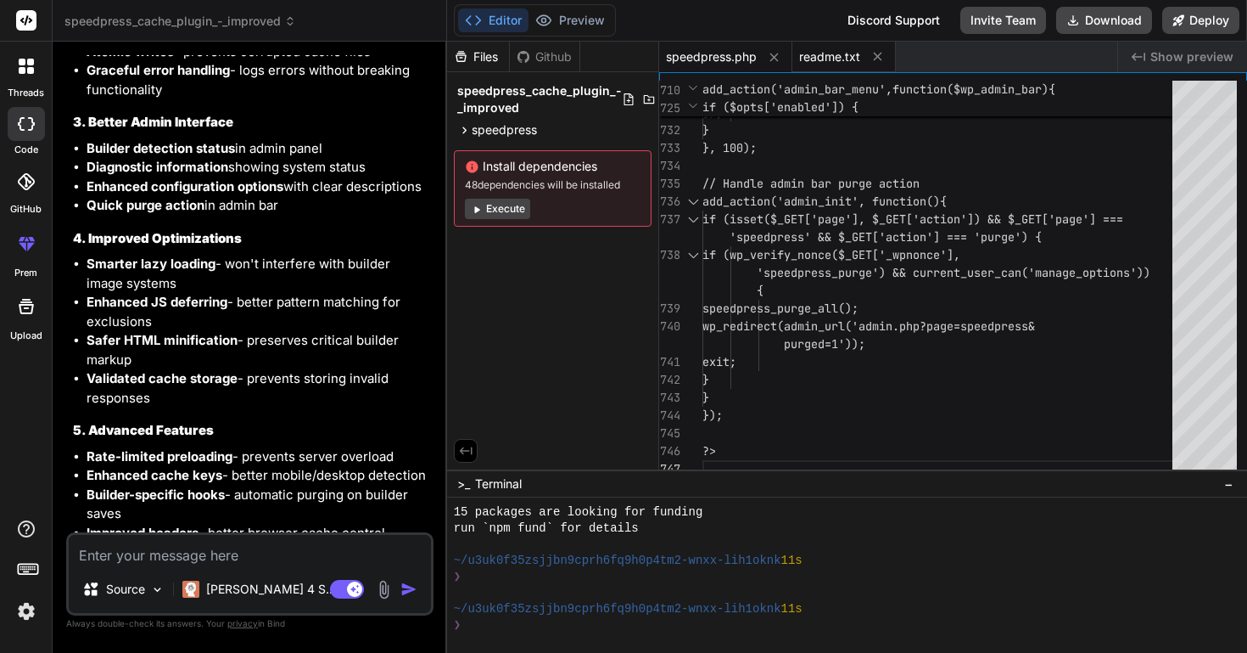
click at [821, 54] on span "readme.txt" at bounding box center [829, 56] width 61 height 17
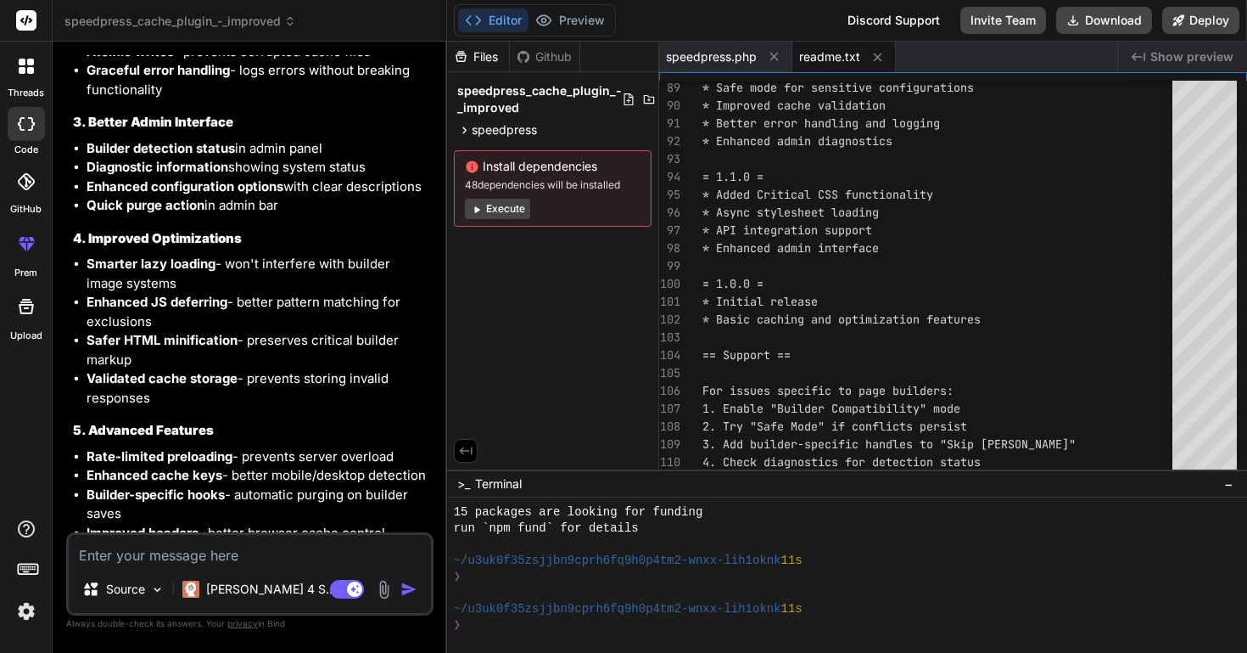
click at [148, 552] on textarea at bounding box center [250, 550] width 362 height 31
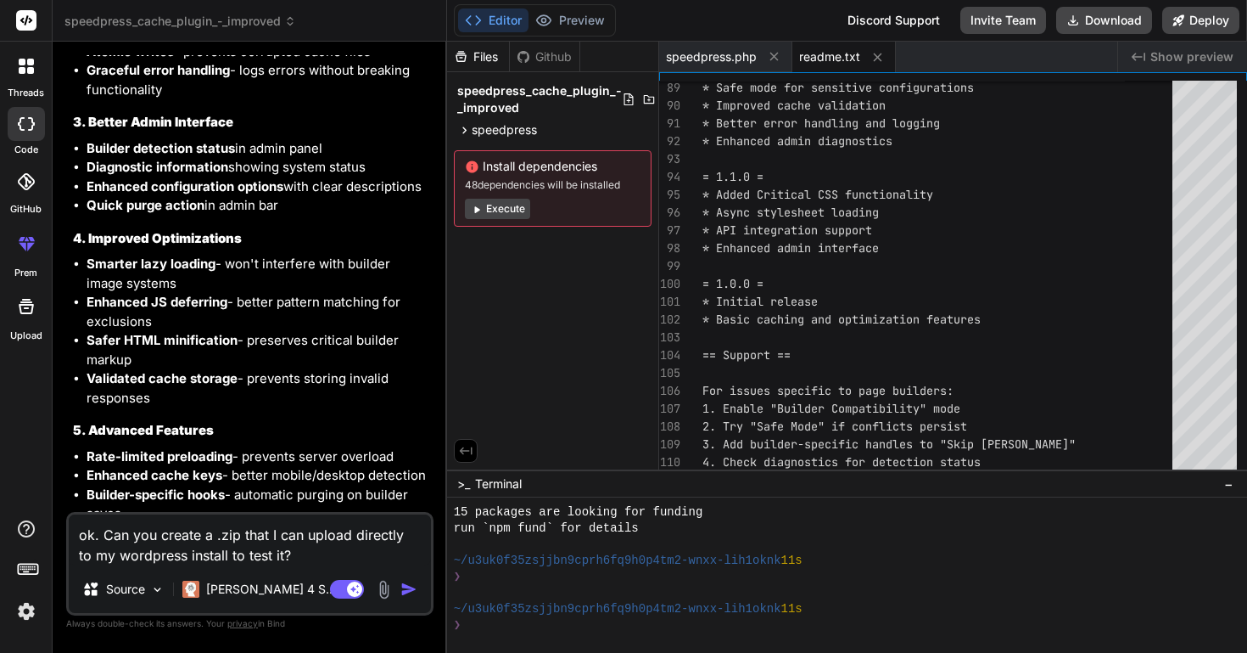
click at [410, 592] on img "button" at bounding box center [409, 588] width 17 height 17
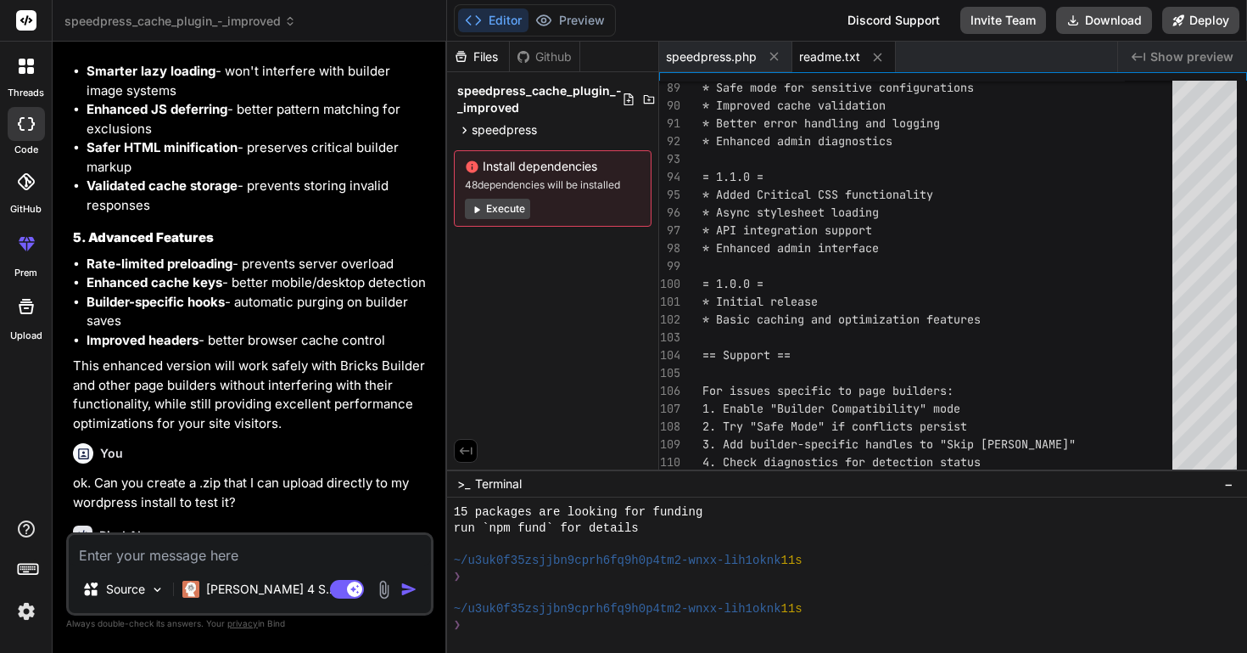
scroll to position [9787, 0]
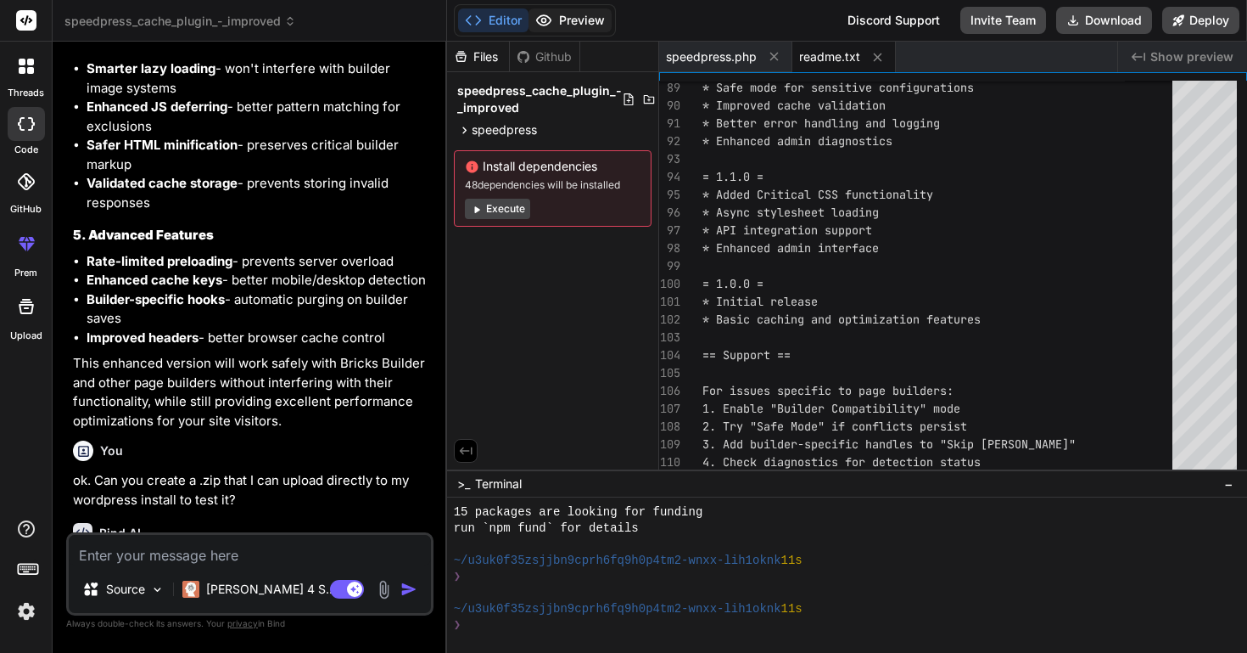
click at [589, 22] on button "Preview" at bounding box center [570, 20] width 83 height 24
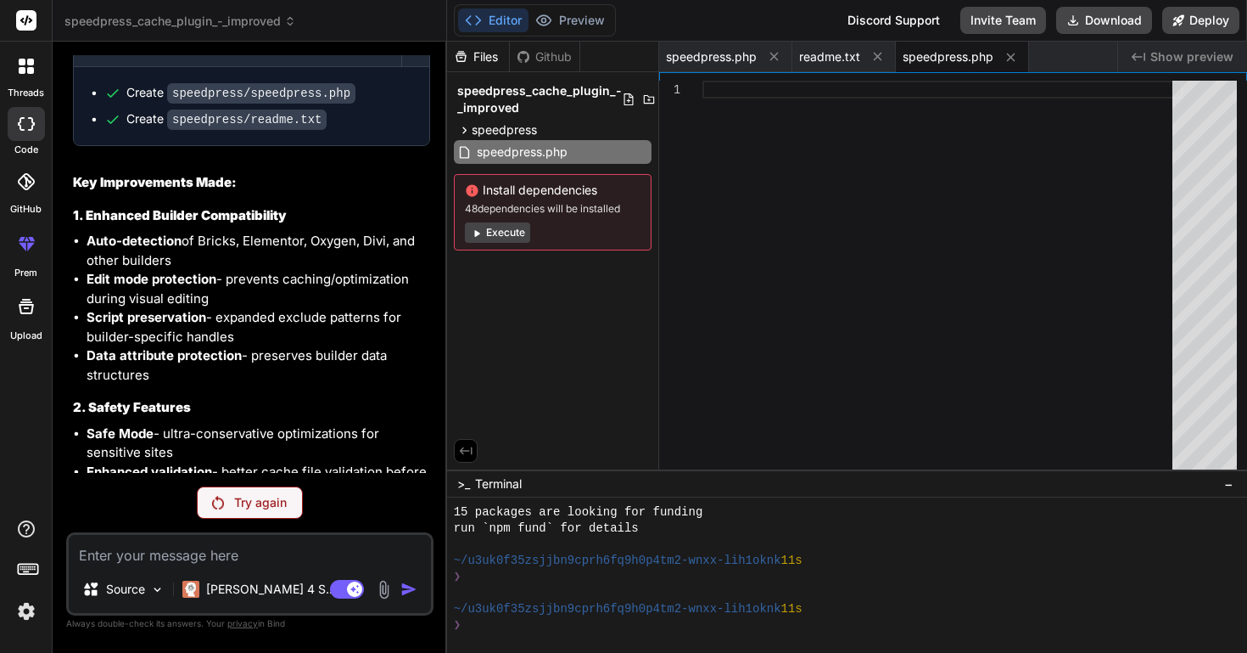
scroll to position [9727, 0]
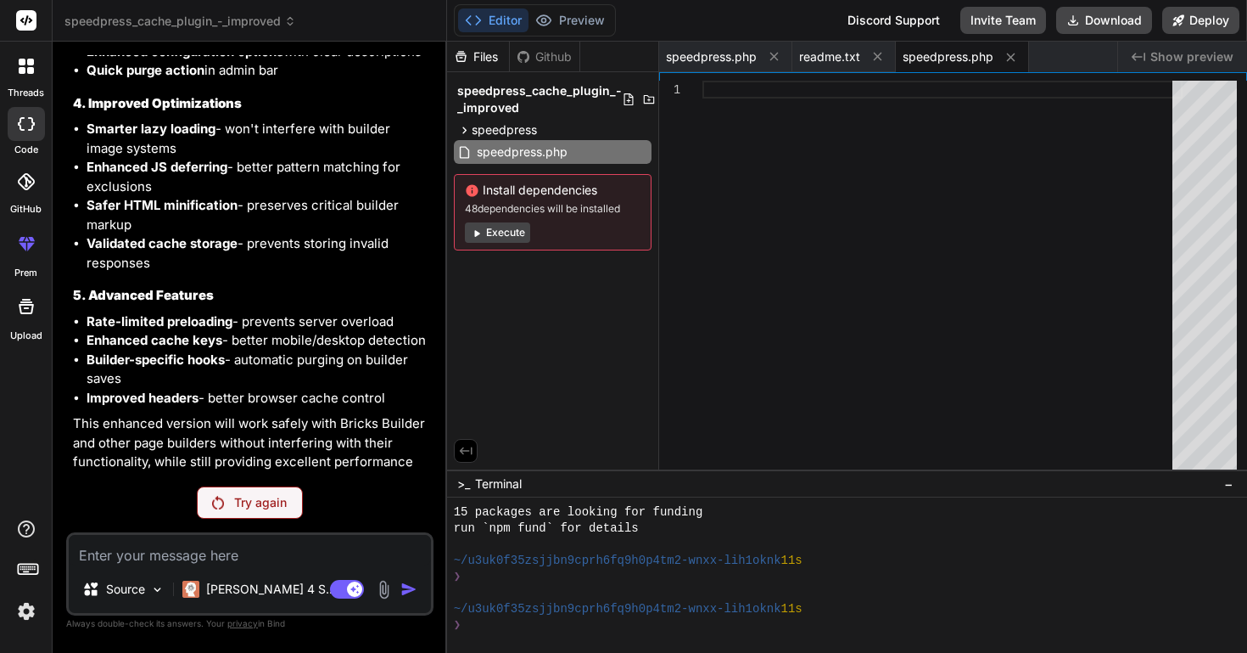
click at [273, 499] on p "Try again" at bounding box center [260, 502] width 53 height 17
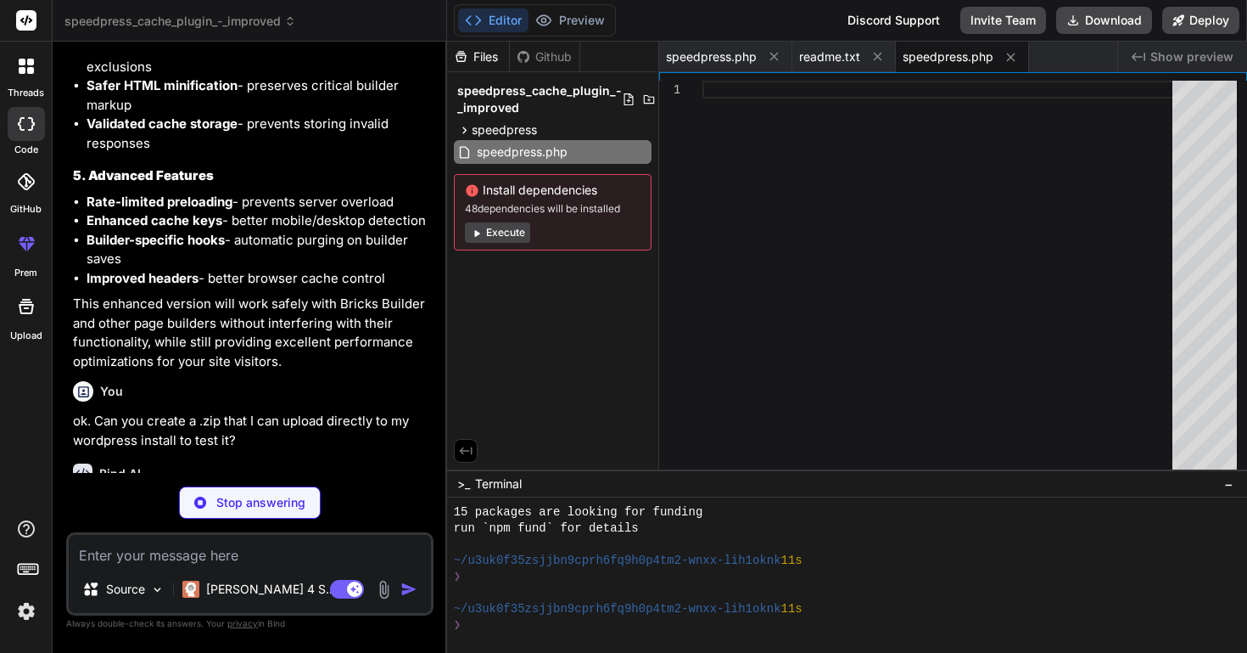
scroll to position [9922, 0]
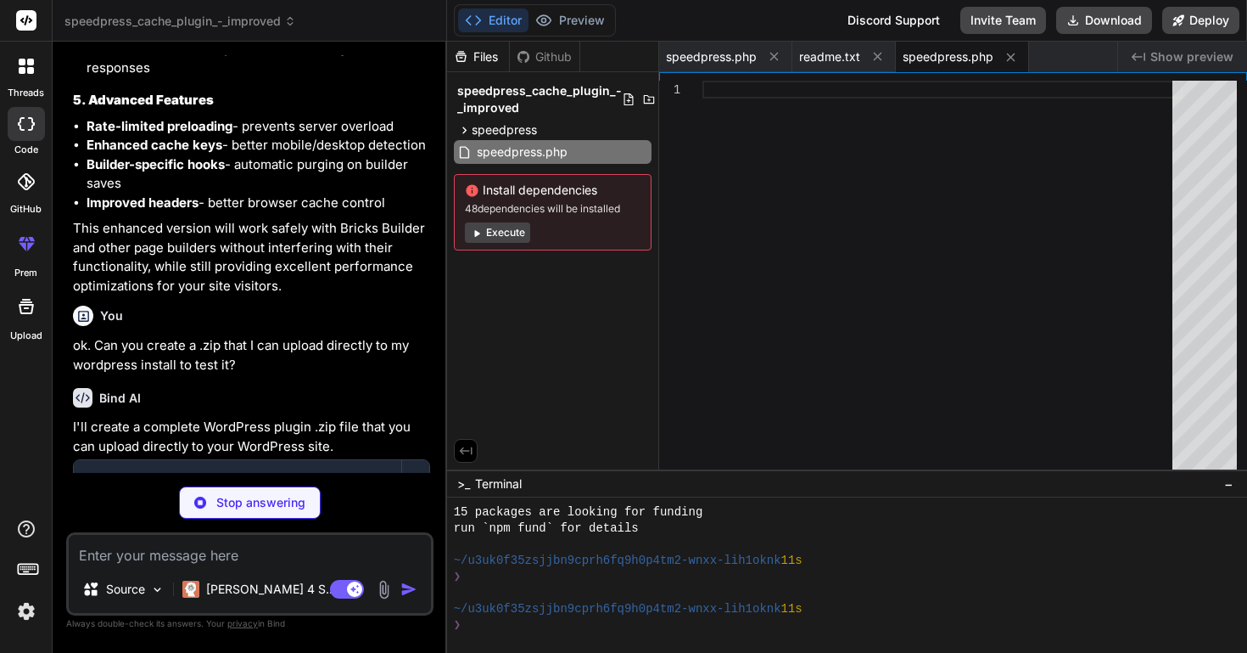
click at [967, 59] on span "speedpress.php" at bounding box center [948, 56] width 91 height 17
click at [837, 57] on span "readme.txt" at bounding box center [829, 56] width 61 height 17
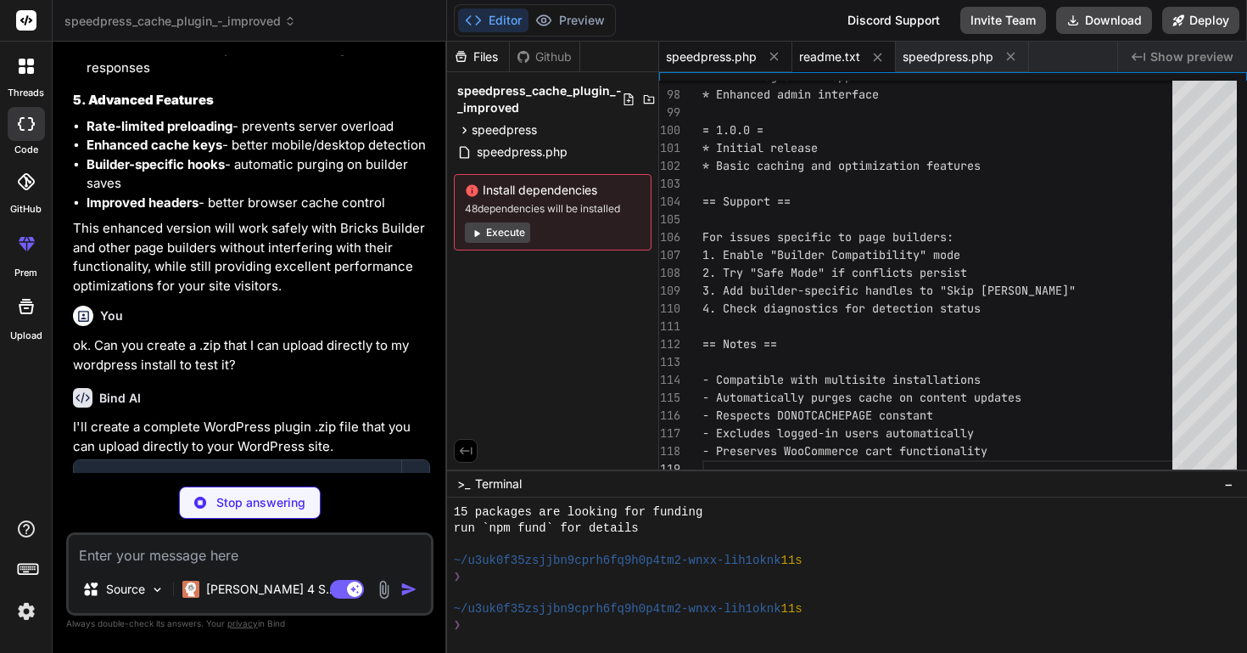
click at [724, 59] on span "speedpress.php" at bounding box center [711, 56] width 91 height 17
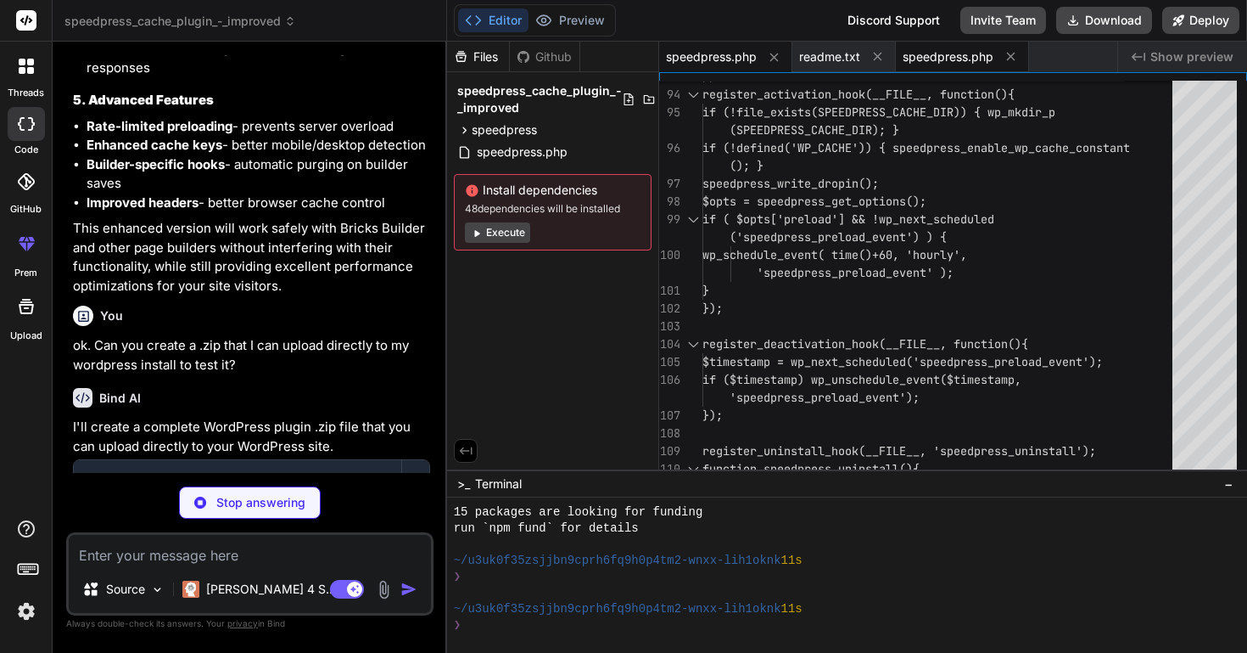
click at [938, 59] on span "speedpress.php" at bounding box center [948, 56] width 91 height 17
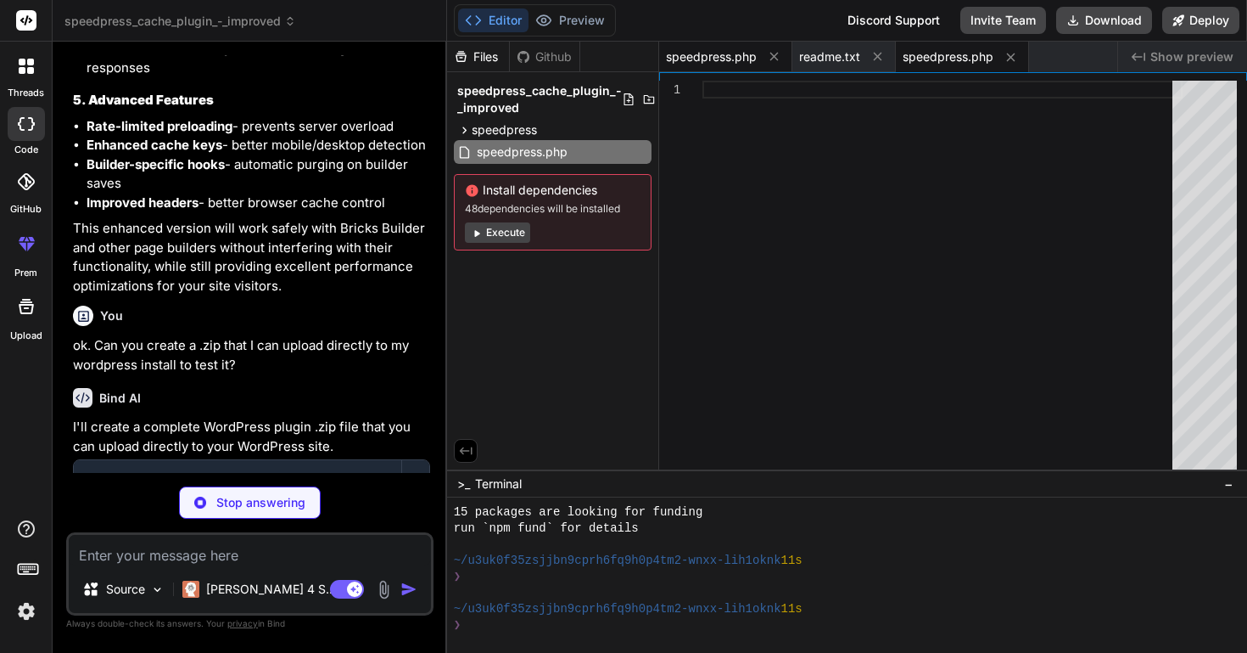
click at [711, 55] on span "speedpress.php" at bounding box center [711, 56] width 91 height 17
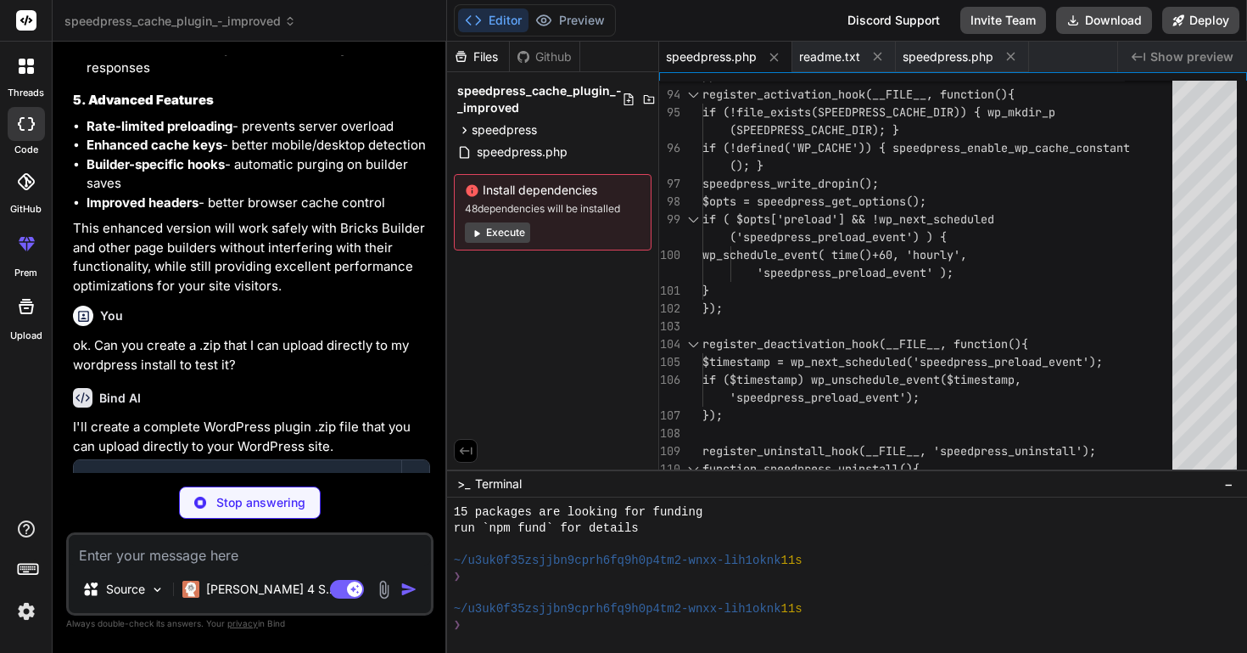
click at [558, 96] on span "speedpress_cache_plugin_-_improved" at bounding box center [539, 99] width 165 height 34
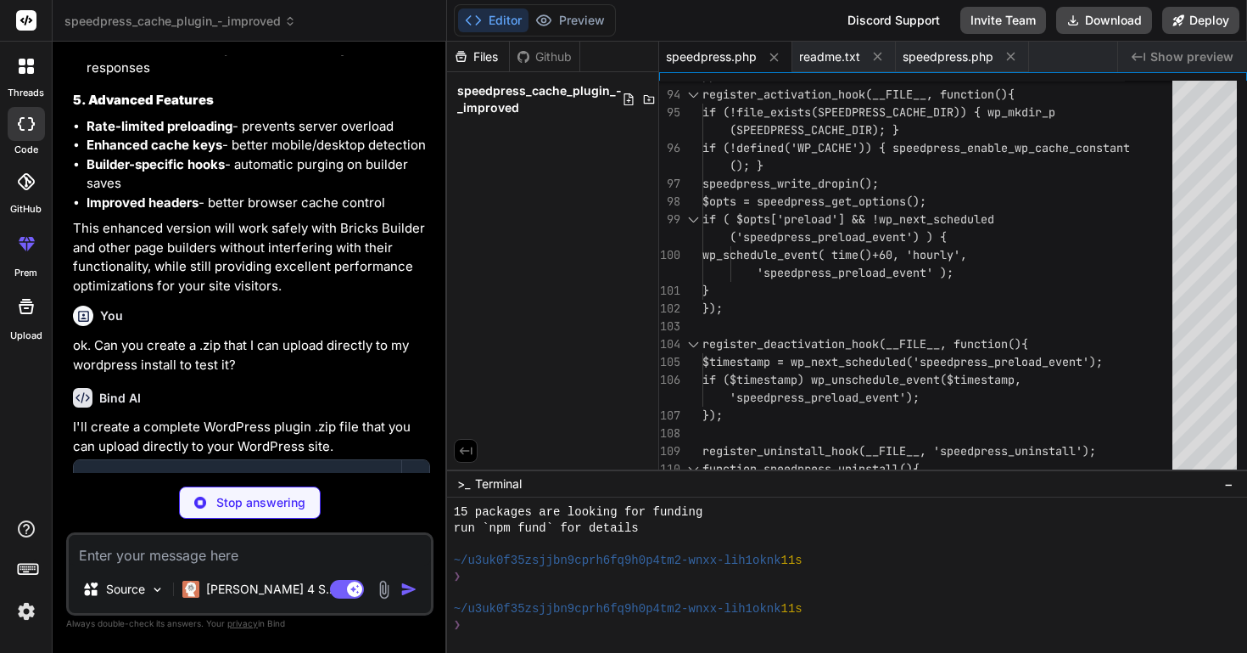
click at [704, 64] on span "speedpress.php" at bounding box center [711, 56] width 91 height 17
click at [552, 106] on span "speedpress_cache_plugin_-_improved" at bounding box center [539, 99] width 165 height 34
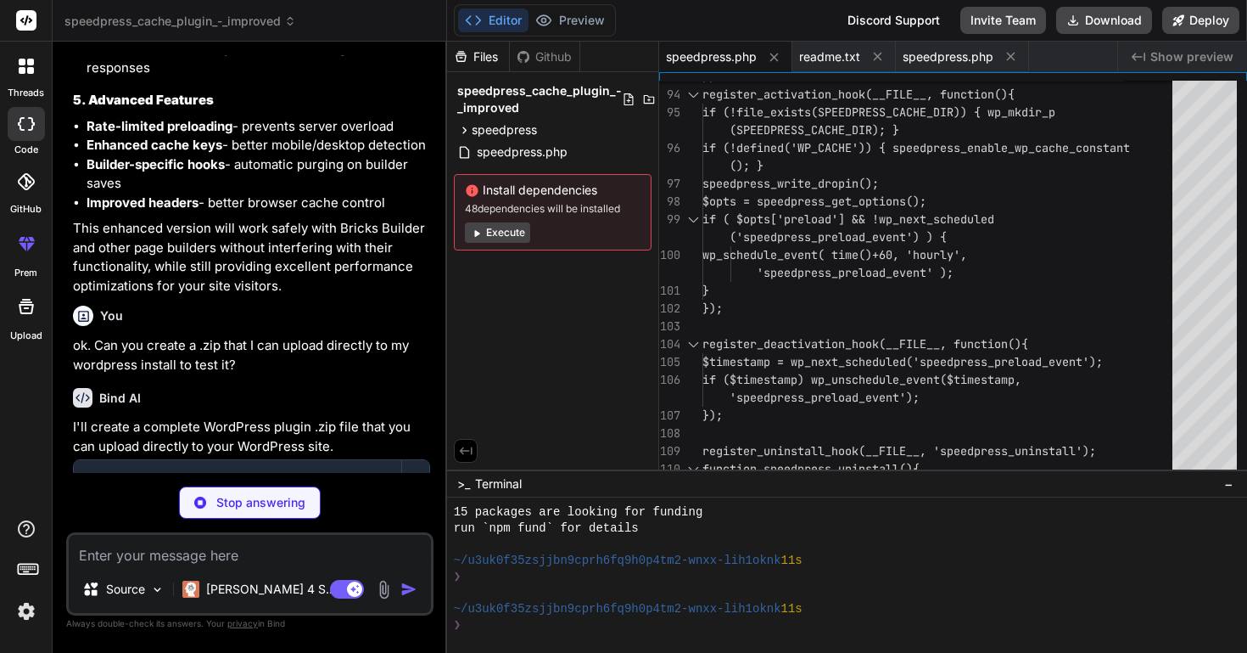
click at [555, 59] on div "Github" at bounding box center [545, 56] width 70 height 17
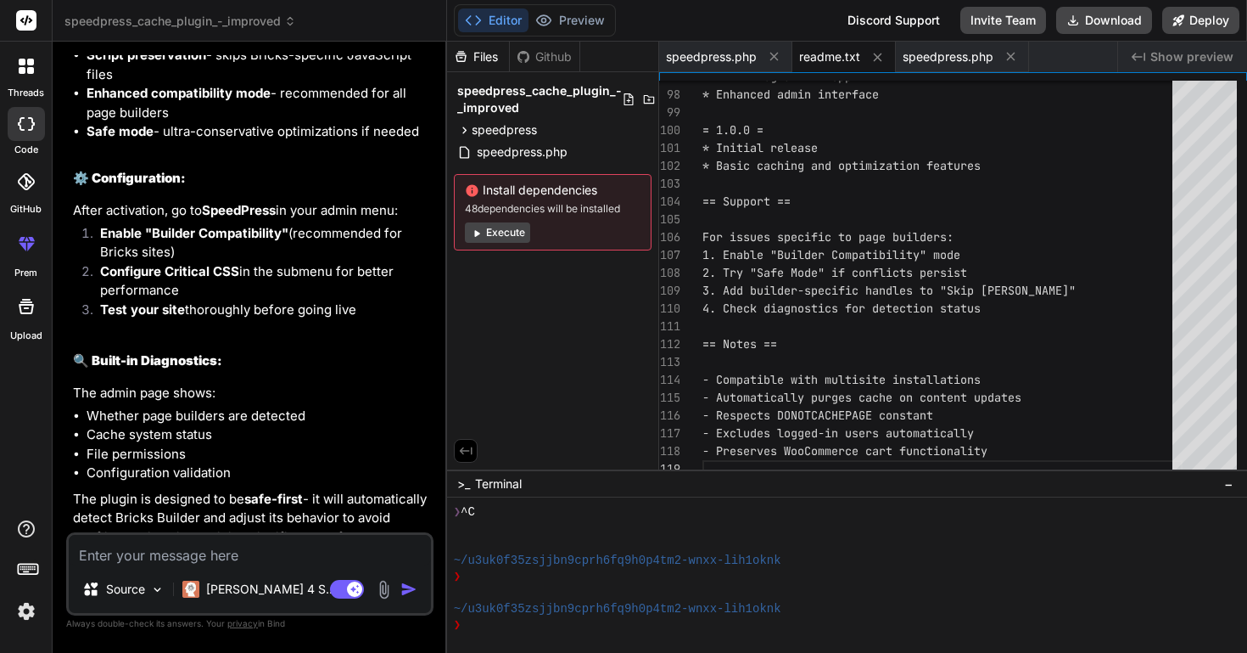
scroll to position [10892, 0]
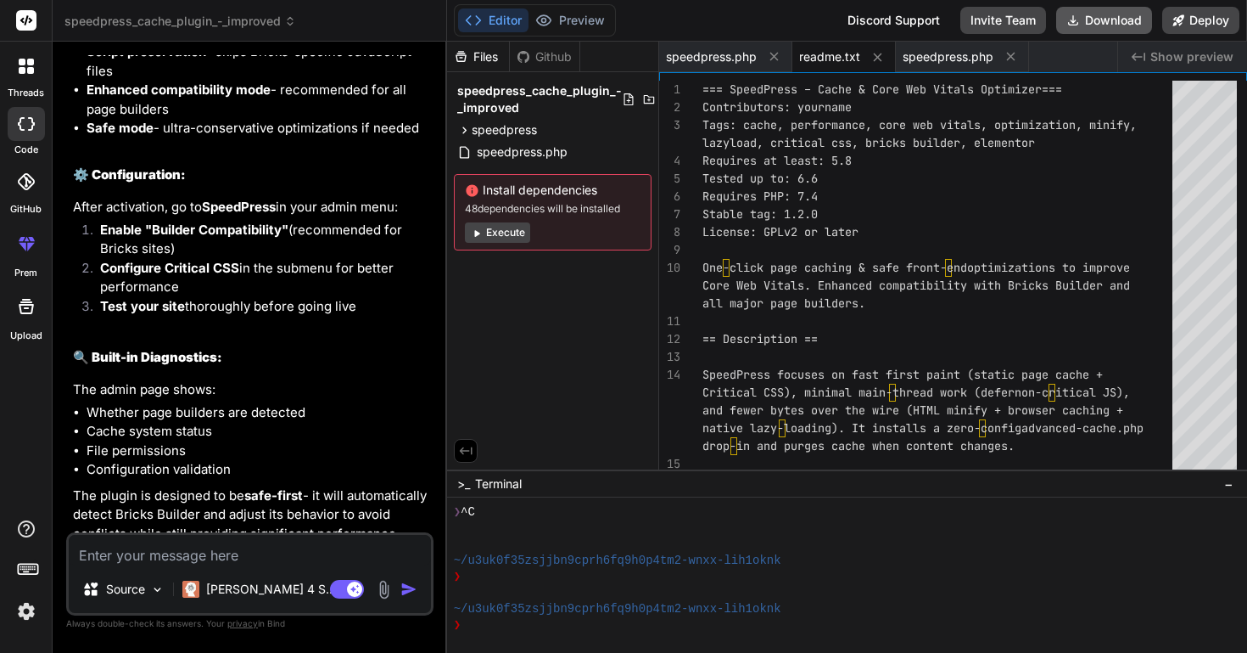
click at [1098, 21] on button "Download" at bounding box center [1104, 20] width 96 height 27
click at [1101, 19] on button "Download" at bounding box center [1104, 20] width 96 height 27
click at [210, 546] on textarea at bounding box center [250, 550] width 362 height 31
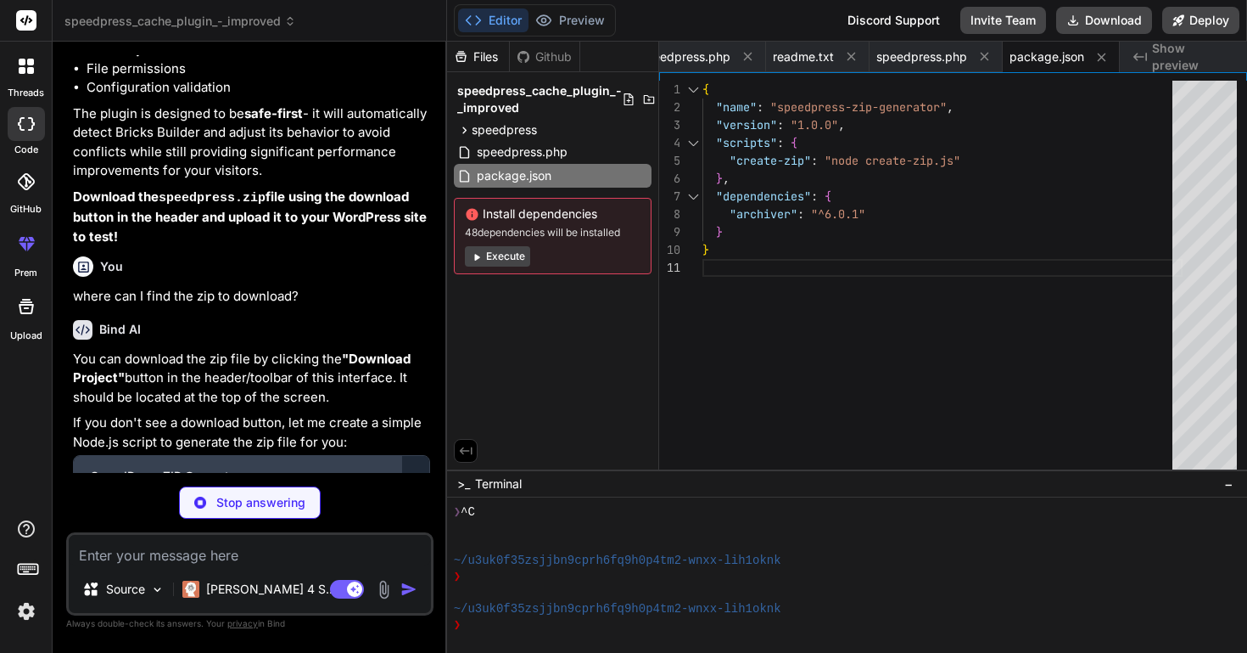
scroll to position [11292, 0]
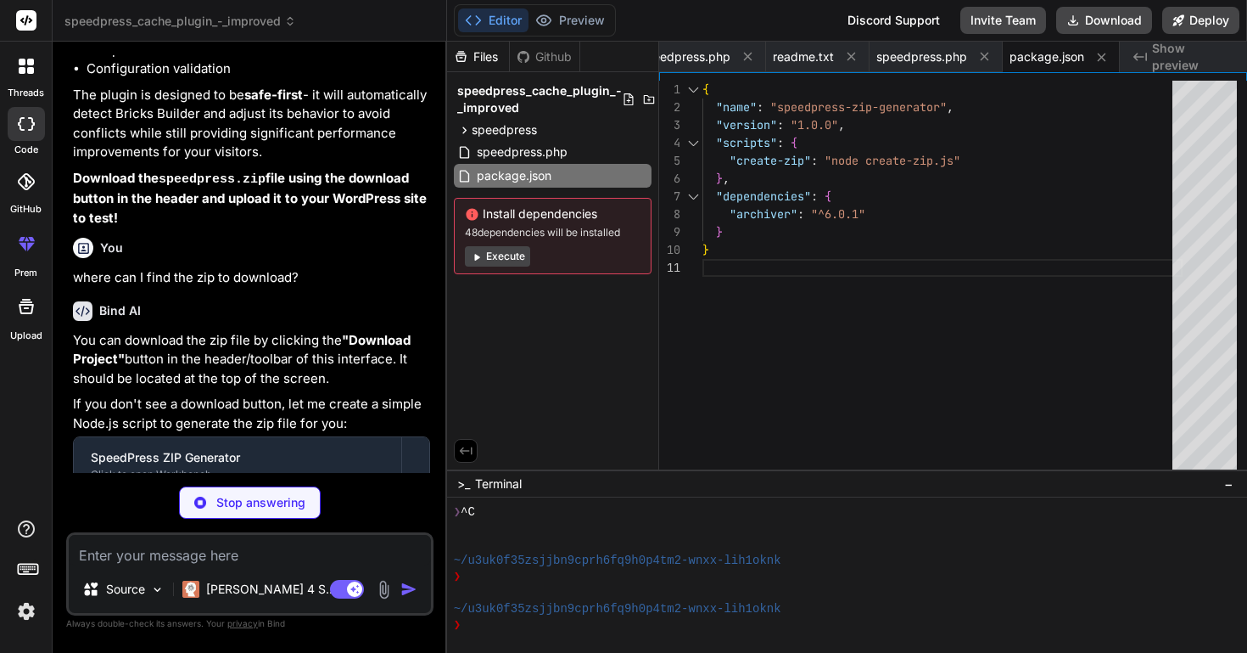
click at [1157, 56] on span "Show preview" at bounding box center [1192, 57] width 81 height 34
click at [559, 56] on div "Github" at bounding box center [545, 56] width 70 height 17
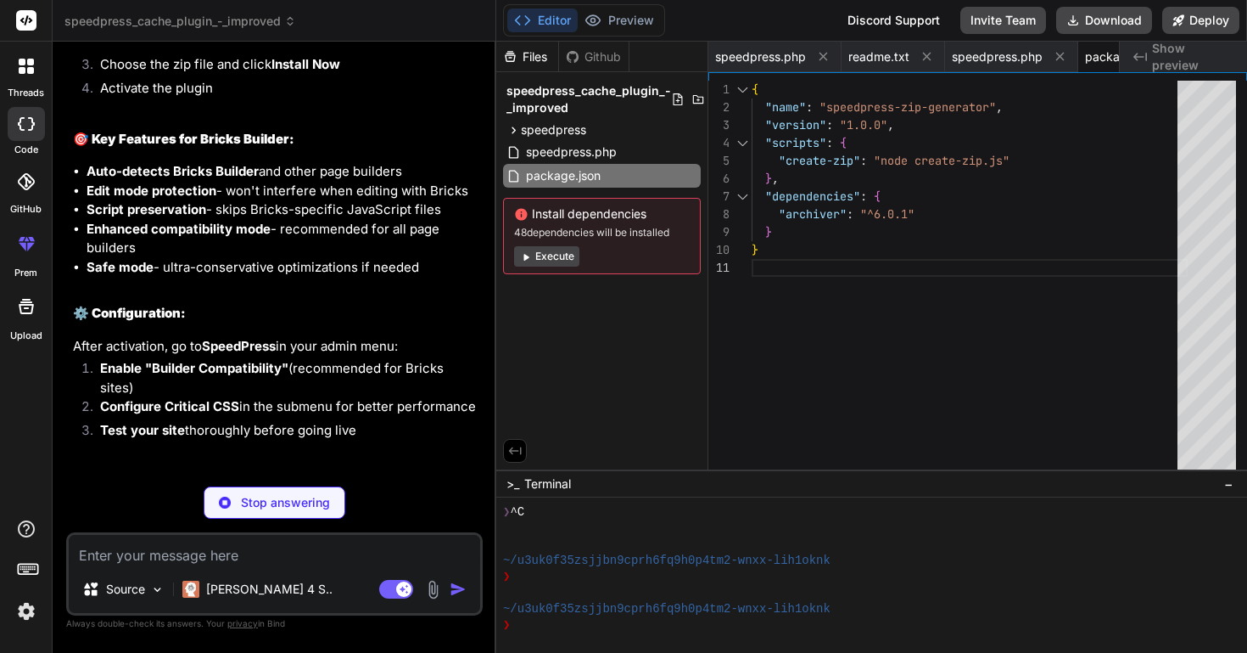
scroll to position [9965, 0]
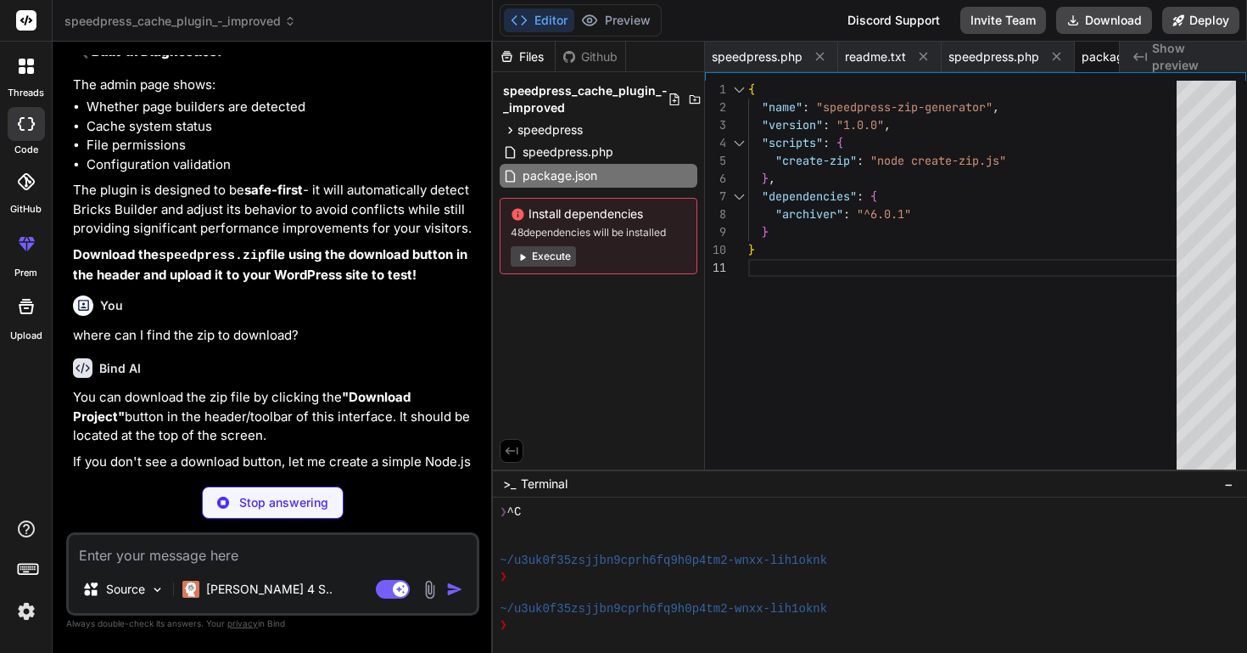
drag, startPoint x: 446, startPoint y: 126, endPoint x: 460, endPoint y: 133, distance: 16.3
click at [460, 133] on div "Bind AI Web Search Created with Pixso. Code Generator You Bind AI I'll help you…" at bounding box center [273, 347] width 440 height 611
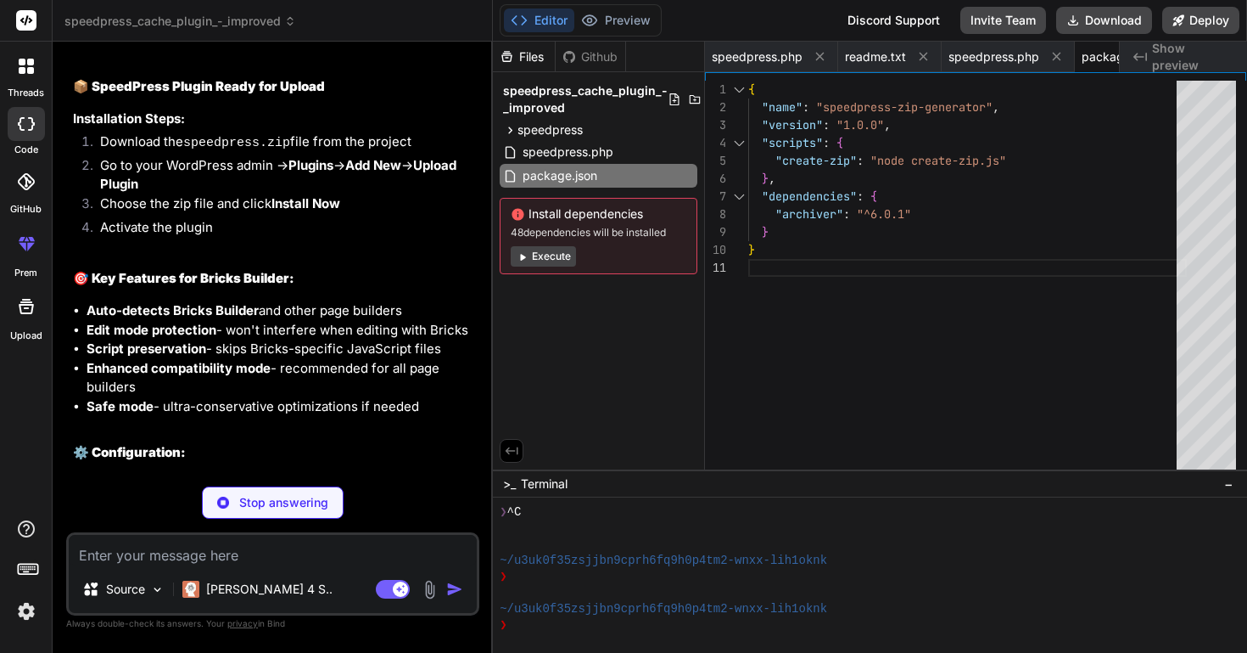
scroll to position [9379, 0]
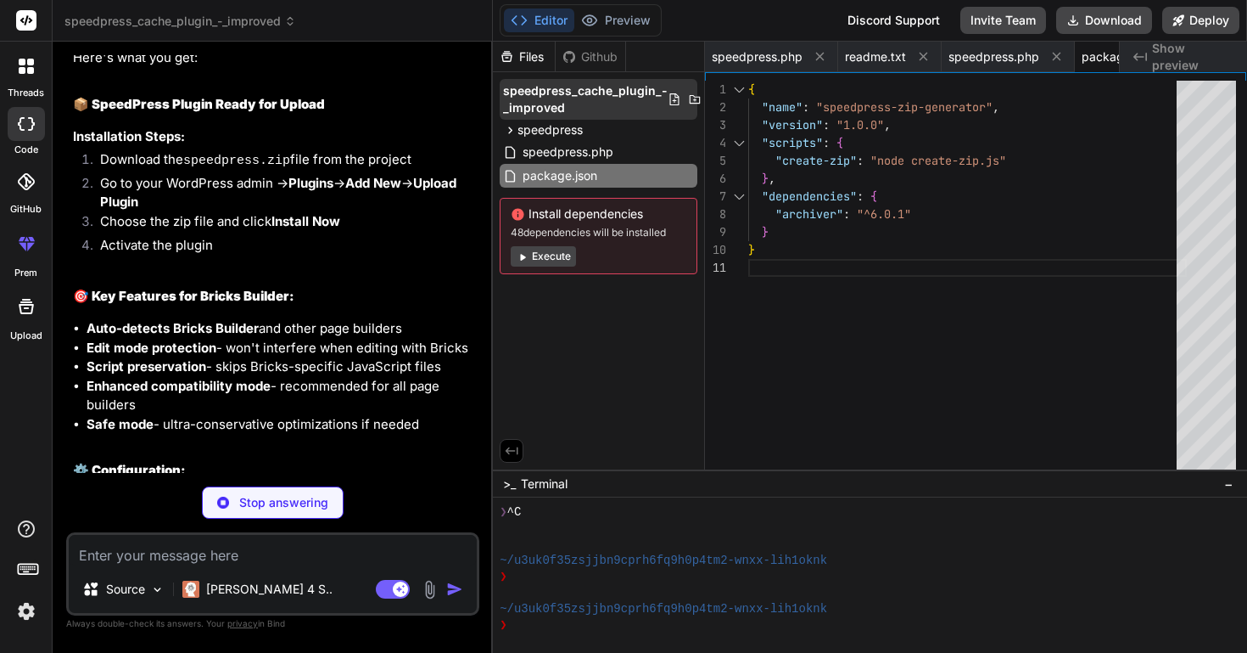
click at [570, 100] on span "speedpress_cache_plugin_-_improved" at bounding box center [585, 99] width 165 height 34
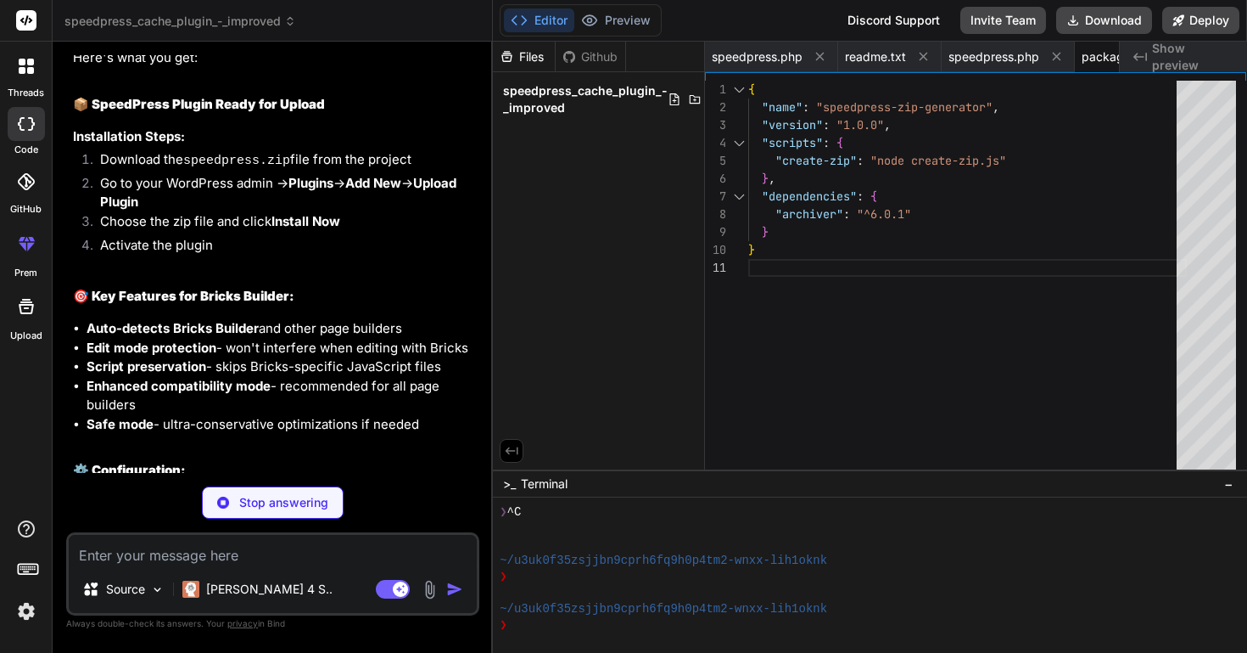
click at [570, 100] on span "speedpress_cache_plugin_-_improved" at bounding box center [585, 99] width 165 height 34
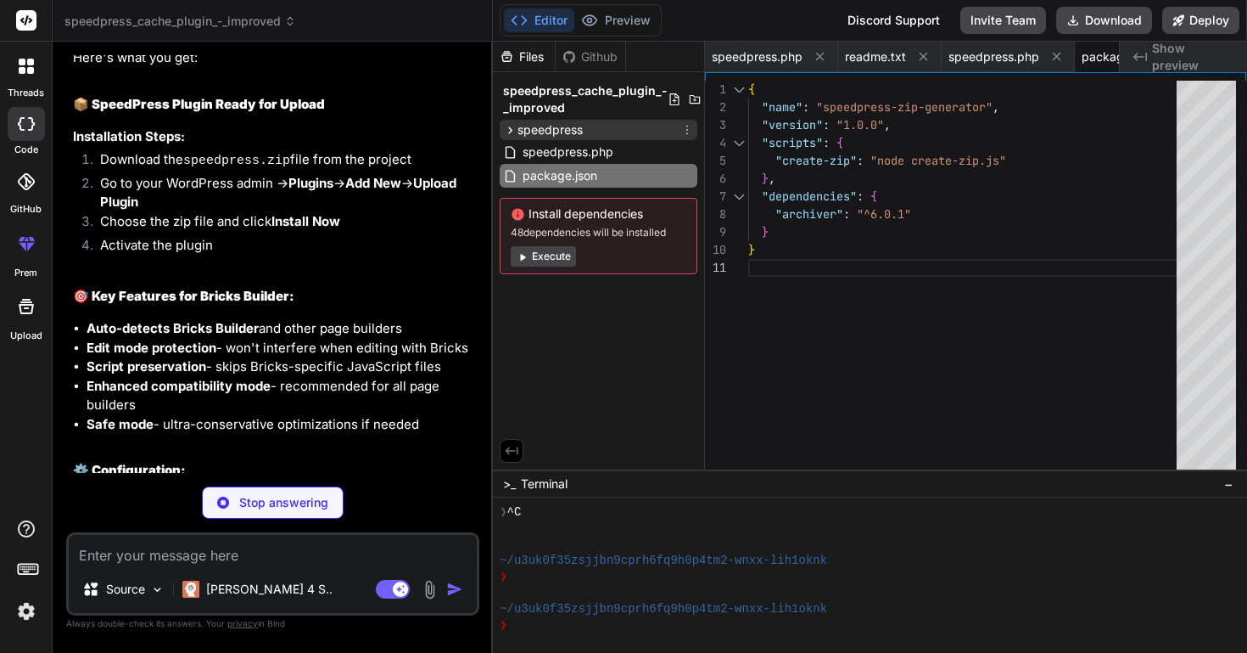
click at [544, 132] on span "speedpress" at bounding box center [550, 129] width 65 height 17
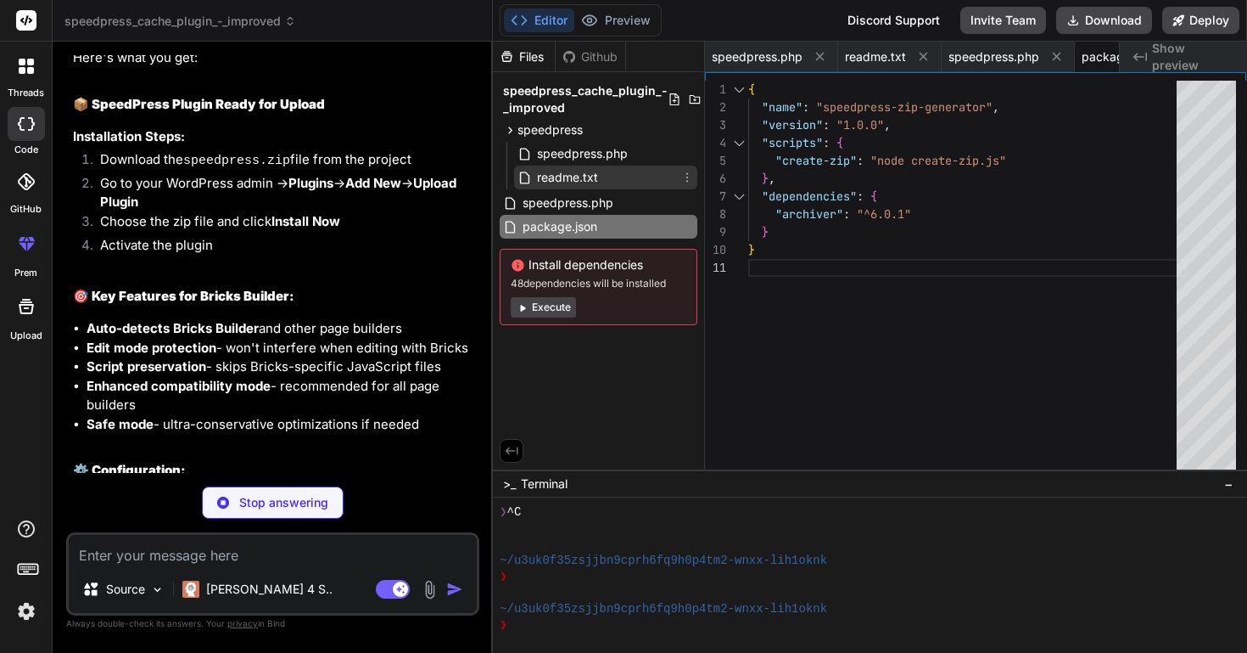
click at [538, 182] on span "readme.txt" at bounding box center [567, 177] width 64 height 20
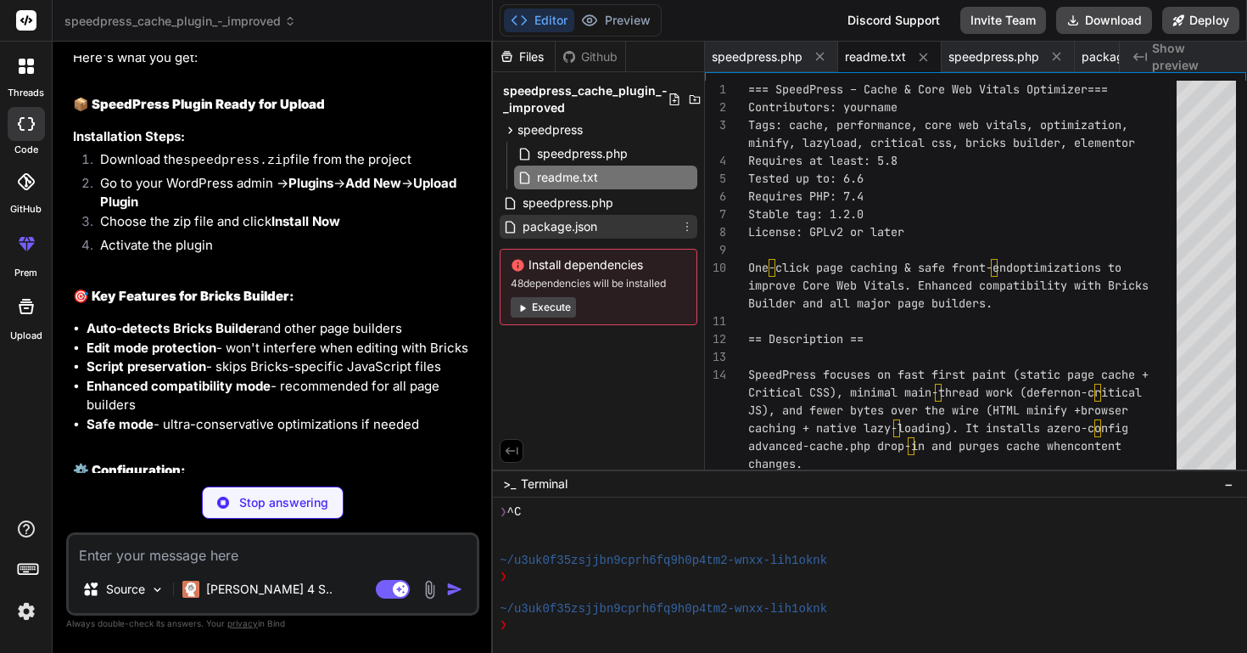
click at [545, 216] on span "package.json" at bounding box center [560, 226] width 78 height 20
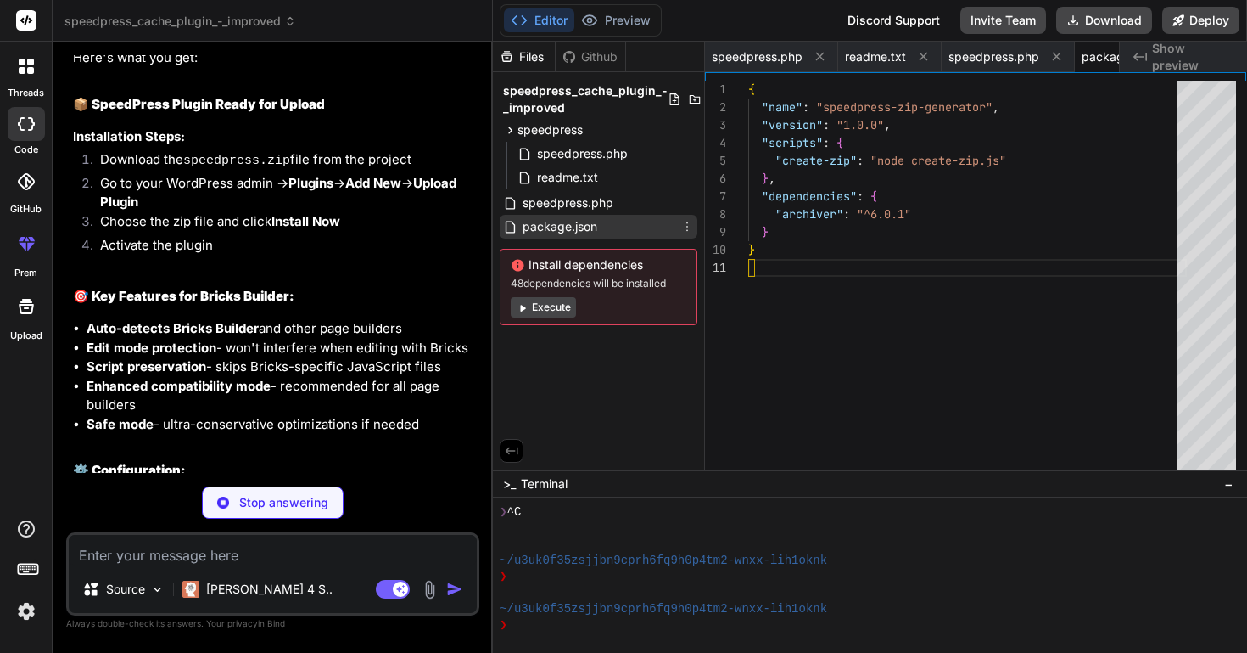
scroll to position [0, 72]
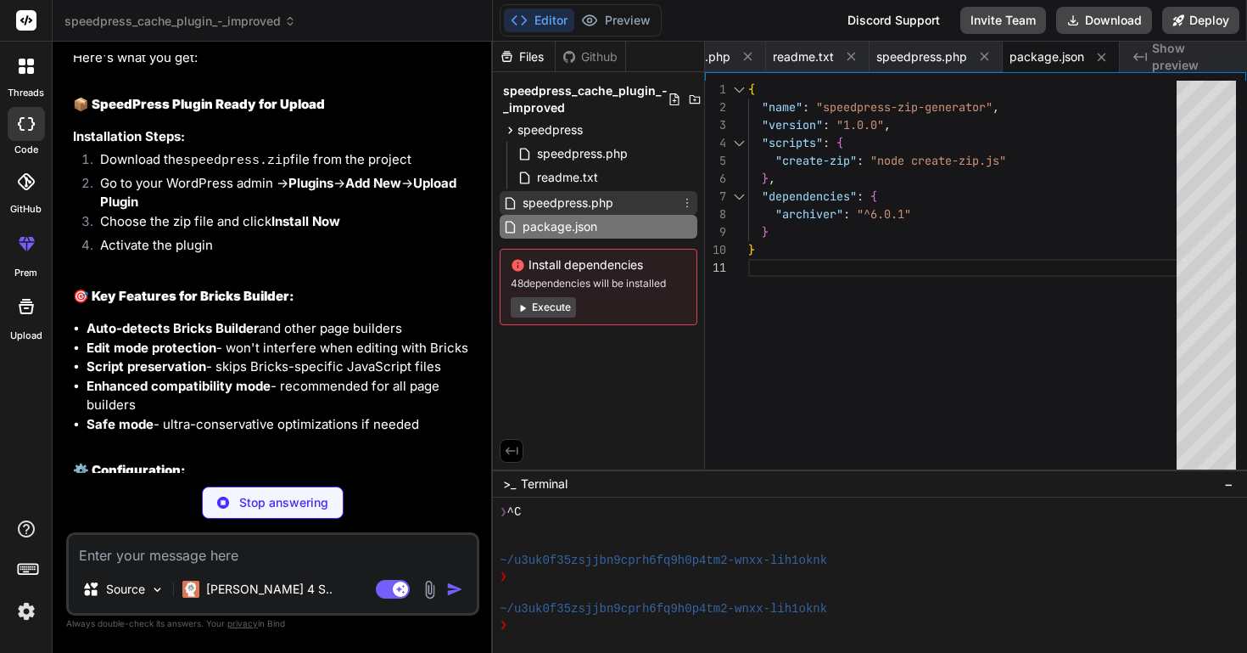
click at [550, 202] on span "speedpress.php" at bounding box center [568, 203] width 94 height 20
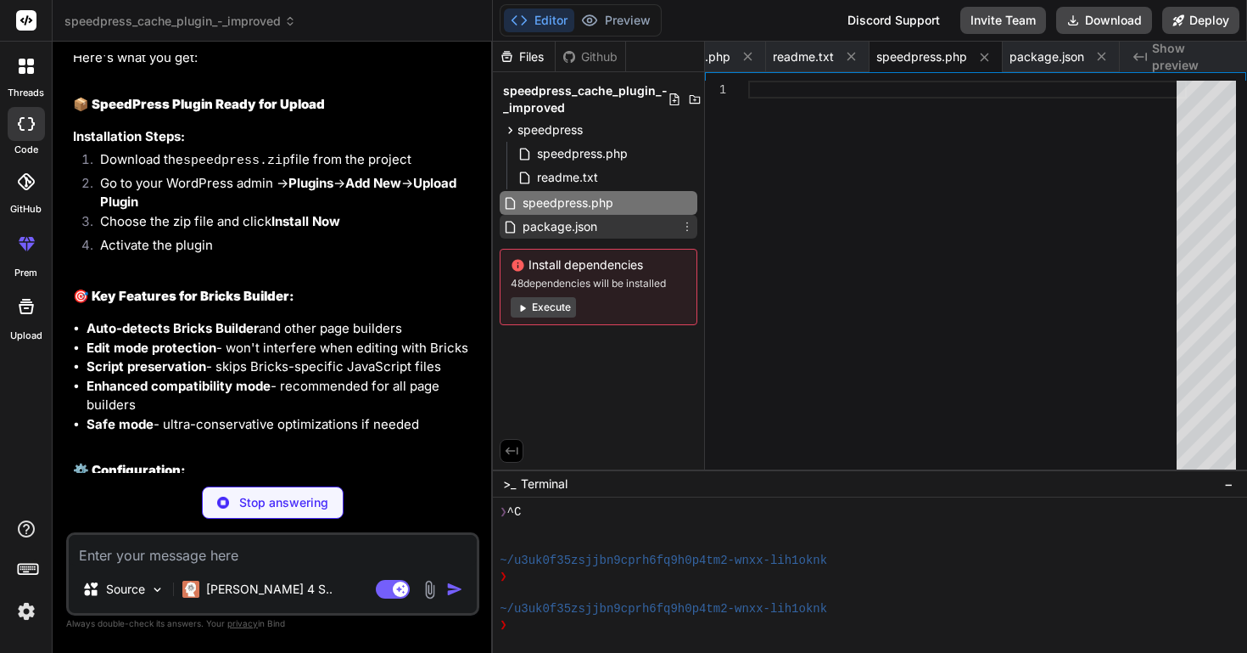
click at [559, 226] on span "package.json" at bounding box center [560, 226] width 78 height 20
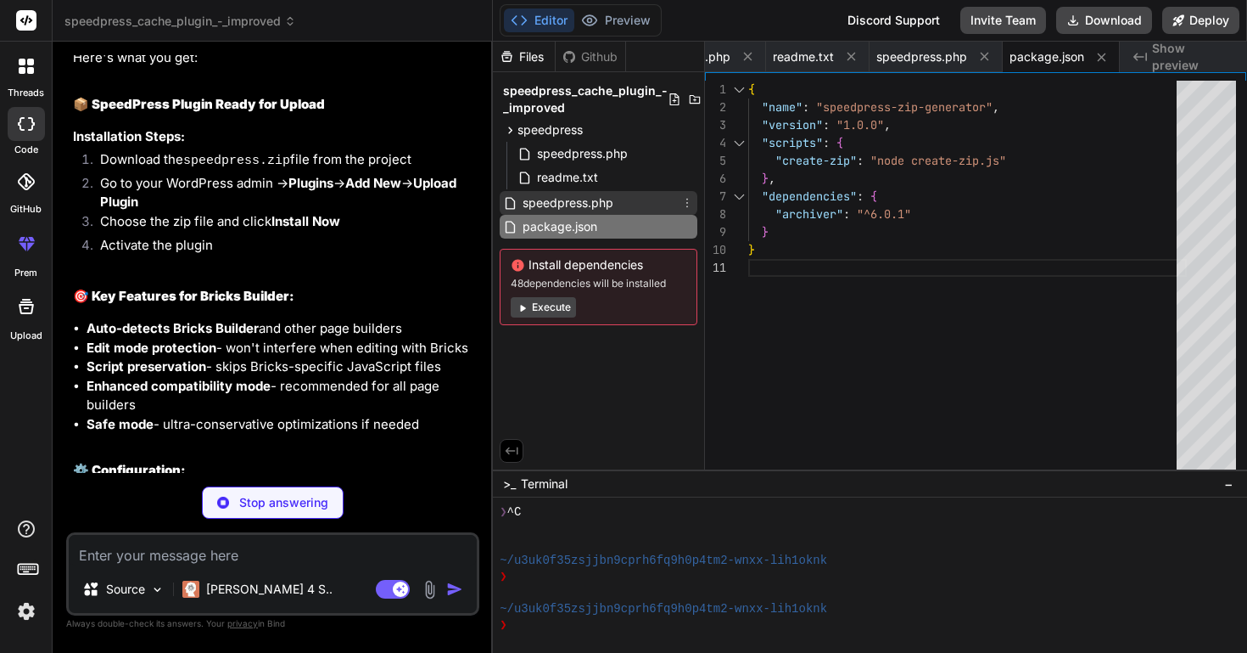
click at [564, 199] on span "speedpress.php" at bounding box center [568, 203] width 94 height 20
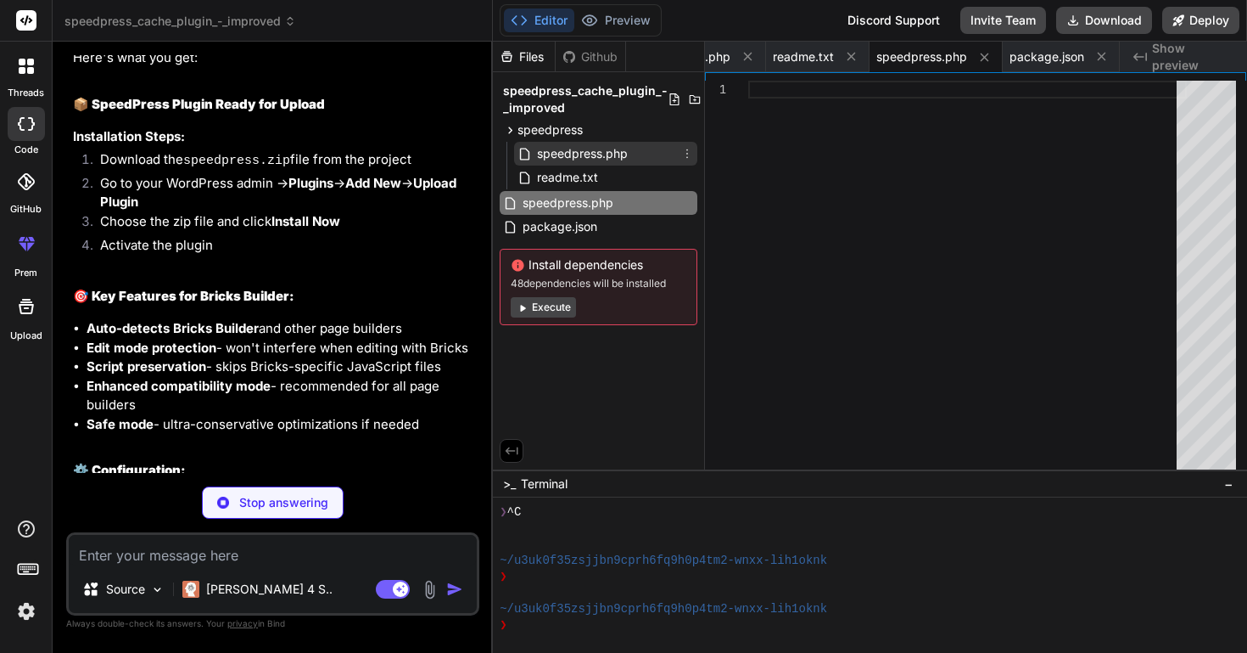
click at [563, 151] on span "speedpress.php" at bounding box center [582, 153] width 94 height 20
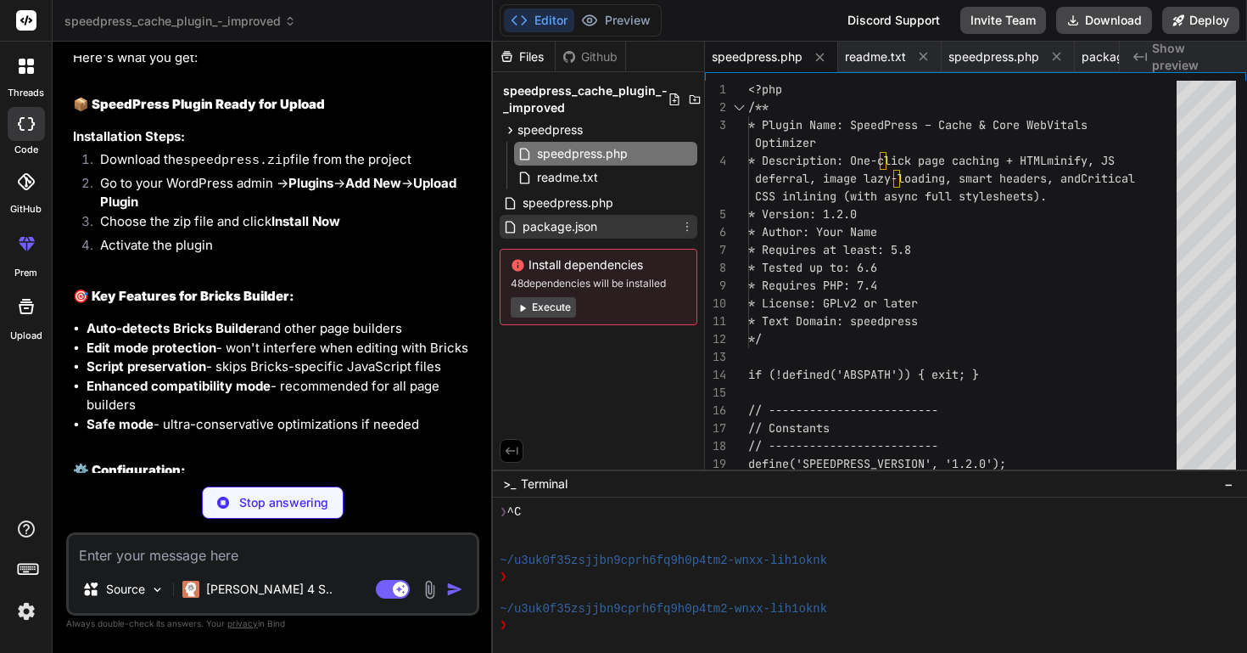
click at [569, 233] on span "package.json" at bounding box center [560, 226] width 78 height 20
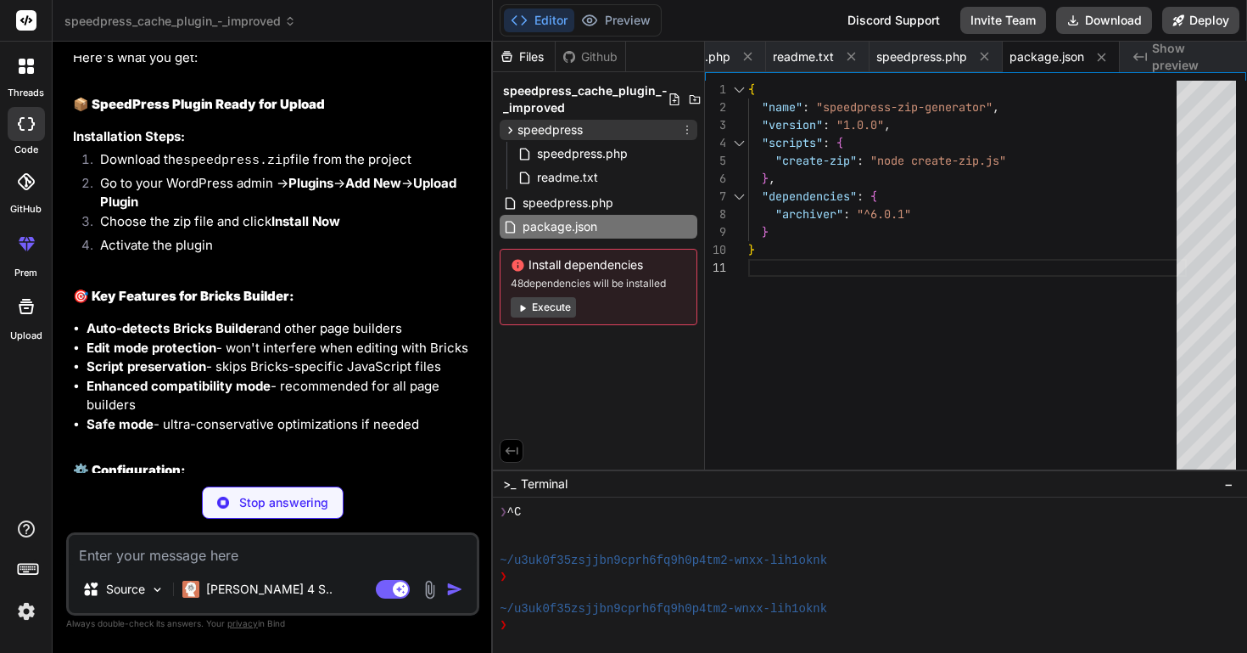
click at [561, 128] on span "speedpress" at bounding box center [550, 129] width 65 height 17
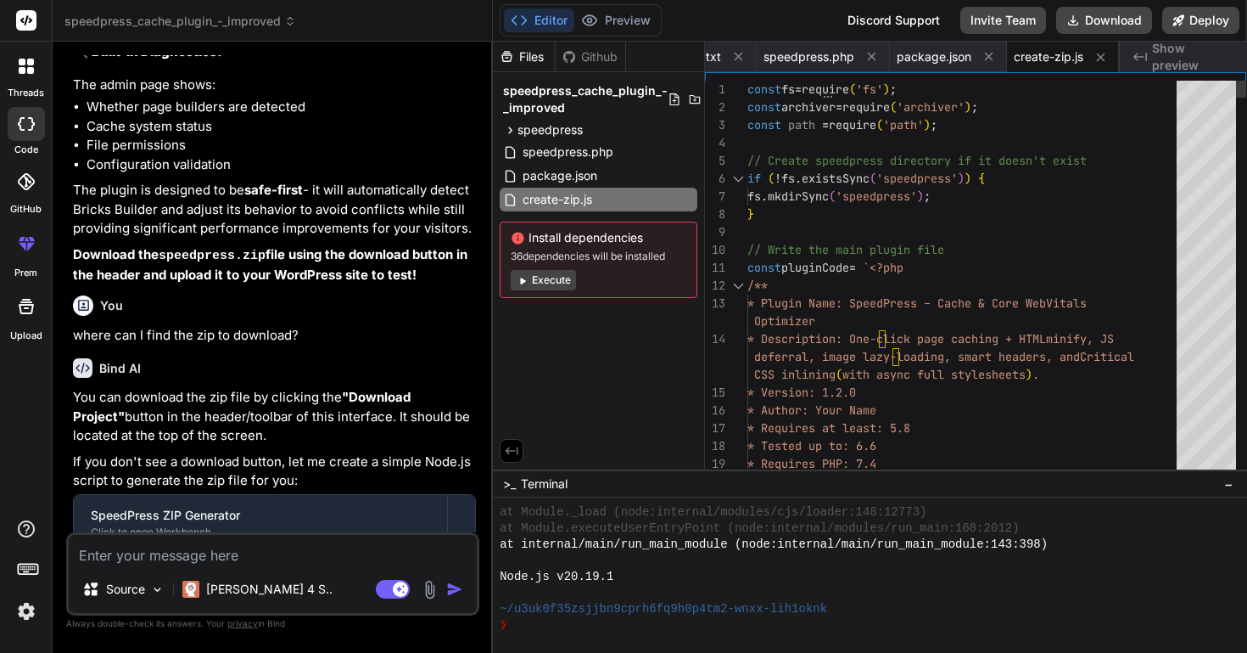
scroll to position [1080, 0]
click at [345, 451] on p "If you don't see a download button, let me create a simple Node.js script to ge…" at bounding box center [274, 470] width 403 height 38
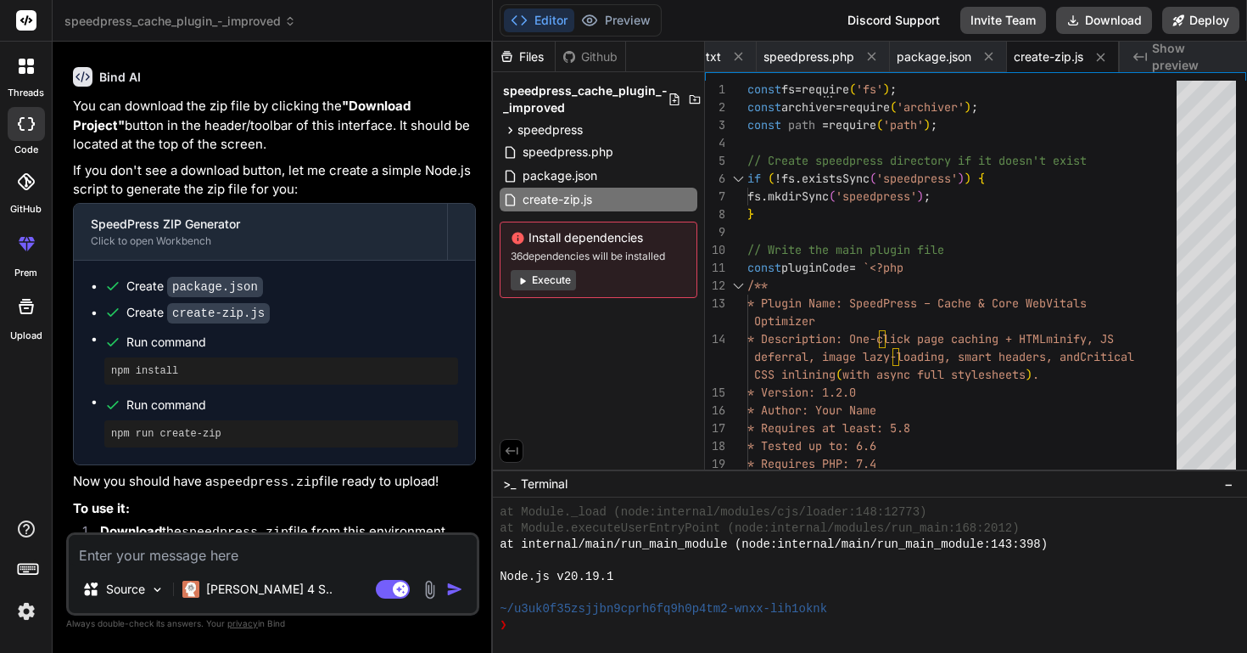
scroll to position [10281, 0]
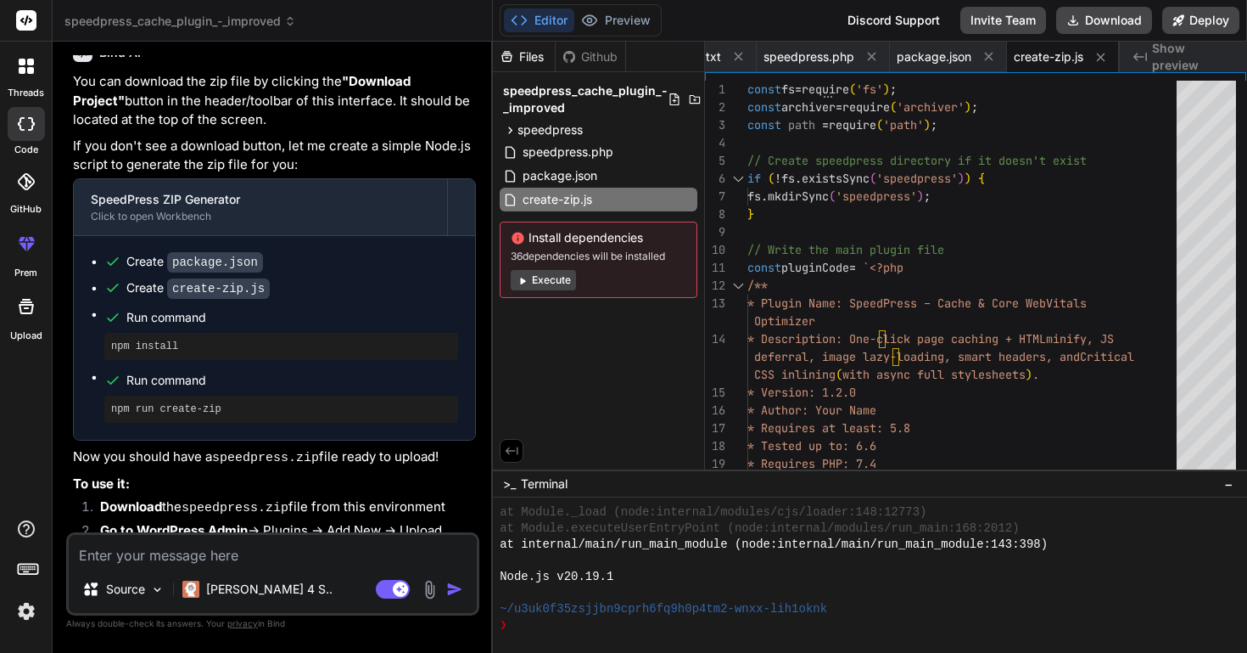
click at [522, 55] on div "Files" at bounding box center [524, 56] width 62 height 17
click at [642, 363] on div "Files Github speedpress_cache_plugin_-_improved speedpress speedpress.php readm…" at bounding box center [599, 256] width 212 height 428
click at [692, 100] on icon at bounding box center [695, 99] width 14 height 14
click at [507, 158] on div "speedpress_cache_plugin_-_improved speedpress speedpress.php readme.txt speedpr…" at bounding box center [598, 188] width 211 height 233
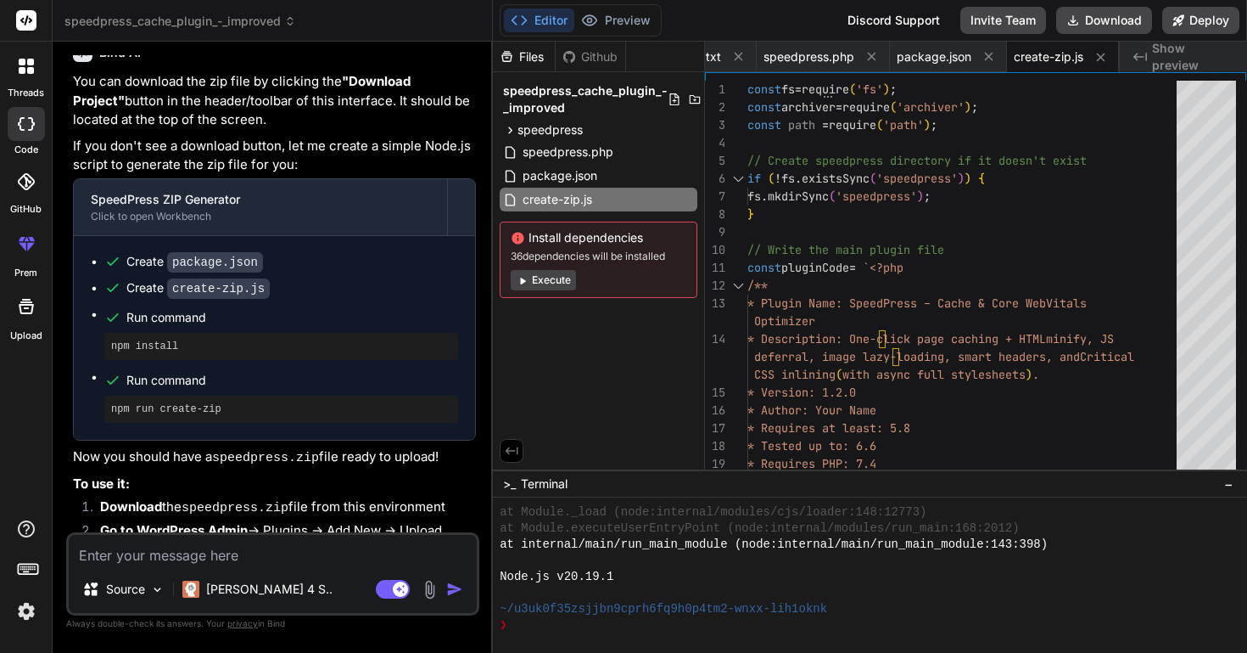
click at [588, 345] on div "Files Github speedpress_cache_plugin_-_improved speedpress speedpress.php readm…" at bounding box center [599, 256] width 212 height 428
click at [547, 197] on span "create-zip.js" at bounding box center [557, 199] width 73 height 20
click at [687, 204] on icon at bounding box center [688, 200] width 14 height 14
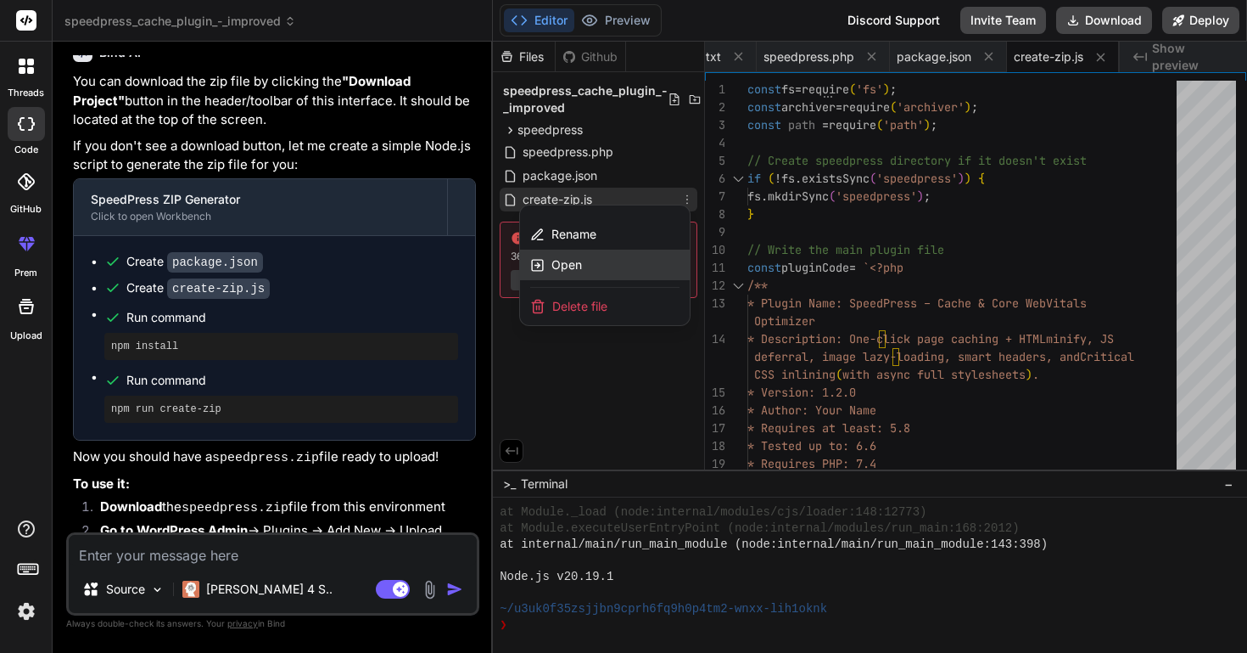
click at [633, 267] on div "Open" at bounding box center [605, 264] width 170 height 31
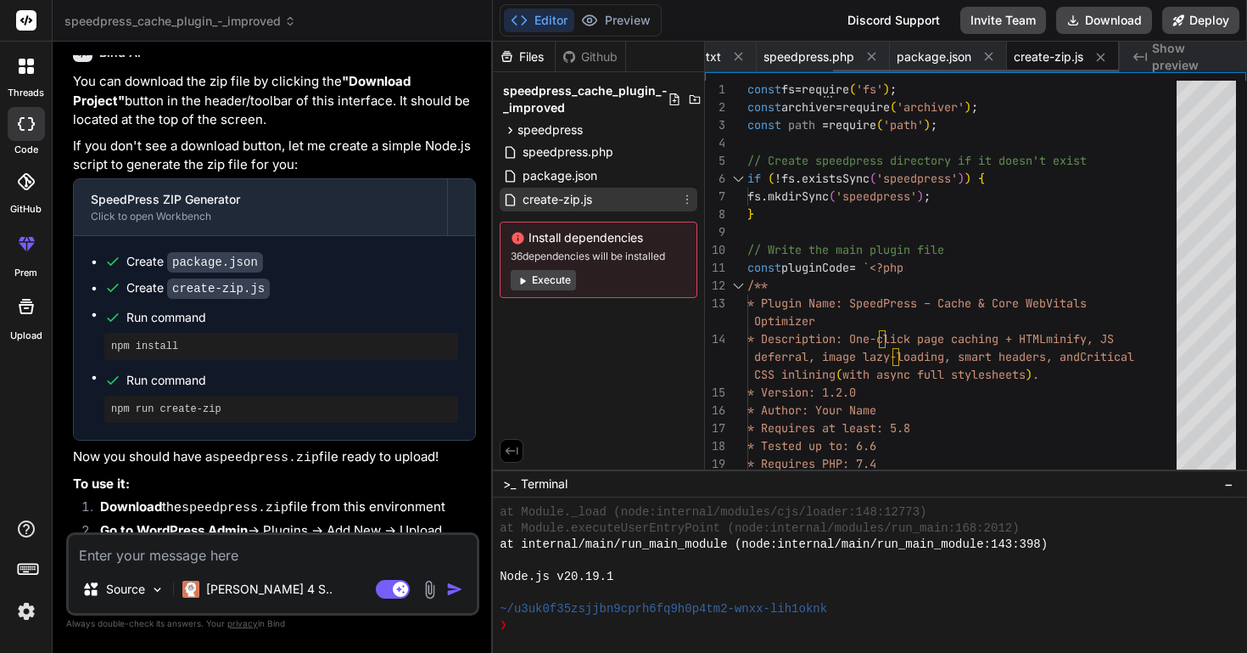
click at [1050, 53] on span "create-zip.js" at bounding box center [1049, 56] width 70 height 17
click at [325, 559] on li "Choose the speedpress.zip file and click Install Now" at bounding box center [282, 571] width 390 height 24
click at [1119, 24] on button "Download" at bounding box center [1104, 20] width 96 height 27
click at [1043, 52] on span "create-zip.js" at bounding box center [1049, 56] width 70 height 17
click at [1103, 58] on icon at bounding box center [1101, 57] width 14 height 14
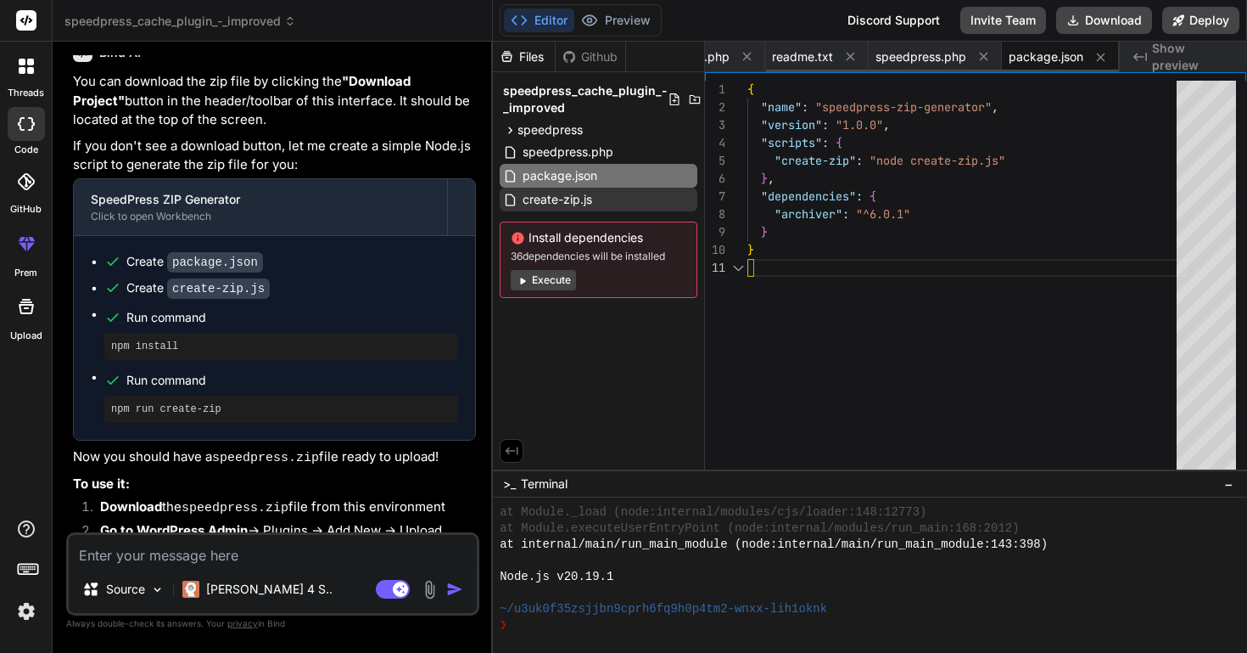
scroll to position [0, 72]
click at [1054, 64] on span "package.json" at bounding box center [1047, 56] width 75 height 17
click at [1044, 55] on span "package.json" at bounding box center [1047, 56] width 75 height 17
click at [925, 62] on span "speedpress.php" at bounding box center [922, 56] width 91 height 17
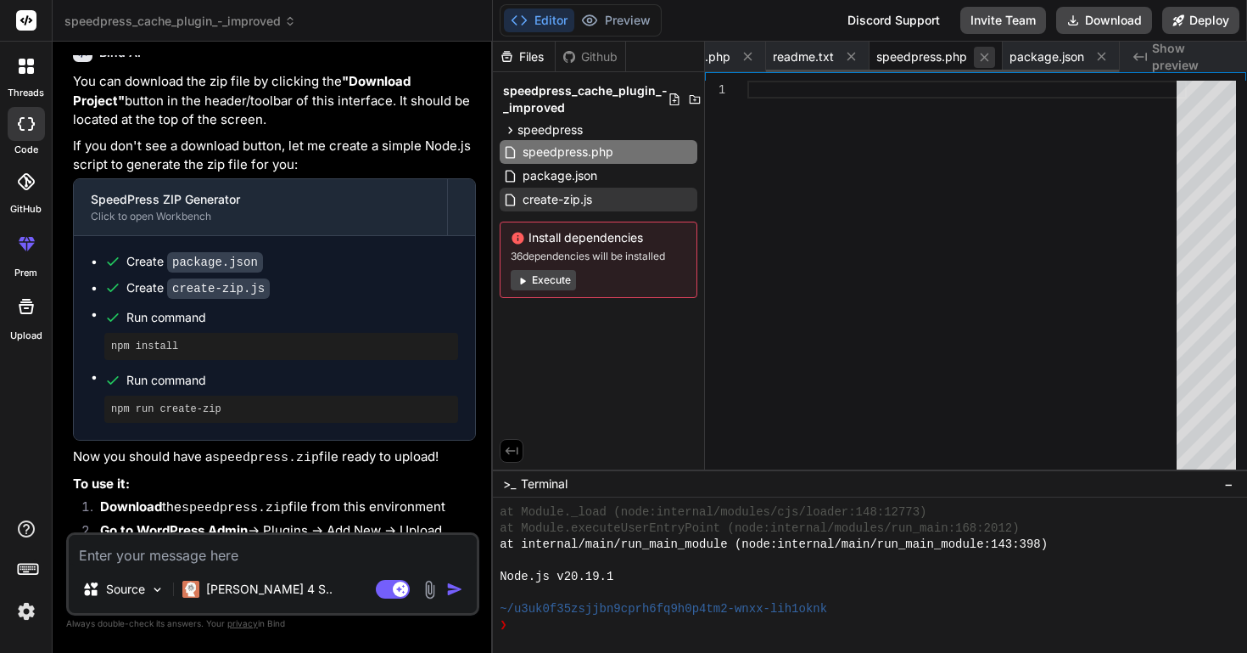
click at [984, 59] on icon at bounding box center [985, 57] width 8 height 8
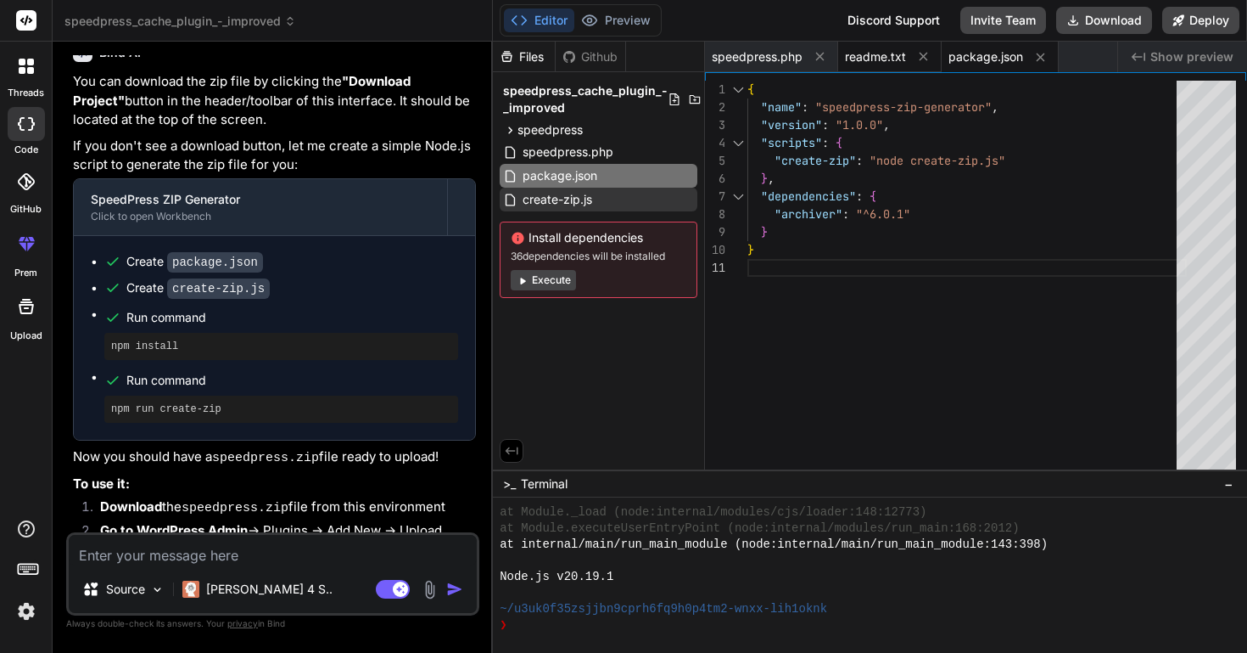
click at [876, 61] on span "readme.txt" at bounding box center [875, 56] width 61 height 17
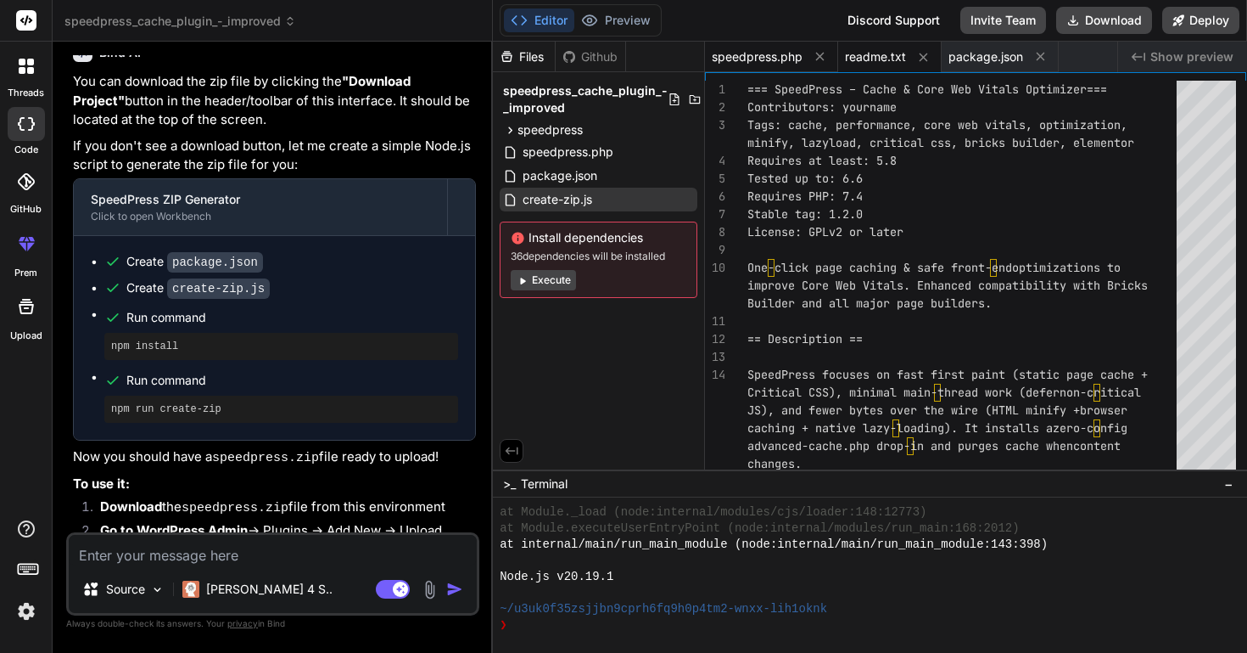
click at [765, 64] on div "speedpress.php" at bounding box center [771, 57] width 133 height 31
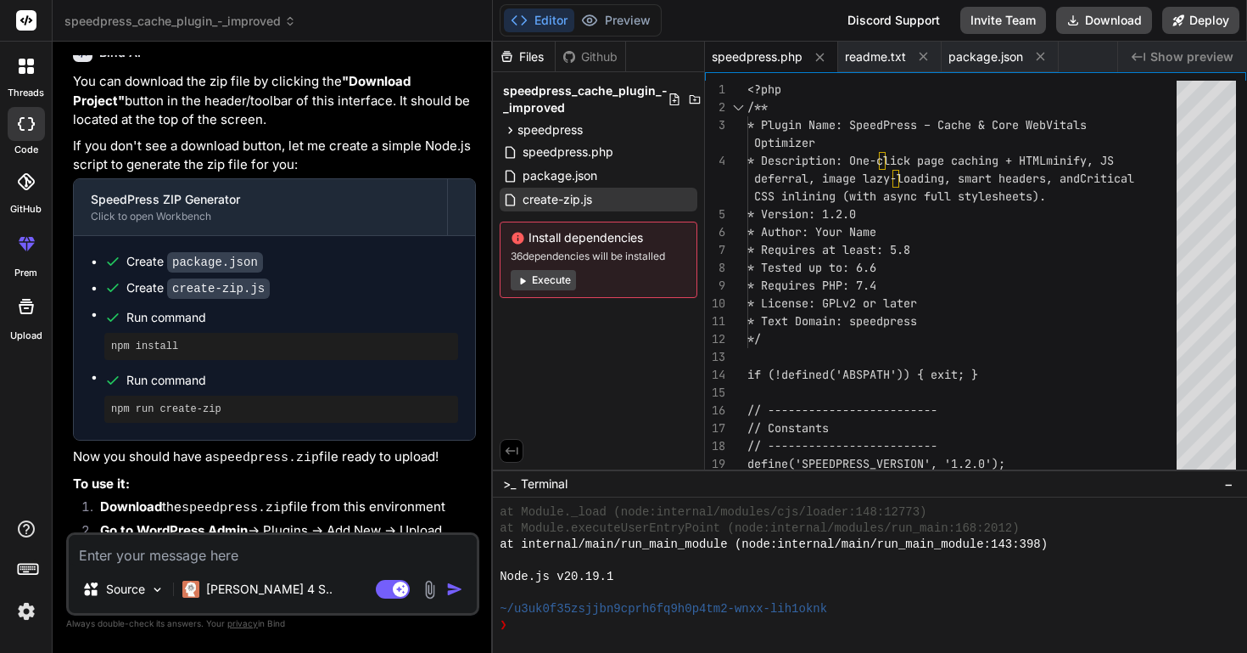
click at [772, 64] on span "speedpress.php" at bounding box center [757, 56] width 91 height 17
click at [1041, 59] on icon at bounding box center [1041, 56] width 14 height 14
click at [514, 132] on icon at bounding box center [510, 130] width 14 height 14
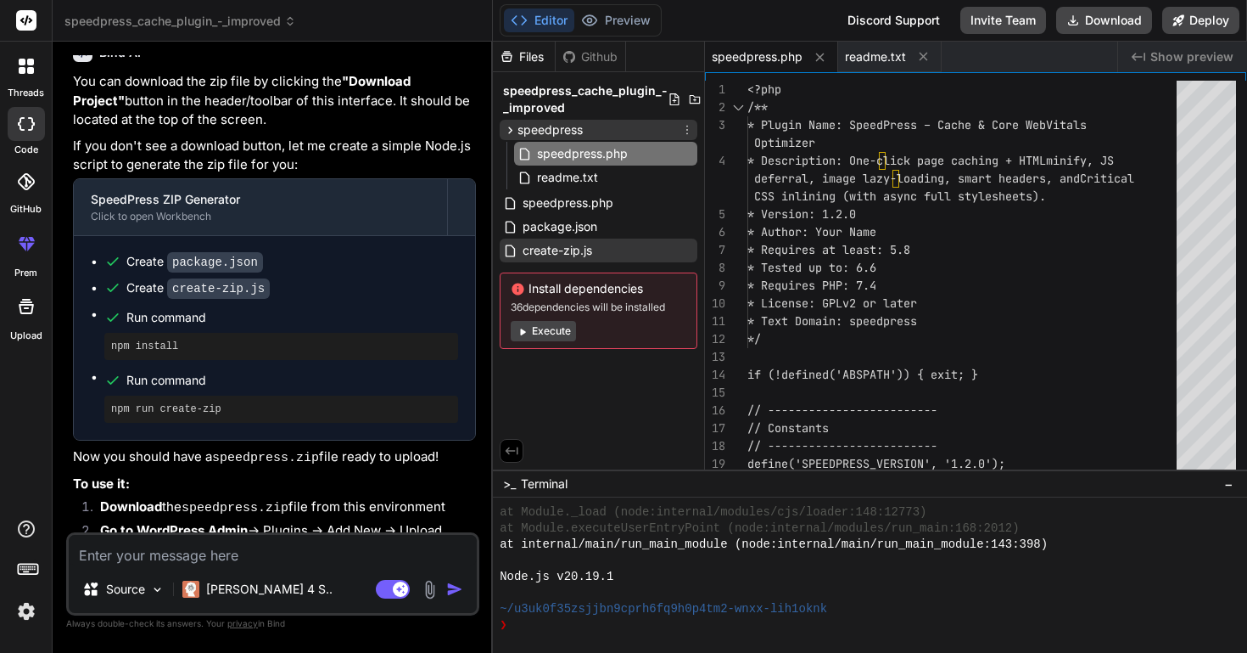
click at [687, 130] on icon at bounding box center [688, 130] width 2 height 9
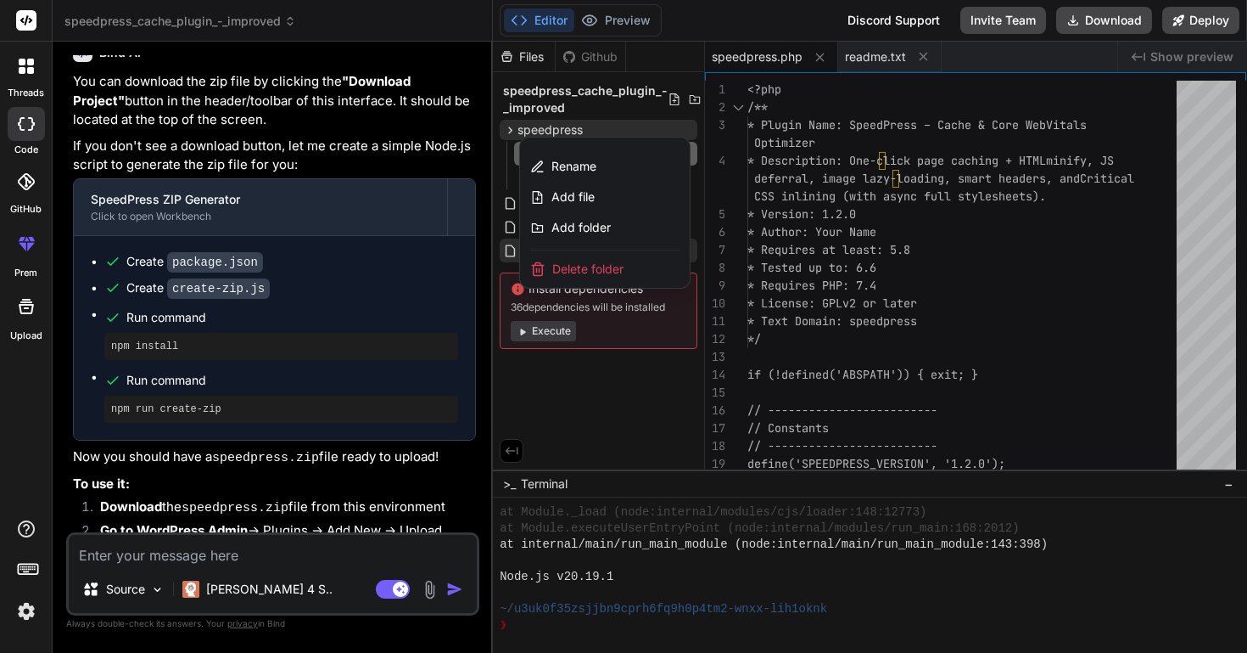
click at [651, 392] on div at bounding box center [870, 347] width 754 height 611
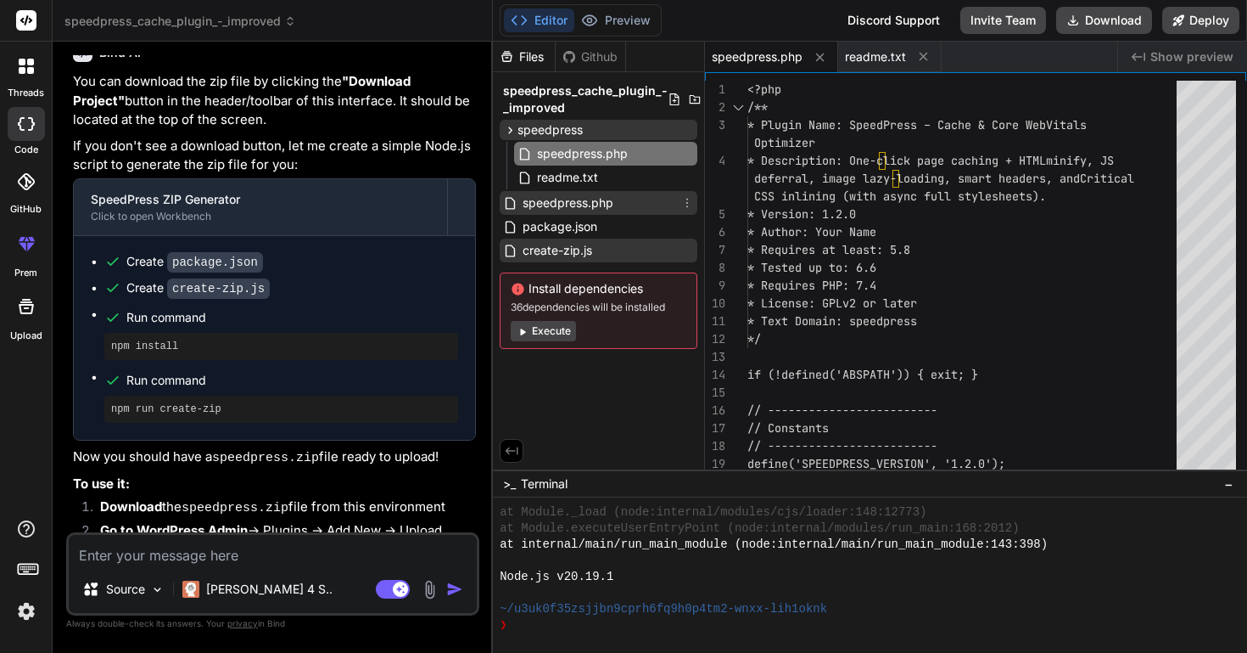
click at [597, 205] on span "speedpress.php" at bounding box center [568, 203] width 94 height 20
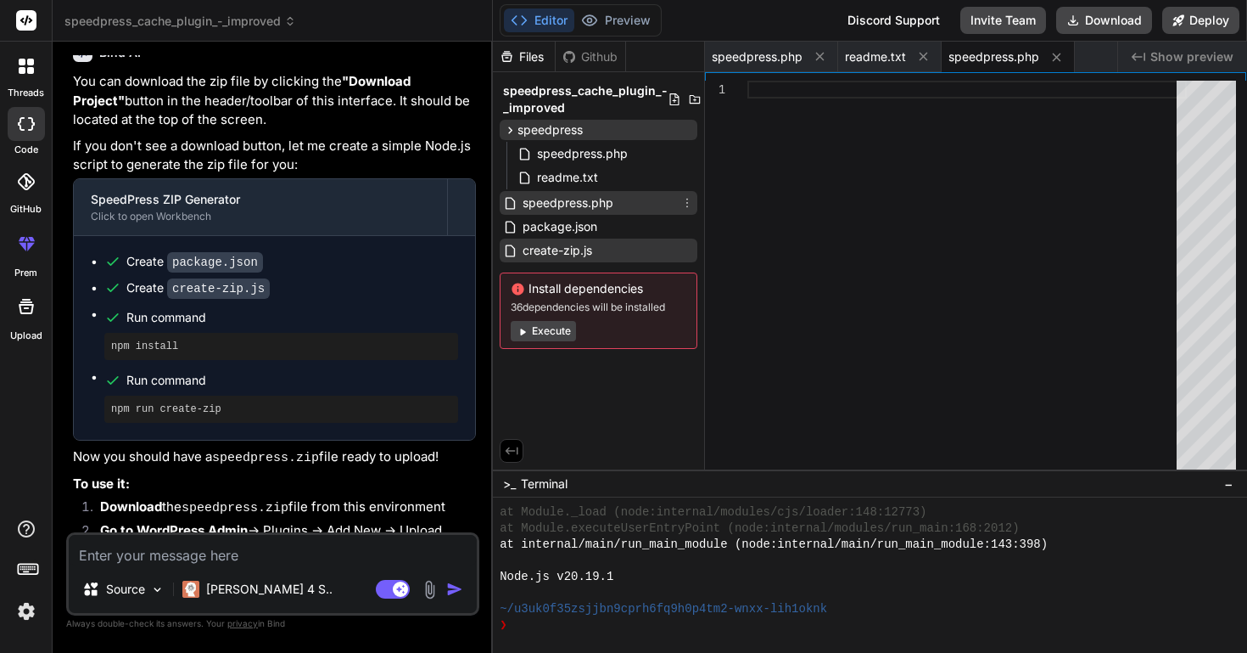
click at [687, 205] on icon at bounding box center [688, 203] width 14 height 14
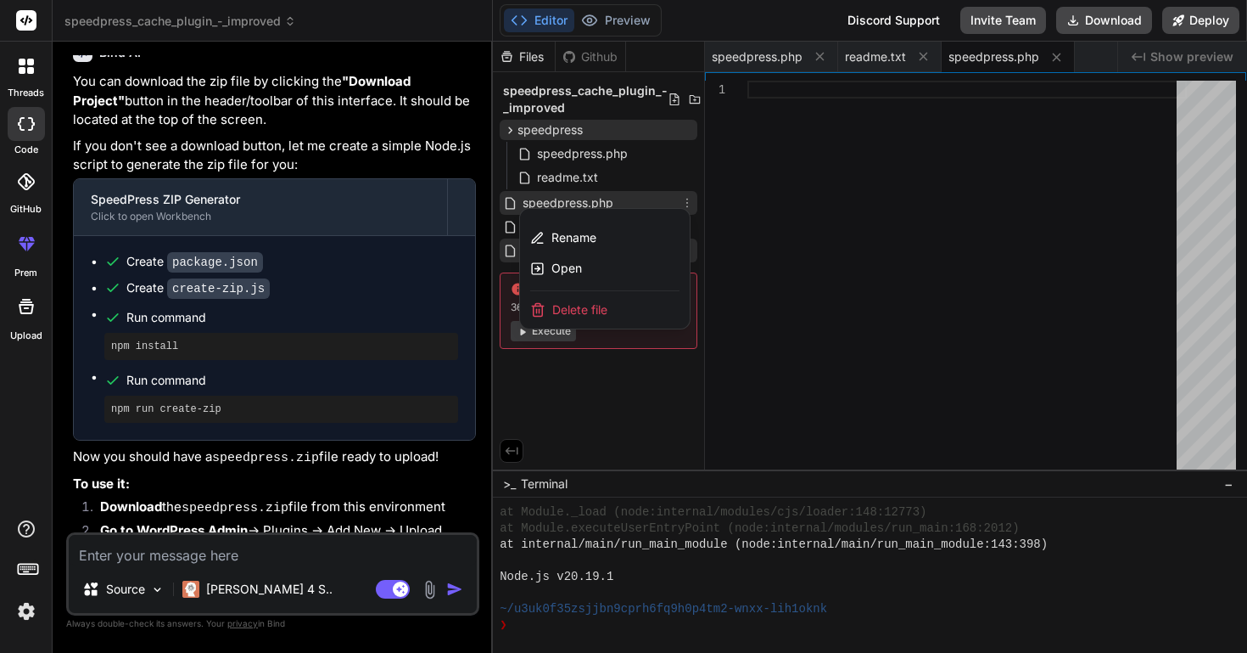
click at [619, 311] on div "Delete file" at bounding box center [605, 309] width 170 height 37
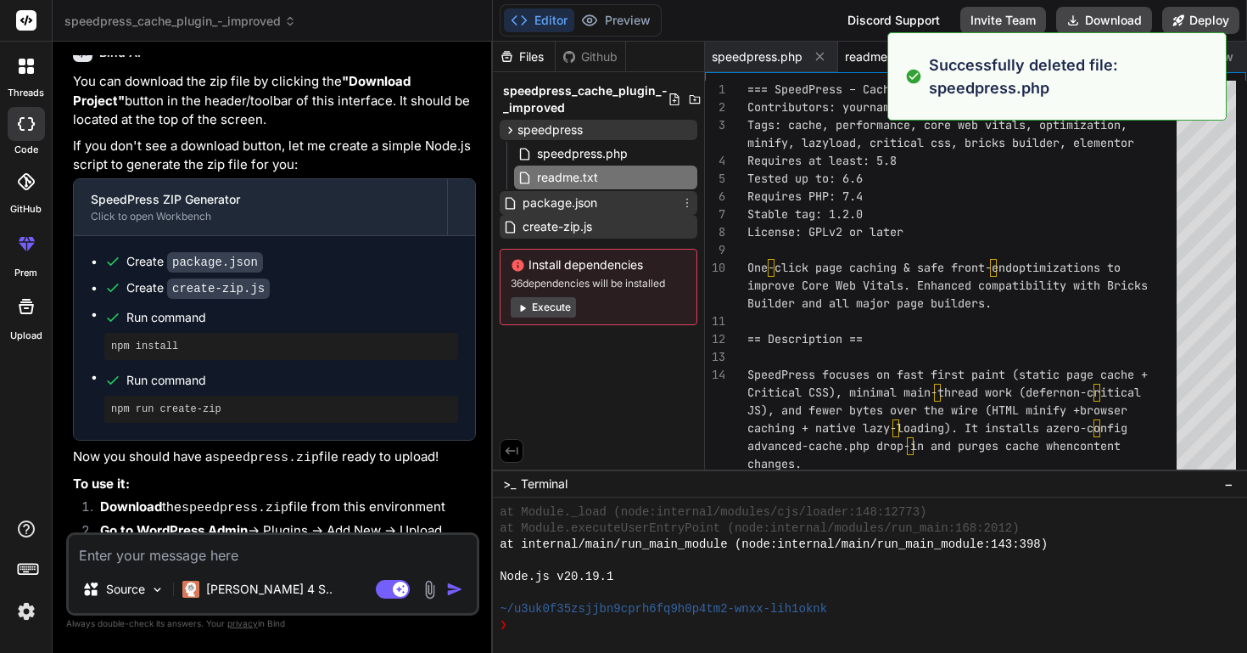
click at [619, 202] on div "package.json" at bounding box center [599, 203] width 198 height 24
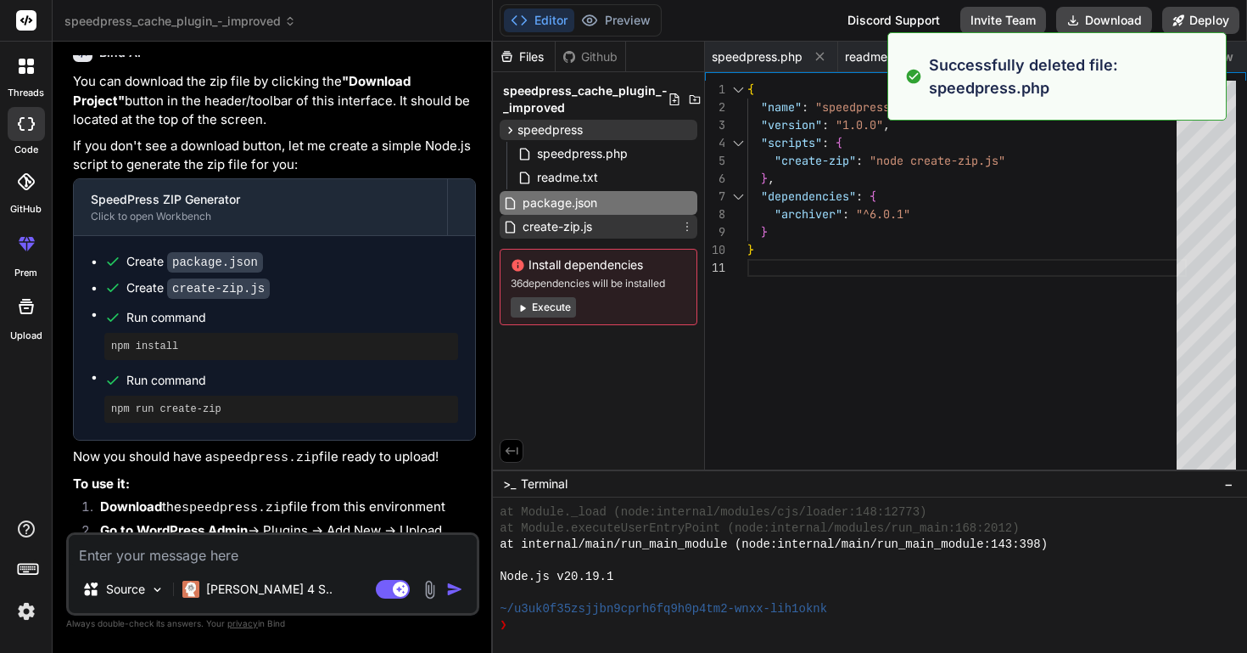
click at [609, 228] on div "create-zip.js" at bounding box center [599, 227] width 198 height 24
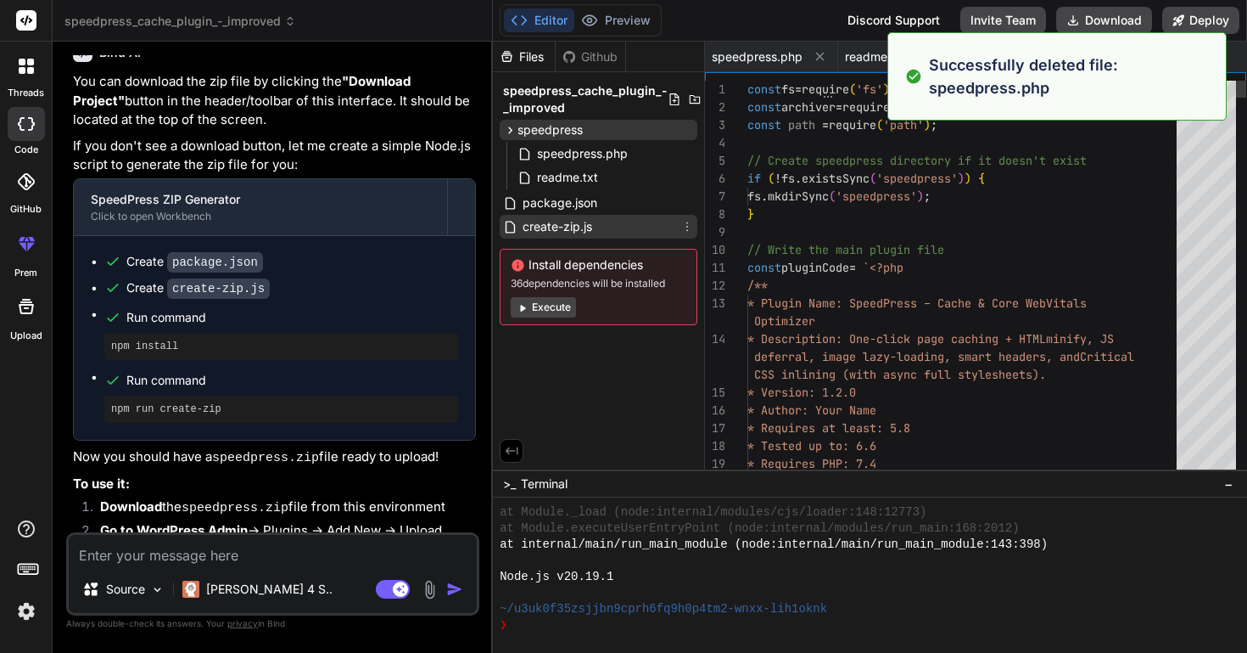
scroll to position [0, 52]
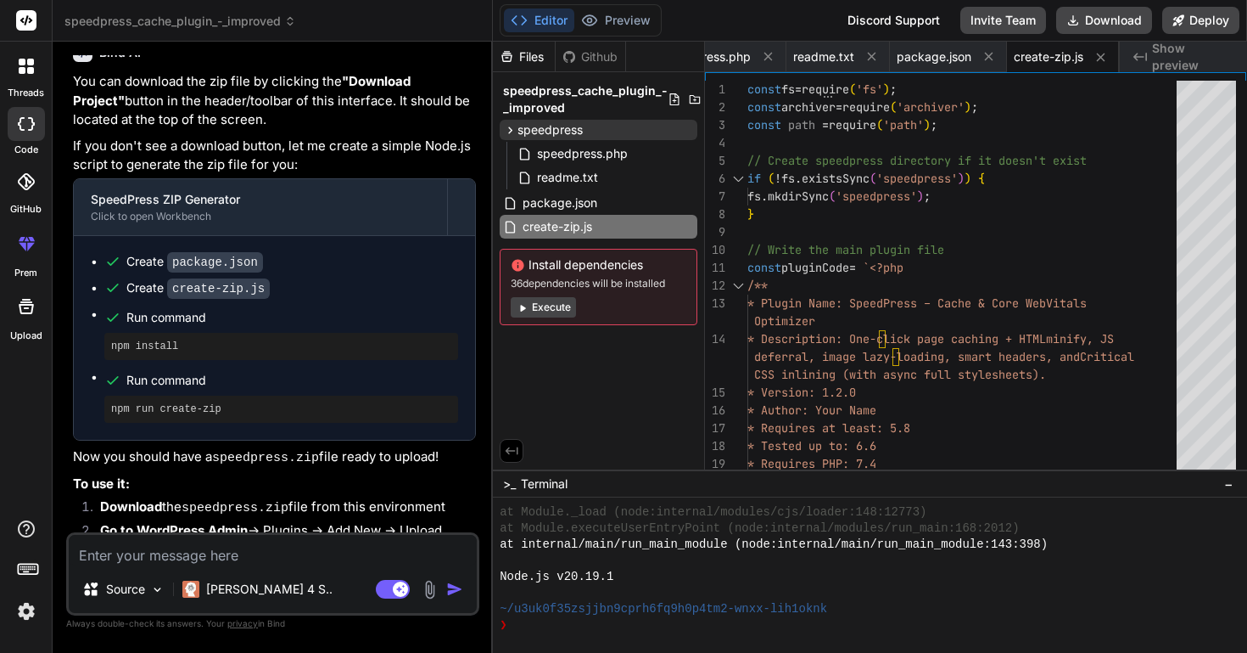
click at [547, 308] on button "Execute" at bounding box center [543, 307] width 65 height 20
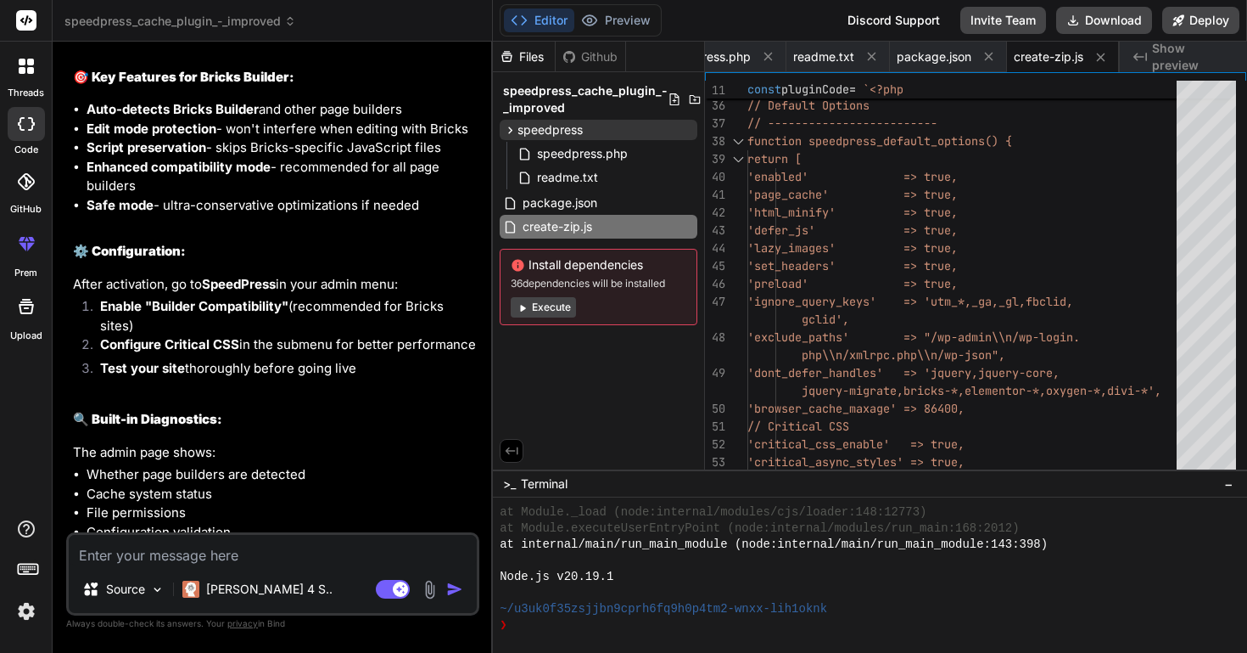
scroll to position [9584, 0]
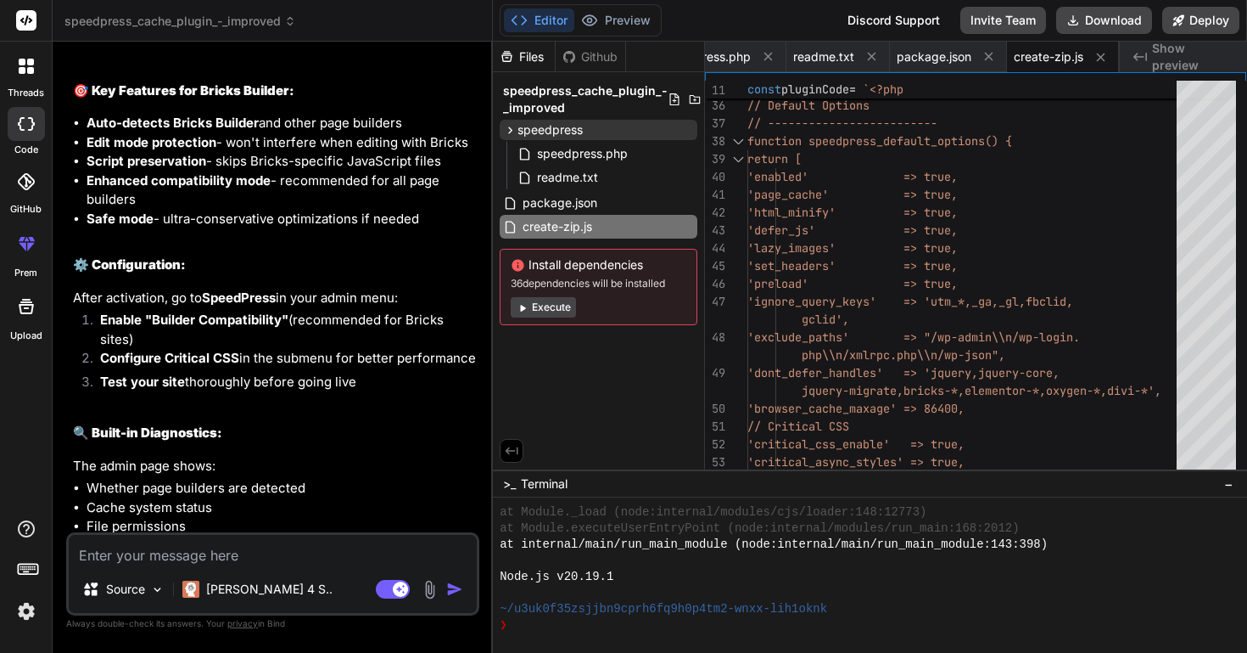
click at [260, 556] on textarea at bounding box center [273, 550] width 408 height 31
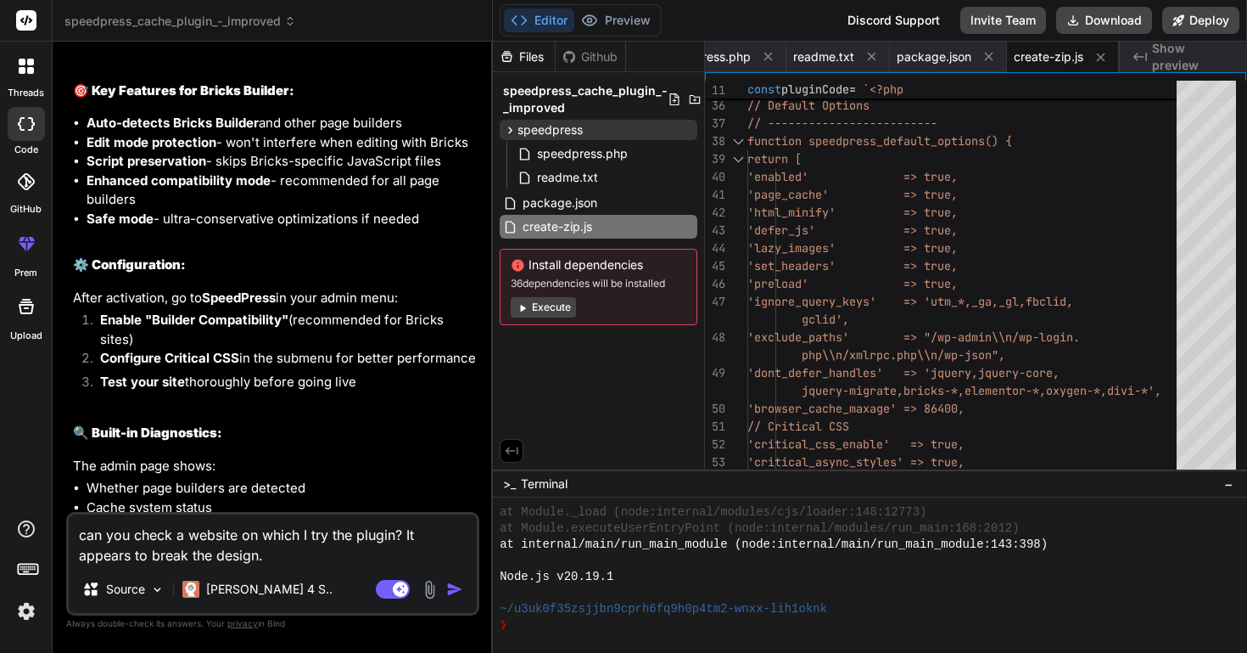
paste textarea "[URL][DOMAIN_NAME]"
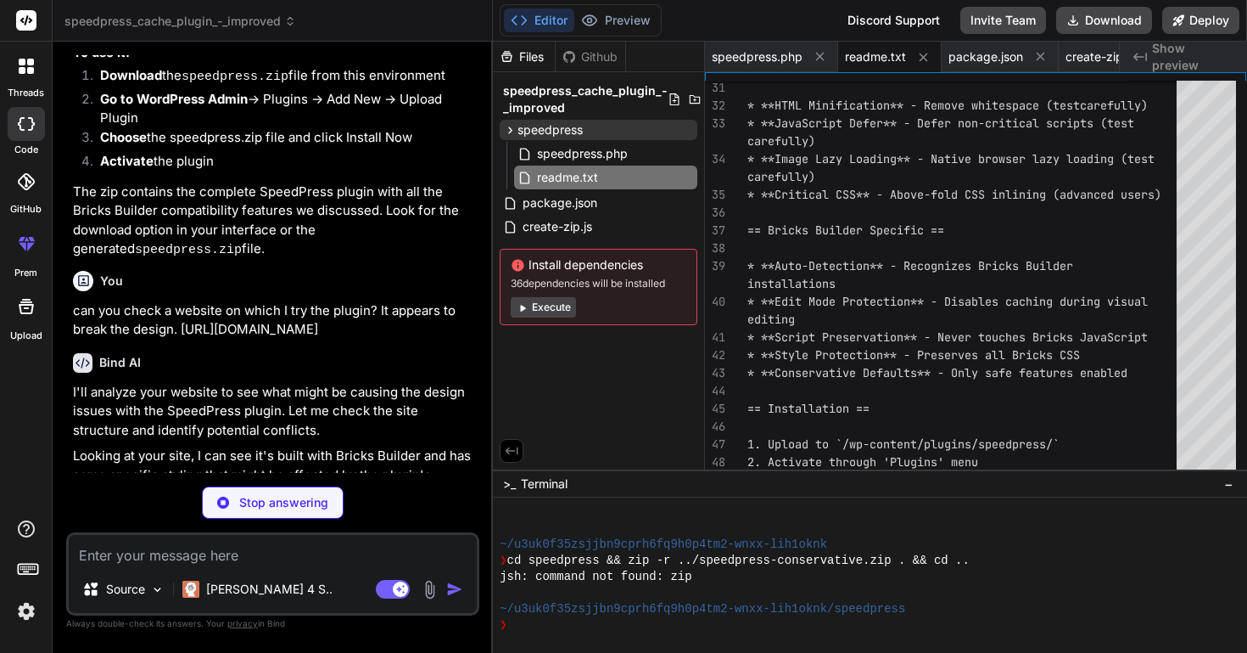
scroll to position [1774, 0]
